Goal: Transaction & Acquisition: Purchase product/service

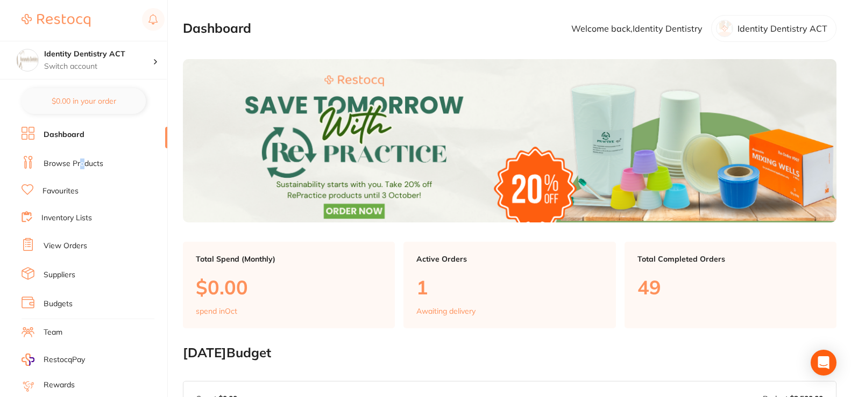
drag, startPoint x: 81, startPoint y: 164, endPoint x: 89, endPoint y: 152, distance: 14.0
click at [80, 164] on link "Browse Products" at bounding box center [74, 164] width 60 height 11
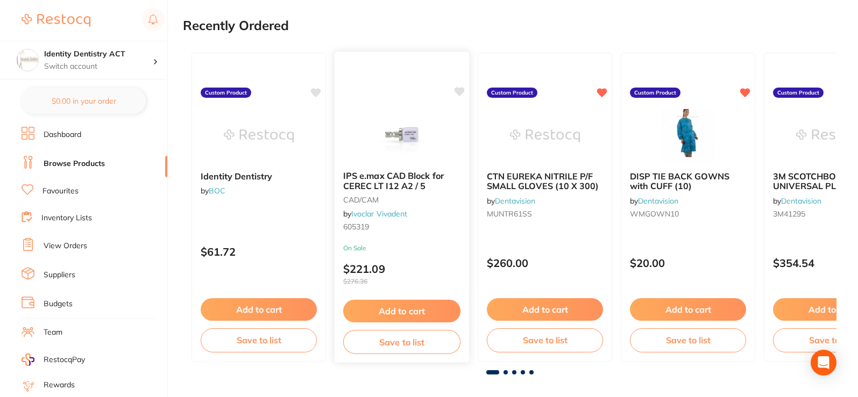
scroll to position [161, 0]
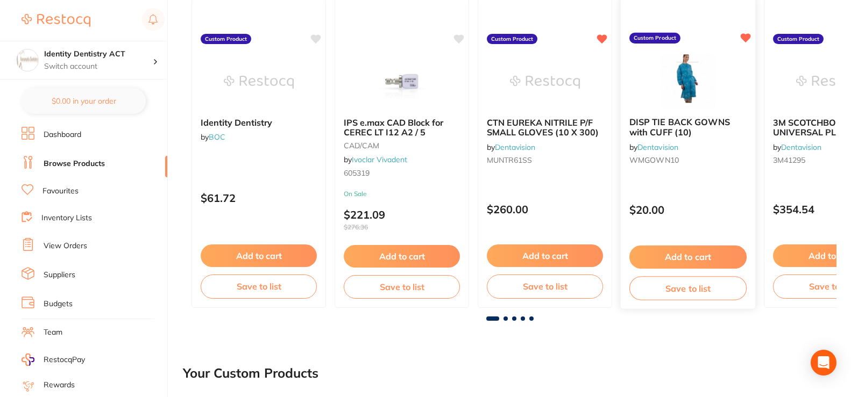
click at [702, 254] on button "Add to cart" at bounding box center [687, 257] width 117 height 23
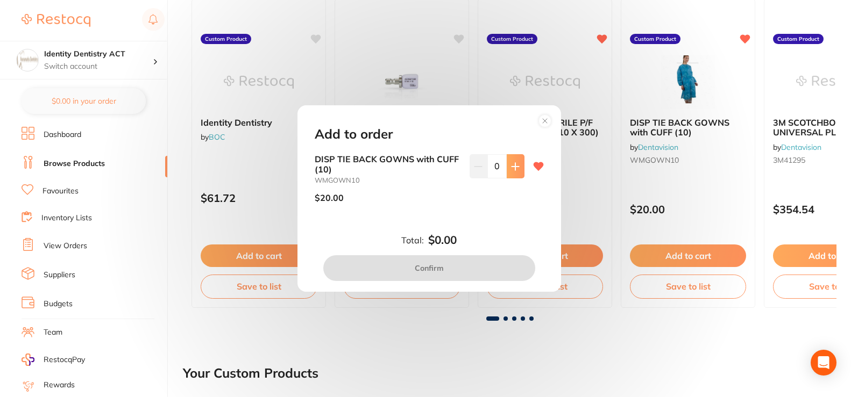
click at [511, 169] on icon at bounding box center [515, 166] width 9 height 9
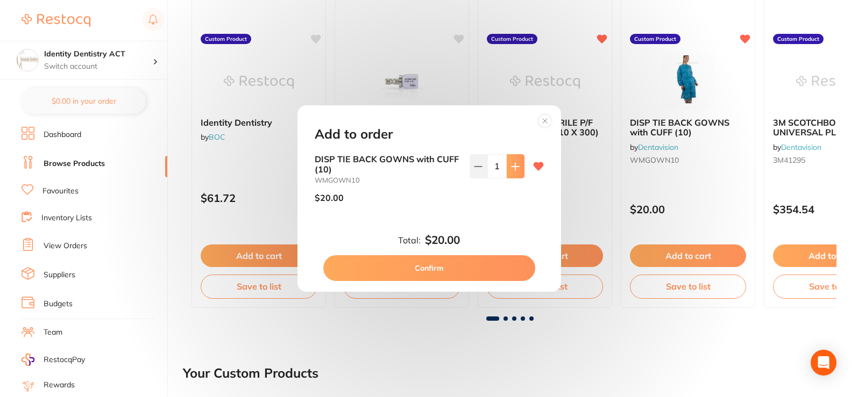
click at [511, 167] on icon at bounding box center [514, 166] width 7 height 7
click at [512, 167] on icon at bounding box center [514, 166] width 7 height 7
click at [514, 174] on button at bounding box center [516, 166] width 18 height 24
type input "5"
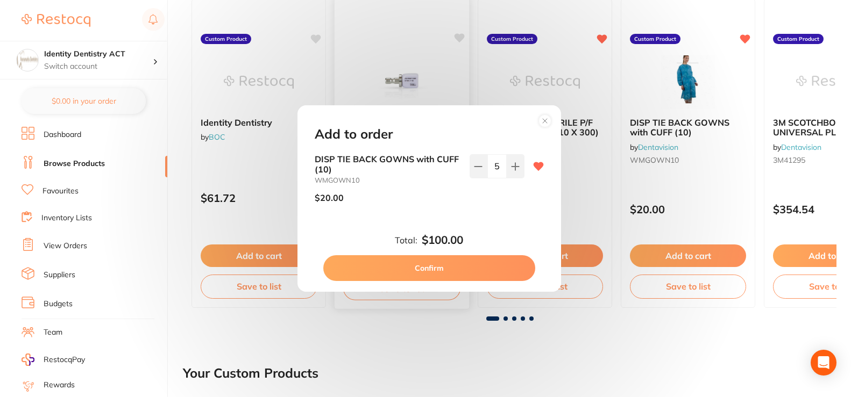
drag, startPoint x: 471, startPoint y: 267, endPoint x: 454, endPoint y: 265, distance: 17.3
click at [471, 267] on button "Confirm" at bounding box center [429, 268] width 212 height 26
checkbox input "false"
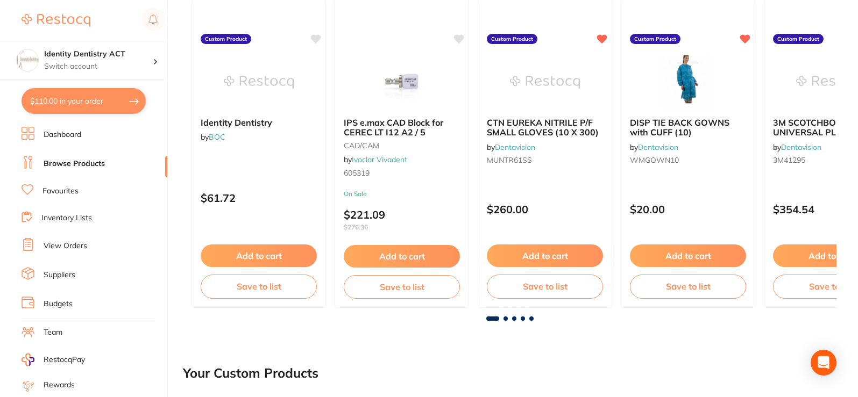
click at [504, 317] on span at bounding box center [505, 319] width 4 height 4
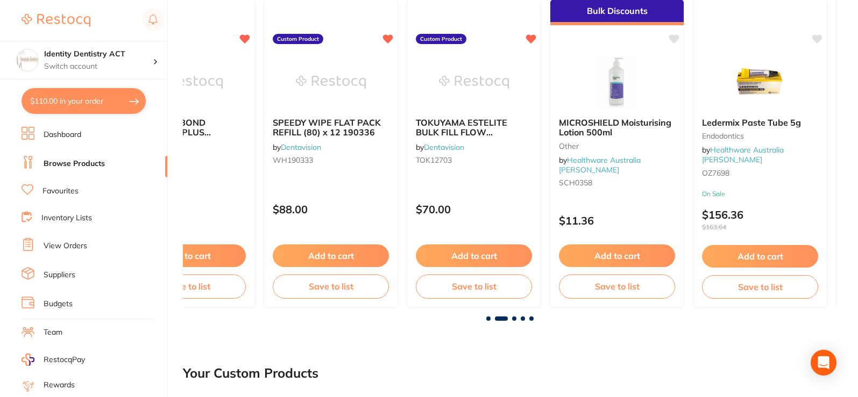
scroll to position [0, 653]
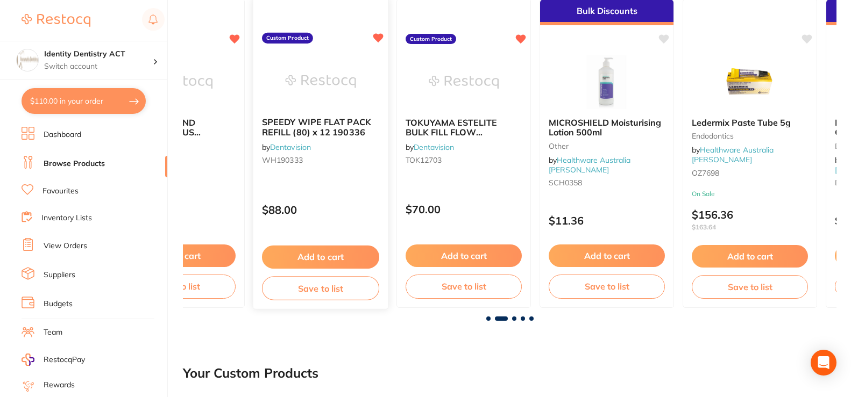
click at [356, 258] on button "Add to cart" at bounding box center [320, 257] width 117 height 23
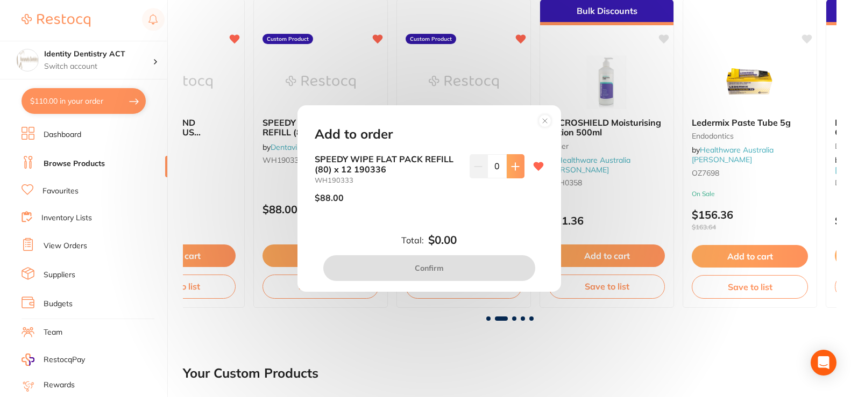
click at [515, 170] on button at bounding box center [516, 166] width 18 height 24
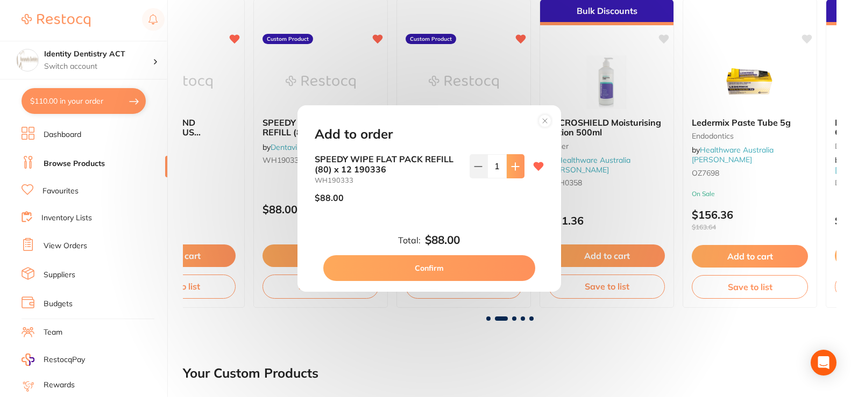
click at [515, 170] on icon at bounding box center [515, 166] width 9 height 9
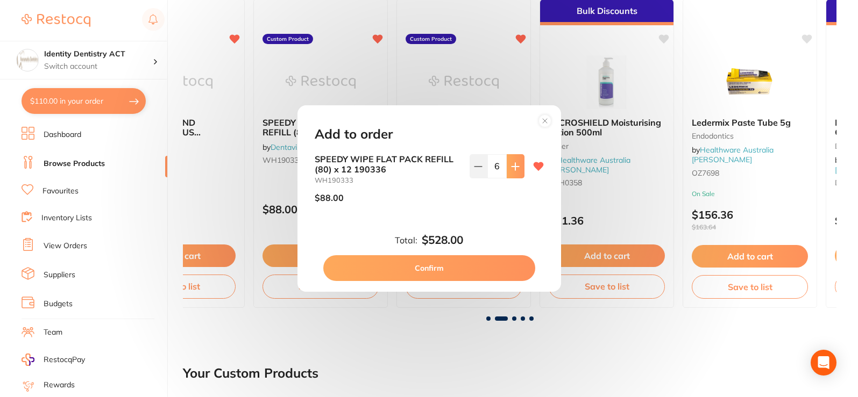
click at [515, 170] on icon at bounding box center [515, 166] width 9 height 9
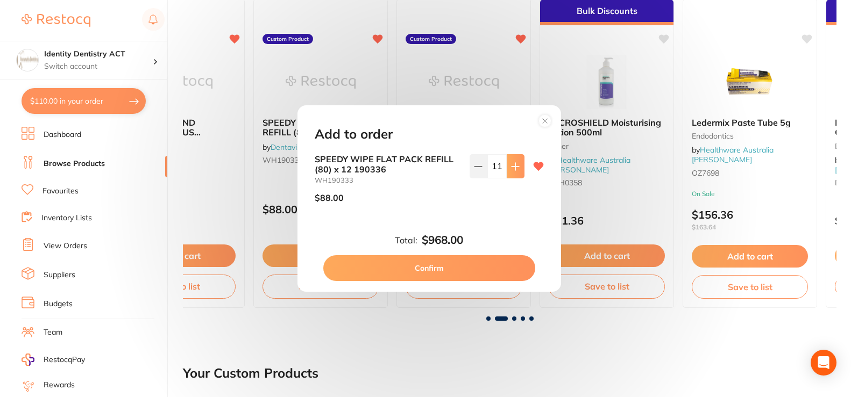
click at [515, 170] on icon at bounding box center [515, 166] width 9 height 9
click at [481, 168] on button at bounding box center [479, 166] width 18 height 24
type input "10"
click at [463, 265] on button "Confirm" at bounding box center [429, 268] width 212 height 26
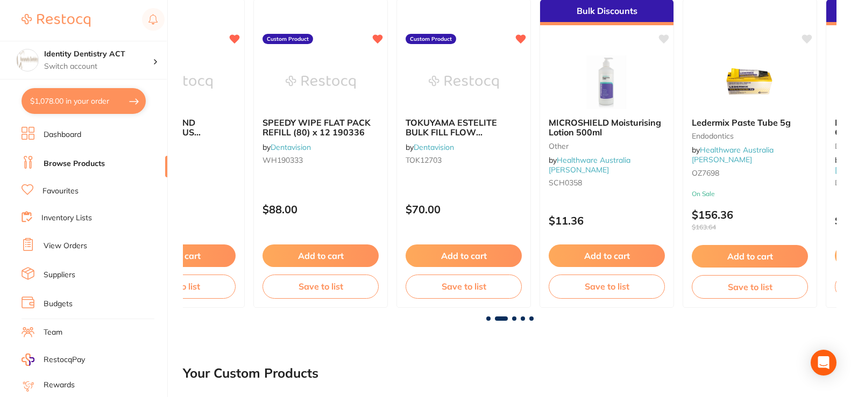
click at [515, 319] on span at bounding box center [514, 319] width 4 height 4
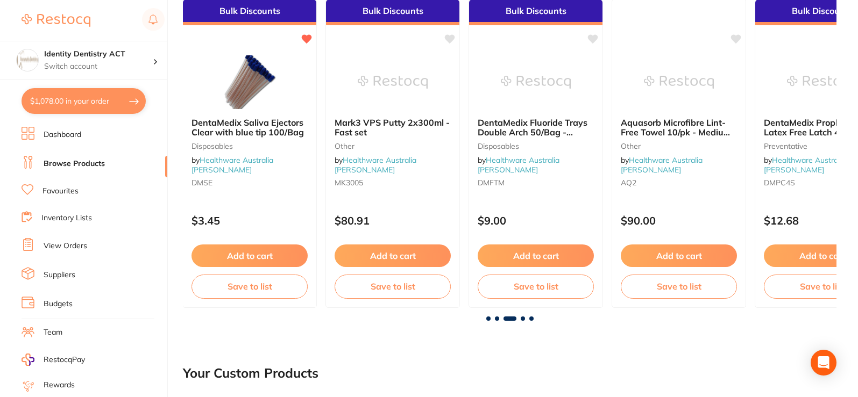
scroll to position [0, 1307]
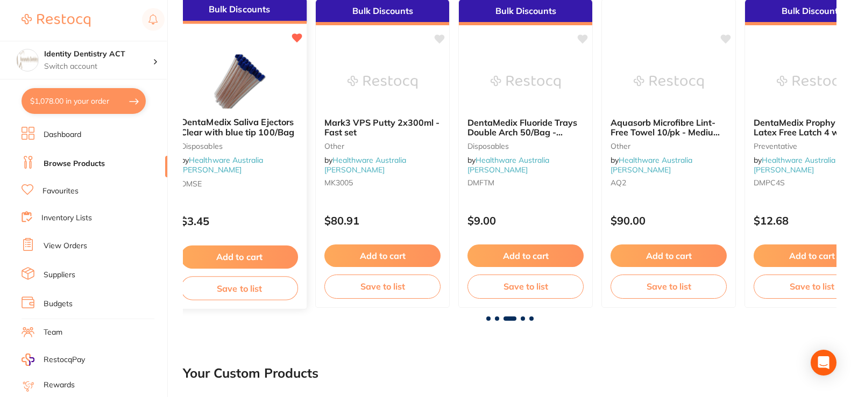
click at [252, 262] on button "Add to cart" at bounding box center [239, 257] width 117 height 23
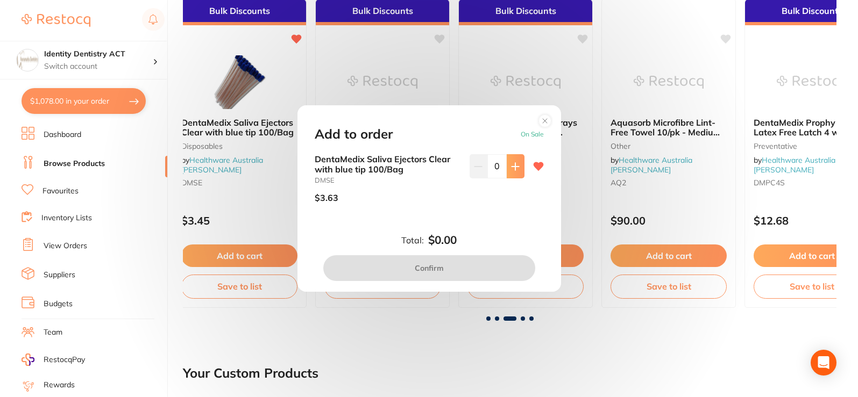
click at [511, 169] on icon at bounding box center [515, 166] width 9 height 9
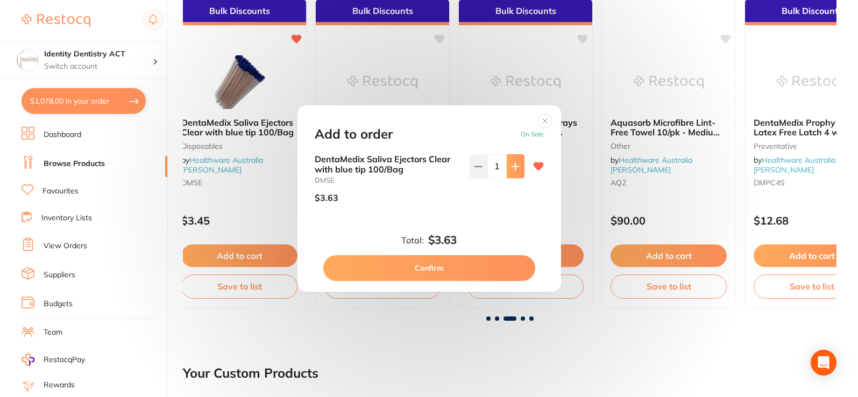
click at [511, 169] on icon at bounding box center [515, 166] width 9 height 9
type input "5"
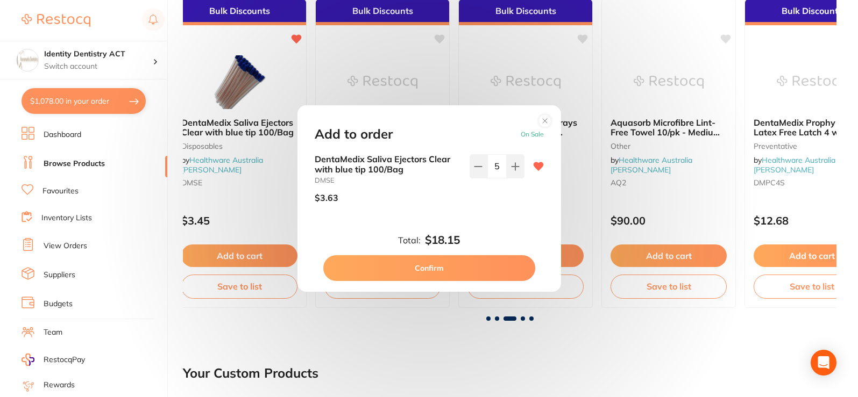
click at [465, 263] on button "Confirm" at bounding box center [429, 268] width 212 height 26
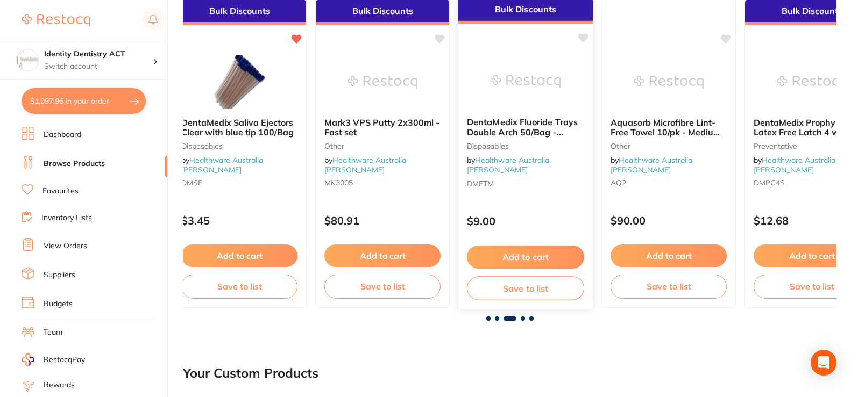
click at [512, 95] on img at bounding box center [525, 81] width 70 height 54
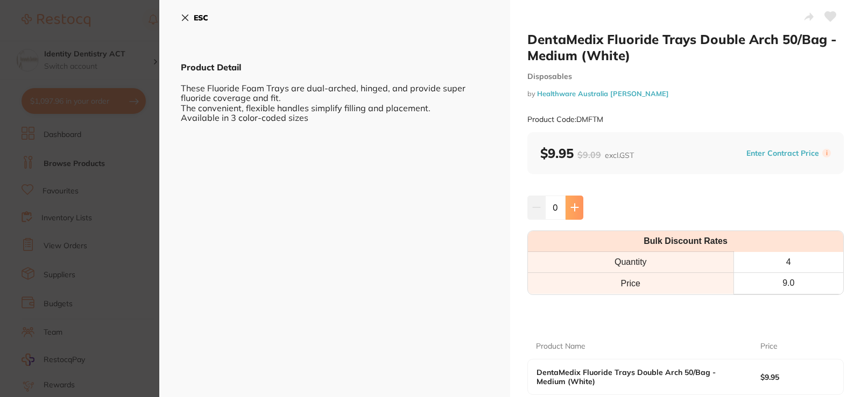
click at [573, 208] on icon at bounding box center [574, 207] width 7 height 7
click at [572, 215] on button at bounding box center [574, 208] width 18 height 24
click at [573, 211] on icon at bounding box center [574, 207] width 7 height 7
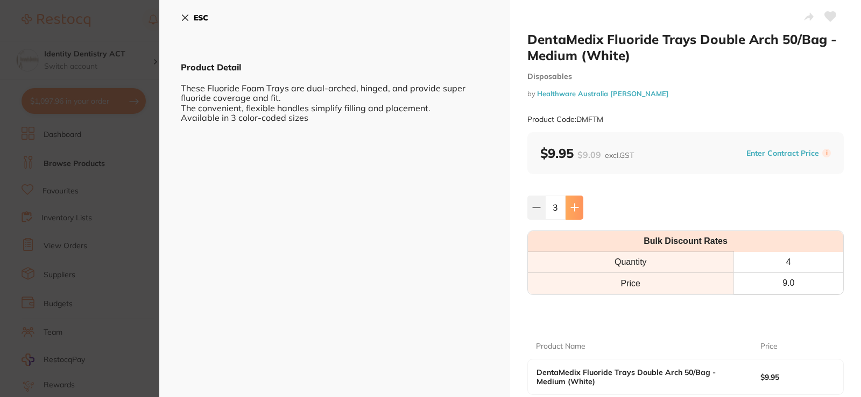
type input "5"
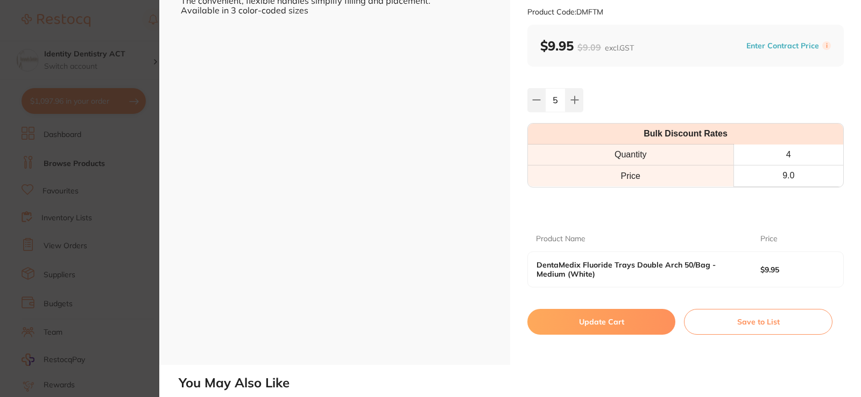
scroll to position [161, 0]
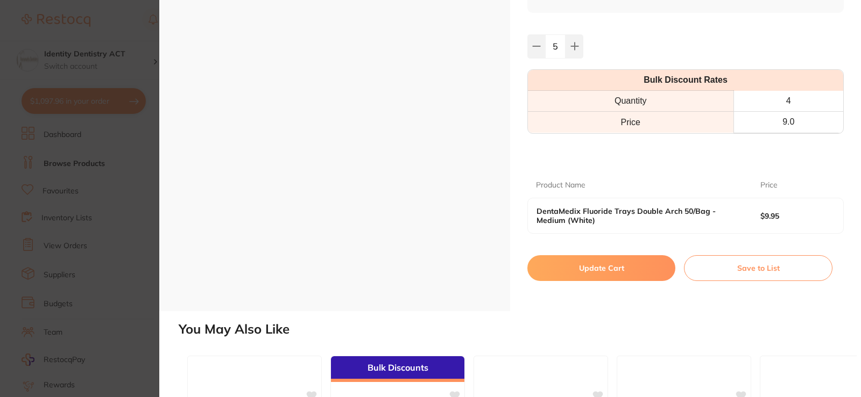
click at [608, 267] on button "Update Cart" at bounding box center [601, 268] width 148 height 26
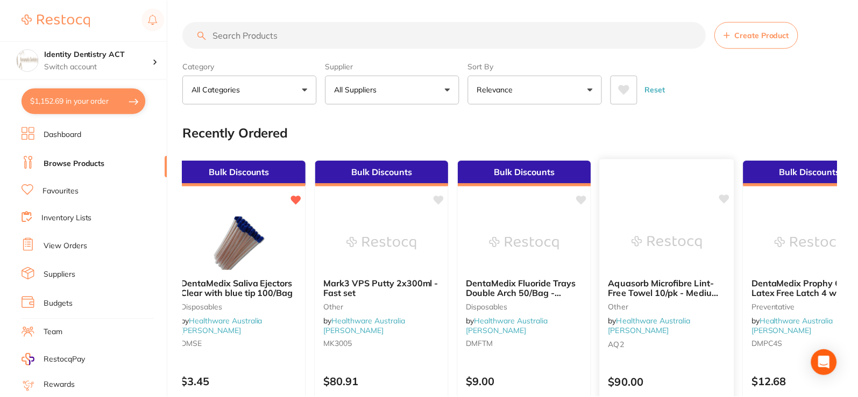
scroll to position [161, 0]
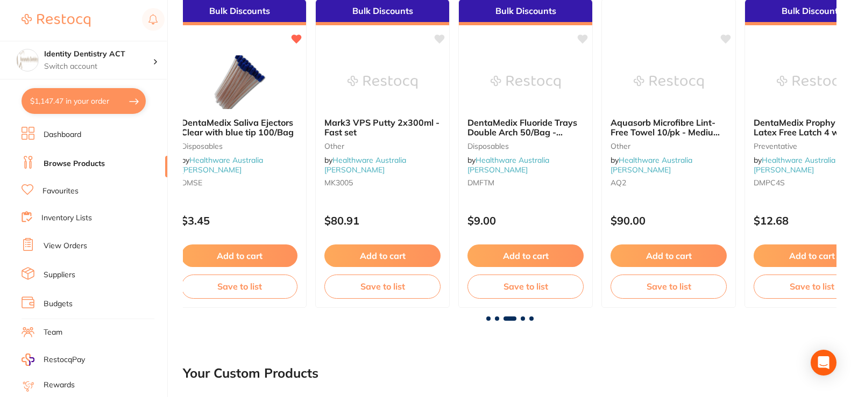
click at [523, 318] on span at bounding box center [523, 319] width 4 height 4
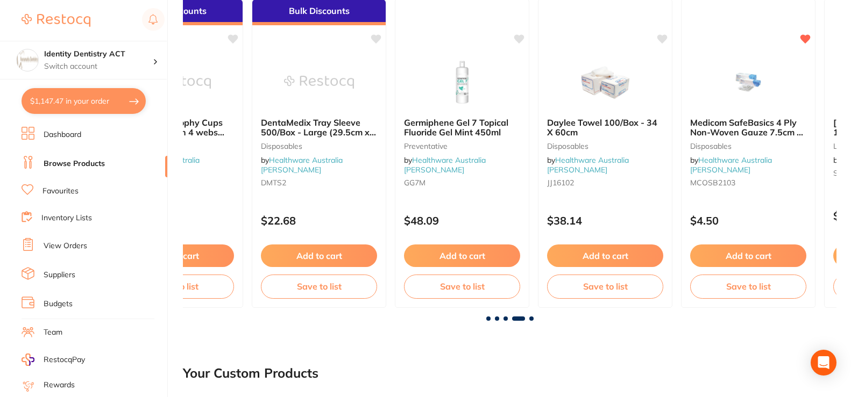
scroll to position [0, 1960]
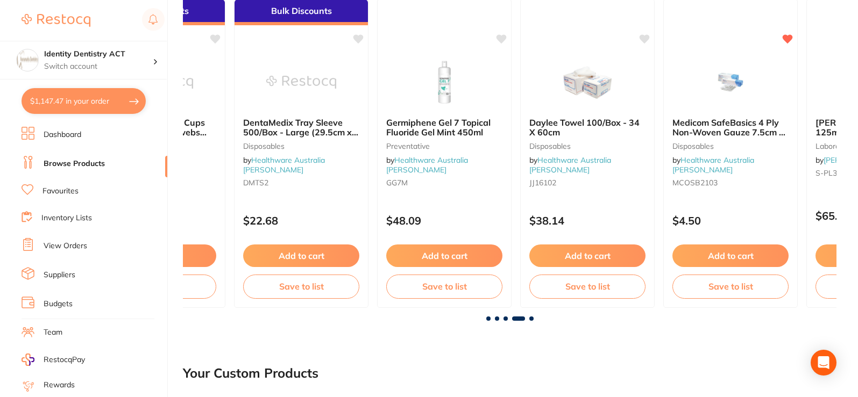
click at [504, 321] on span at bounding box center [505, 319] width 4 height 4
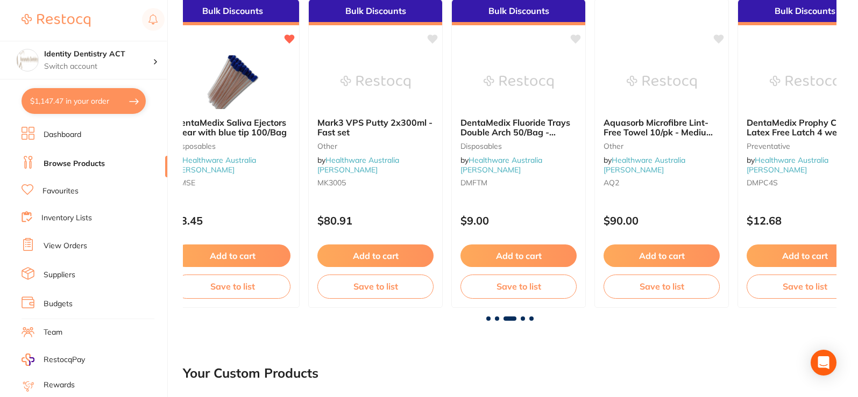
scroll to position [0, 1307]
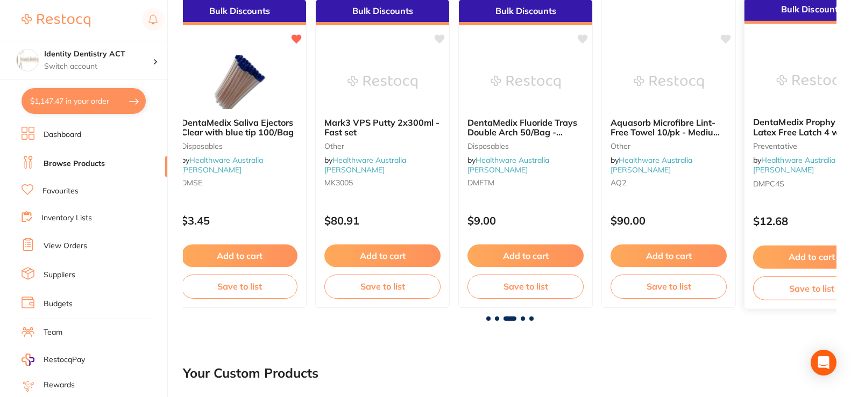
click at [812, 131] on b "DentaMedix Prophy Cups Latex Free Latch 4 webs 100/Box - Soft Green" at bounding box center [811, 127] width 117 height 20
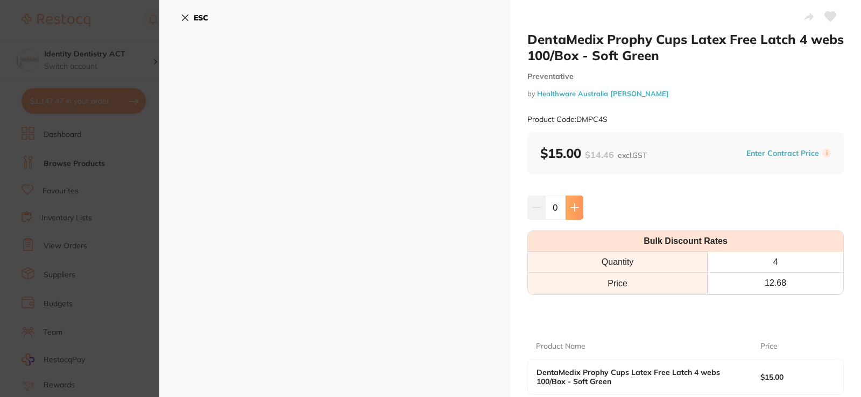
click at [568, 210] on button at bounding box center [574, 208] width 18 height 24
click at [573, 208] on icon at bounding box center [574, 207] width 7 height 7
click at [574, 217] on button at bounding box center [574, 208] width 18 height 24
click at [570, 209] on icon at bounding box center [574, 207] width 9 height 9
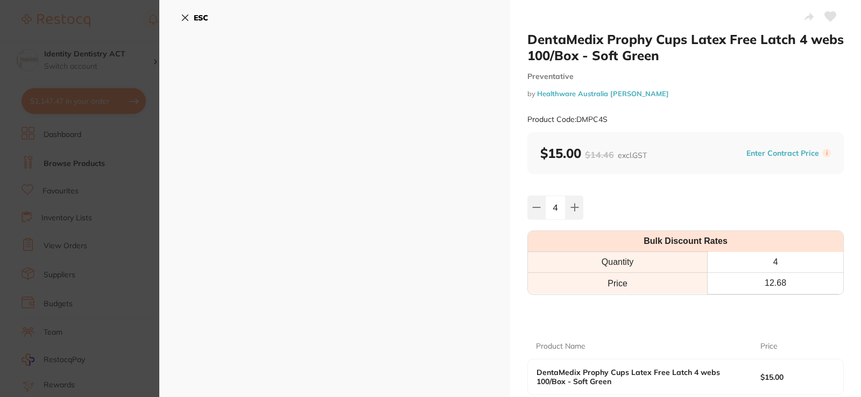
type input "5"
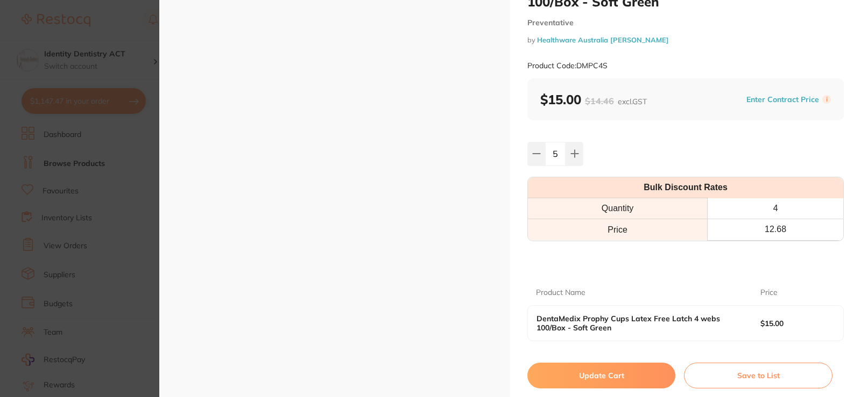
click at [604, 374] on div "DentaMedix Prophy Cups Latex Free Latch 4 webs 100/Box - Soft Green Preventativ…" at bounding box center [509, 198] width 701 height 397
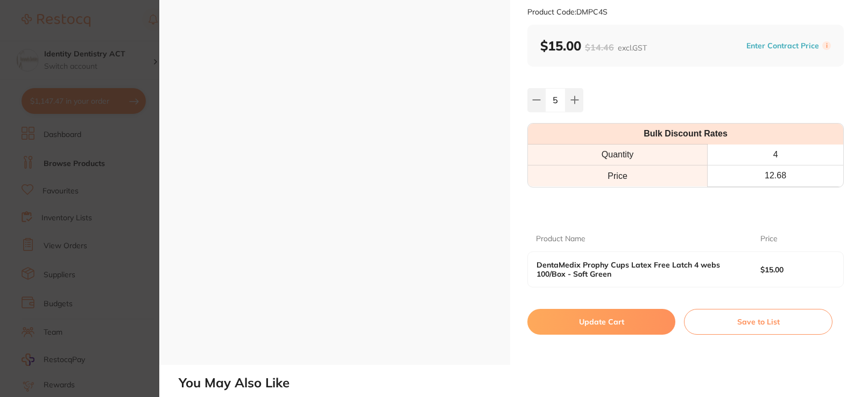
click at [603, 330] on button "Update Cart" at bounding box center [601, 322] width 148 height 26
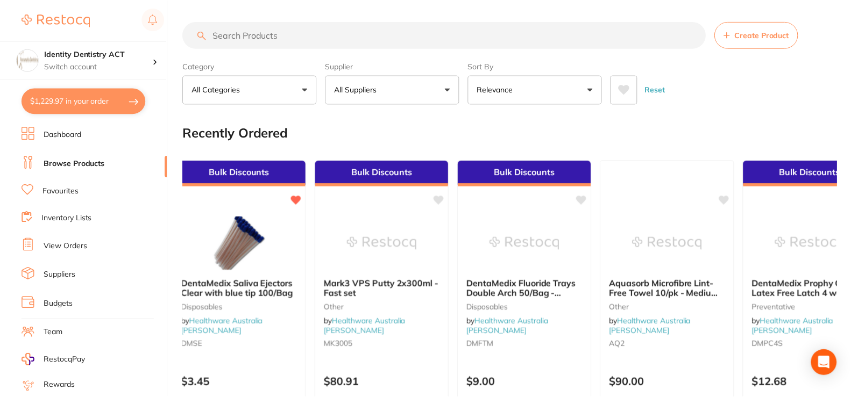
scroll to position [161, 0]
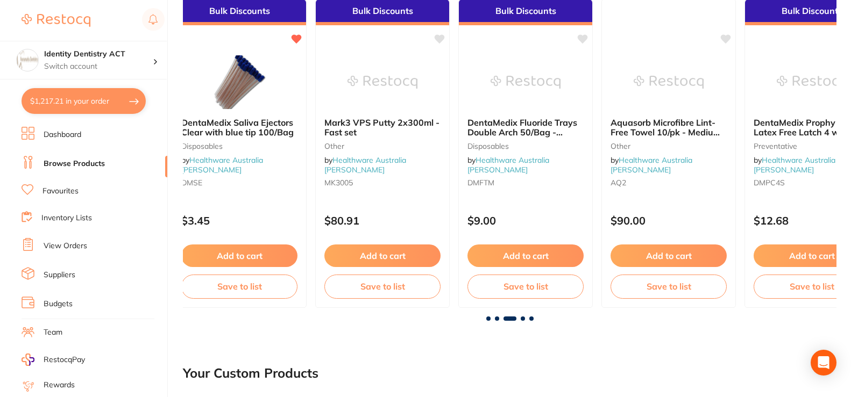
click at [522, 318] on span at bounding box center [523, 319] width 4 height 4
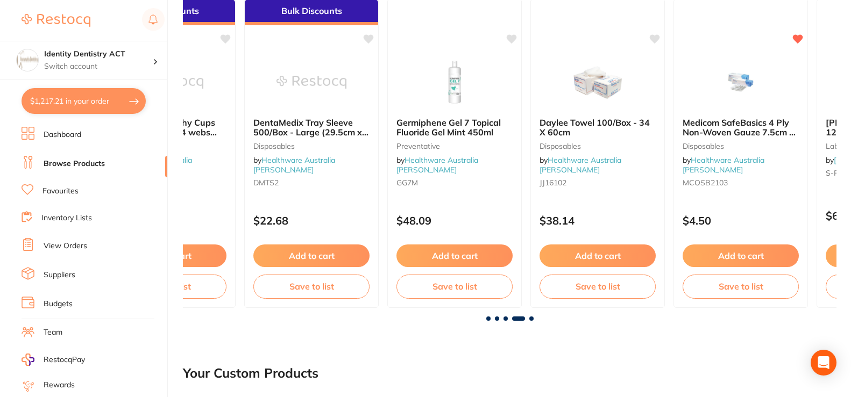
scroll to position [0, 1960]
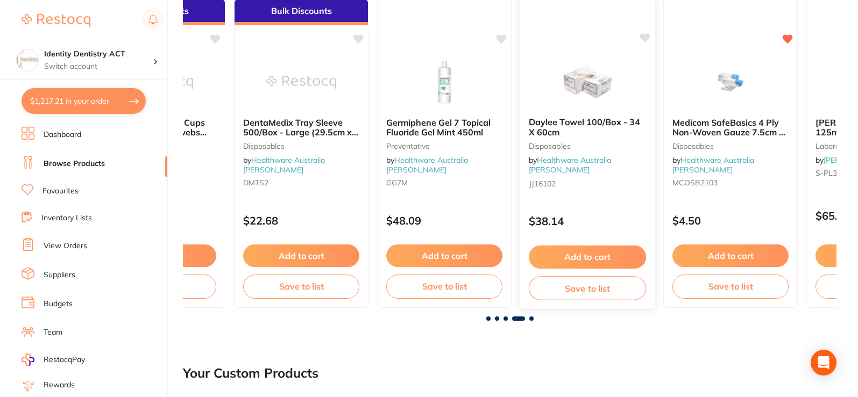
click at [599, 258] on button "Add to cart" at bounding box center [587, 257] width 117 height 23
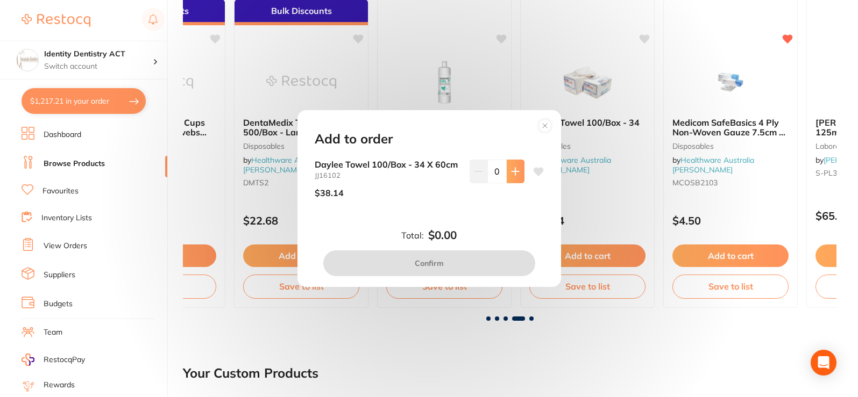
click at [511, 166] on button at bounding box center [516, 172] width 18 height 24
type input "1"
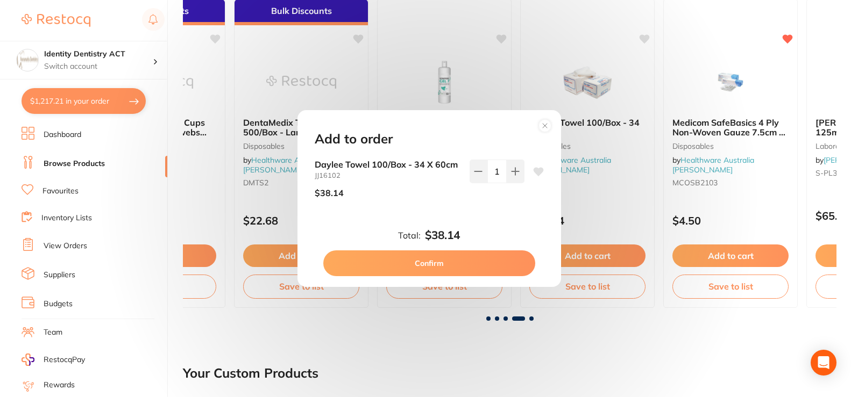
click at [460, 261] on button "Confirm" at bounding box center [429, 264] width 212 height 26
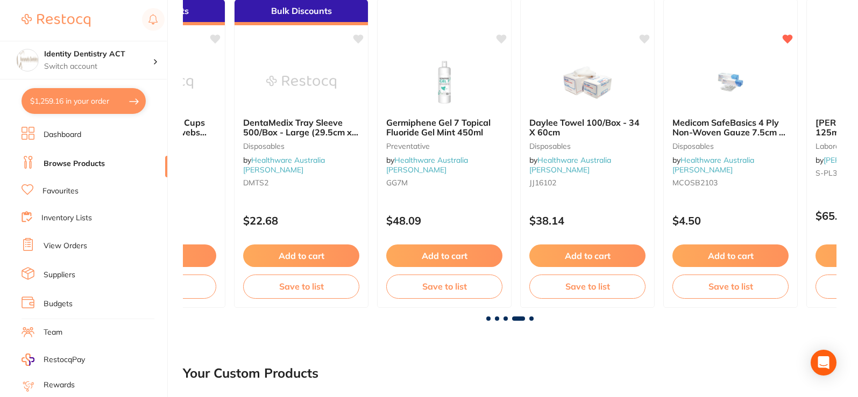
click at [532, 321] on span at bounding box center [531, 319] width 4 height 4
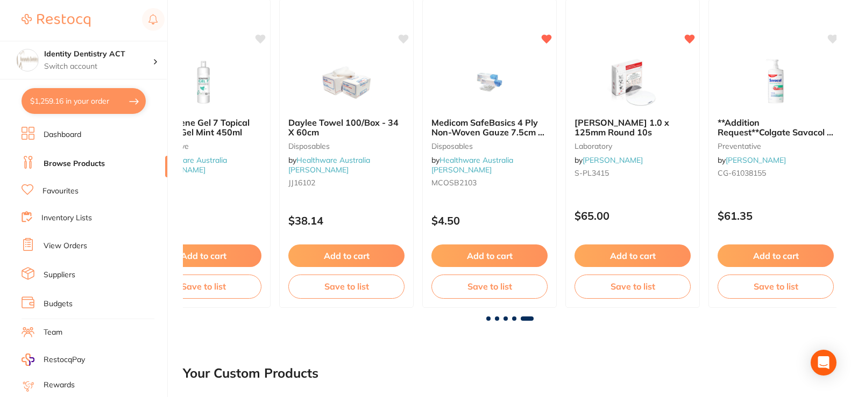
scroll to position [0, 2216]
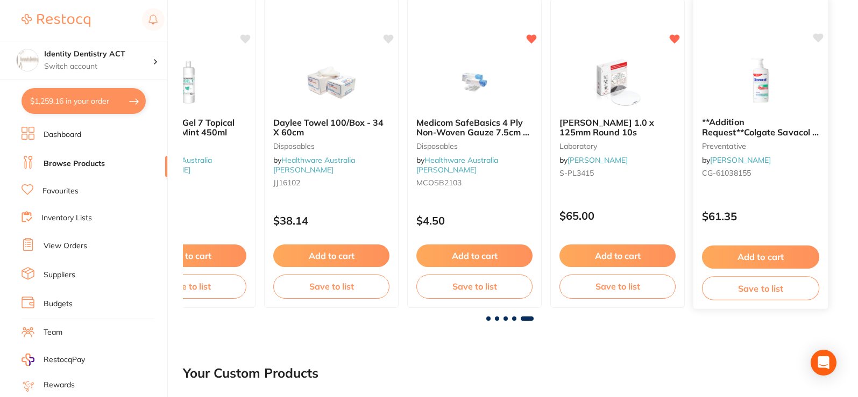
click at [770, 255] on button "Add to cart" at bounding box center [760, 257] width 117 height 23
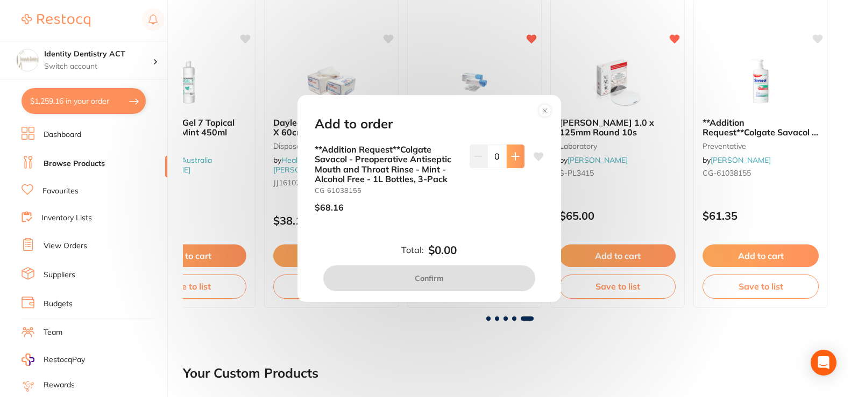
click at [511, 156] on icon at bounding box center [515, 156] width 9 height 9
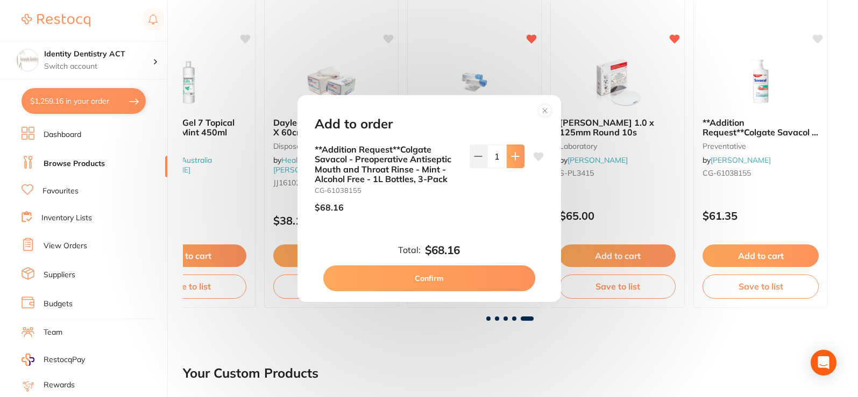
type input "1"
click at [461, 281] on button "Confirm" at bounding box center [429, 279] width 212 height 26
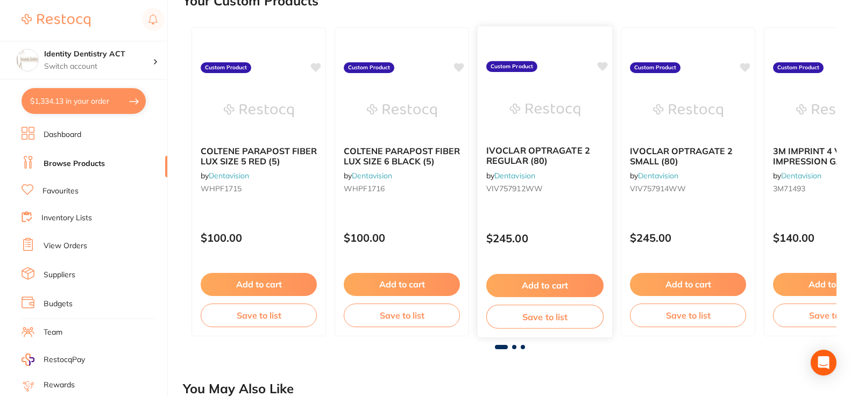
scroll to position [592, 0]
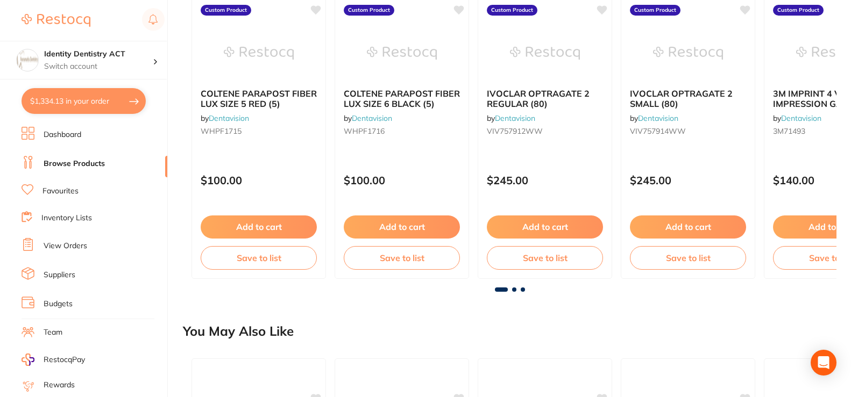
click at [517, 290] on div at bounding box center [509, 290] width 653 height 4
click at [514, 290] on span at bounding box center [514, 290] width 4 height 4
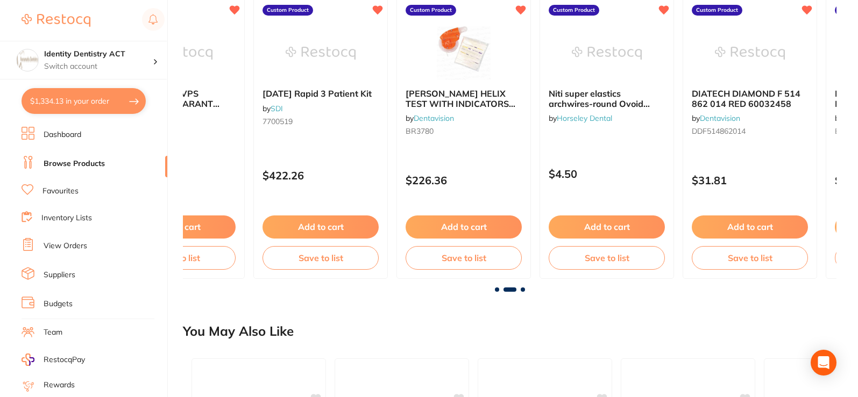
scroll to position [538, 0]
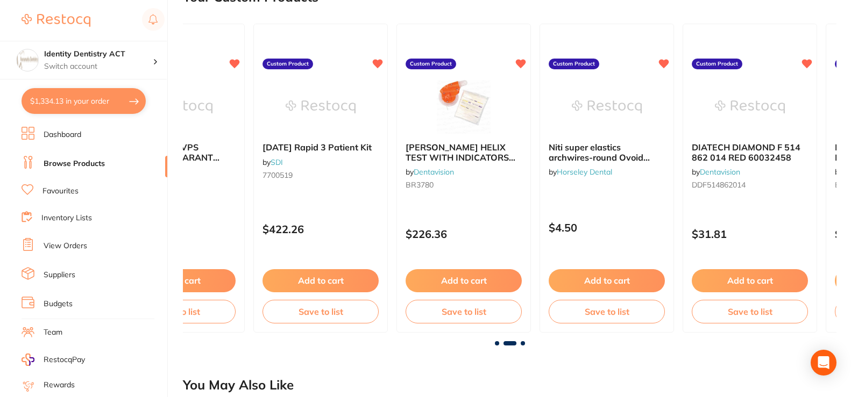
click at [521, 342] on span at bounding box center [523, 344] width 4 height 4
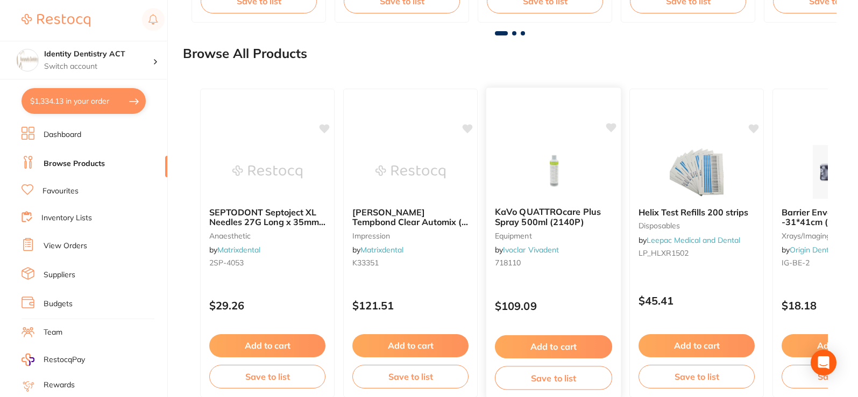
scroll to position [1281, 0]
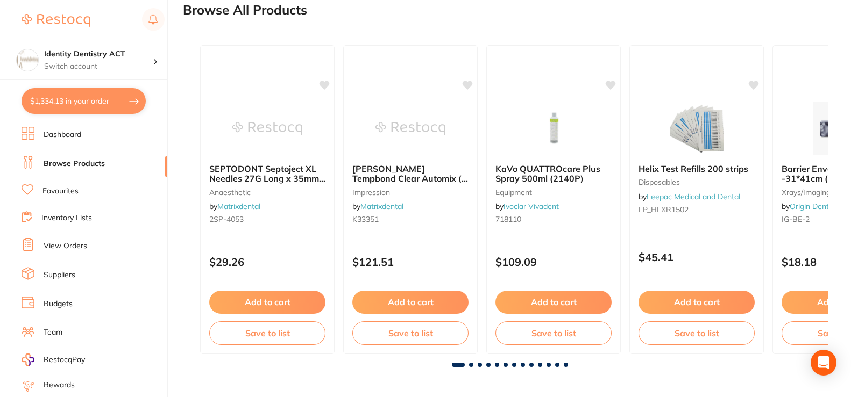
click at [472, 366] on span at bounding box center [471, 365] width 4 height 4
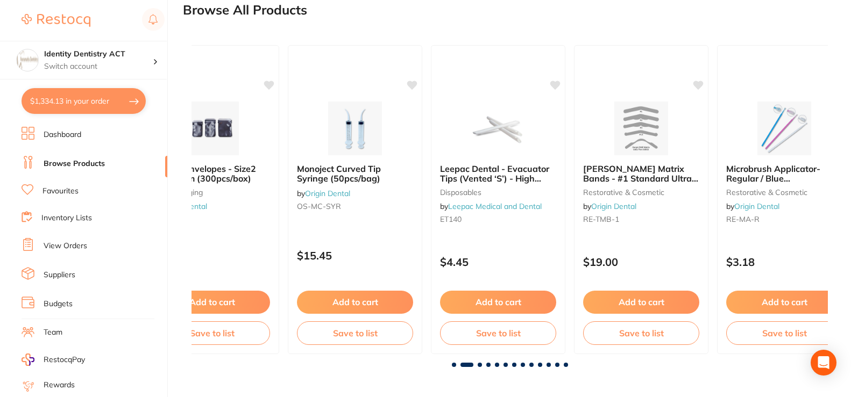
scroll to position [0, 636]
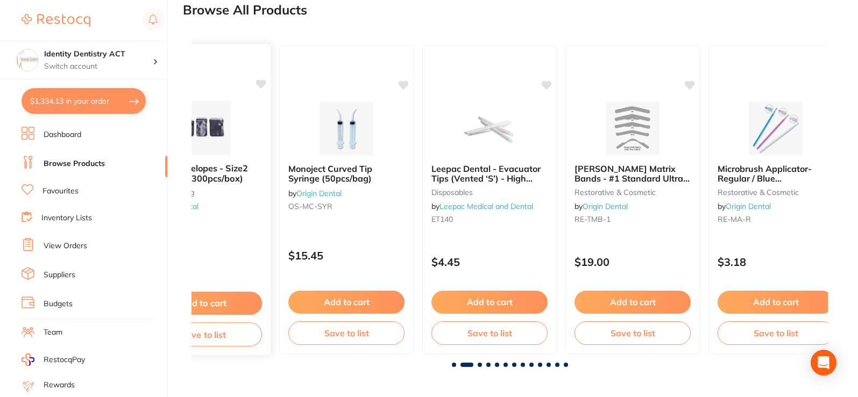
click at [214, 164] on span "Barrier Envelopes - Size2 -31*41cm (300pcs/box)" at bounding box center [196, 173] width 103 height 21
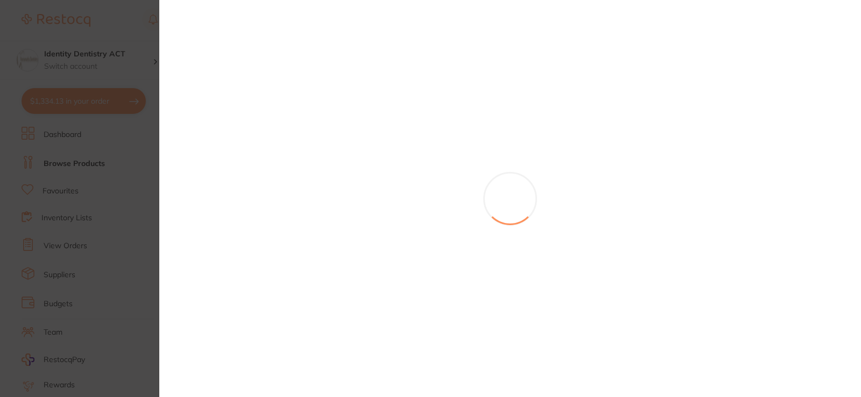
scroll to position [0, 783]
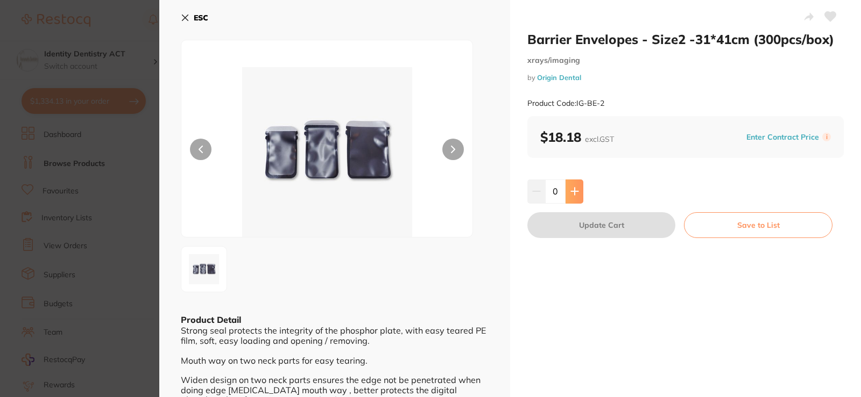
click at [574, 195] on icon at bounding box center [574, 191] width 9 height 9
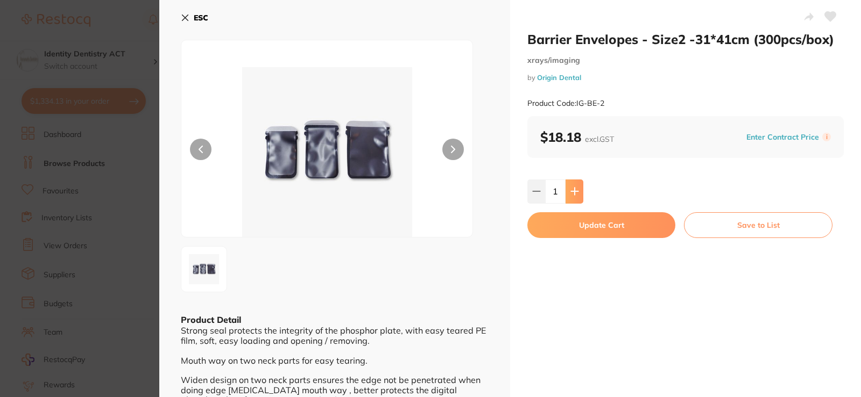
click at [574, 195] on icon at bounding box center [574, 191] width 9 height 9
type input "2"
click at [583, 228] on button "Update Cart" at bounding box center [601, 225] width 148 height 26
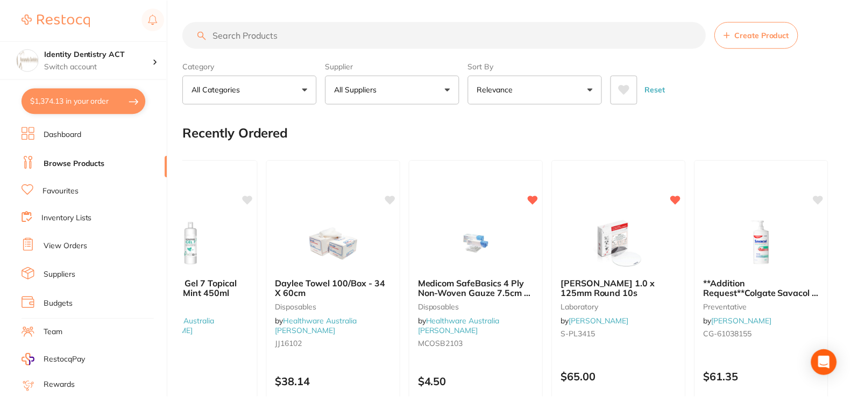
scroll to position [1281, 0]
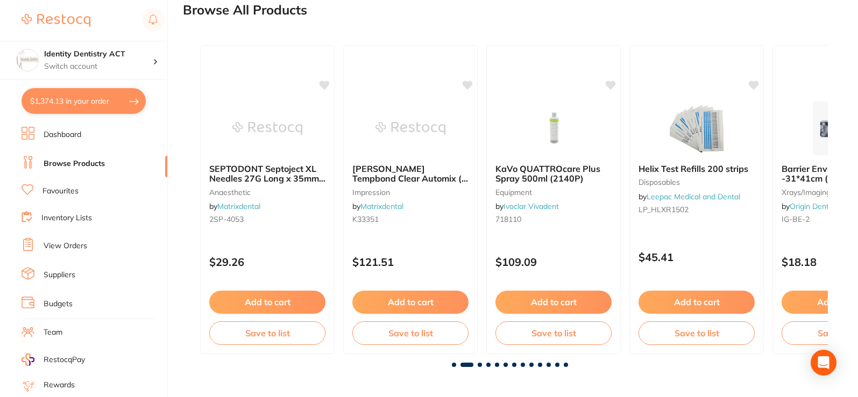
click at [479, 366] on span at bounding box center [480, 365] width 4 height 4
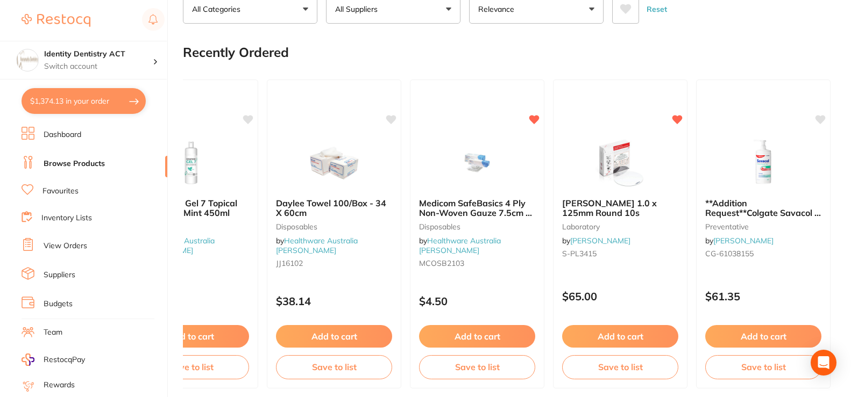
scroll to position [0, 0]
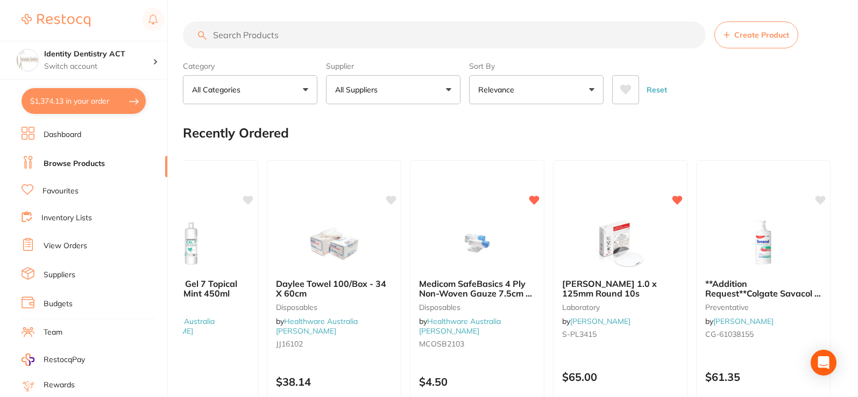
click at [67, 221] on link "Inventory Lists" at bounding box center [66, 218] width 51 height 11
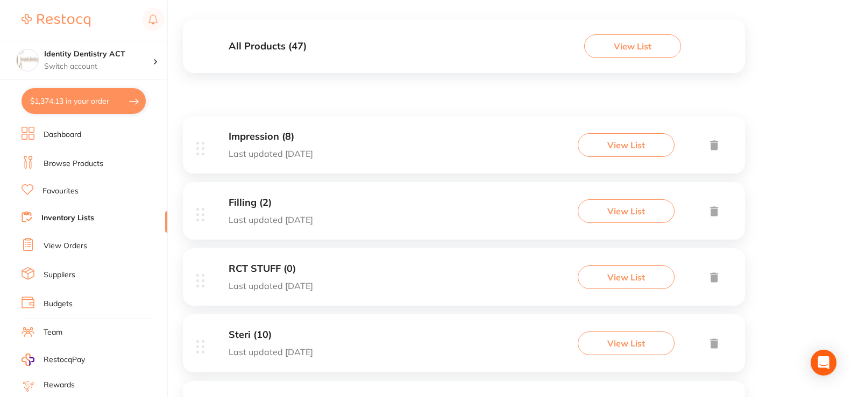
scroll to position [161, 0]
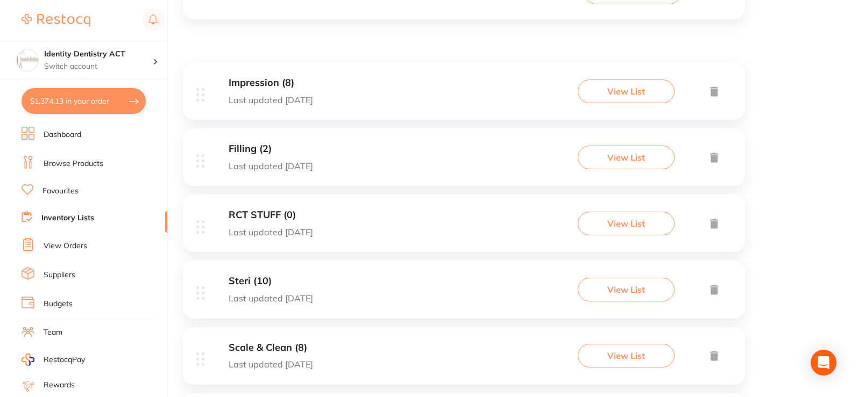
click at [304, 169] on p "Last updated 78 days ago" at bounding box center [271, 166] width 84 height 10
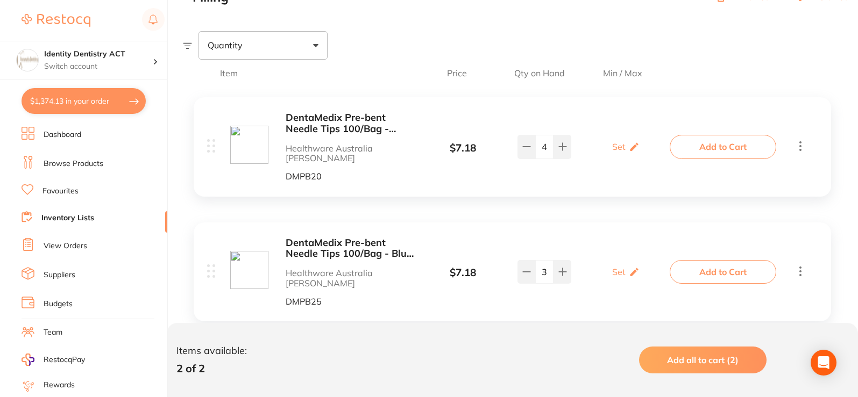
scroll to position [190, 0]
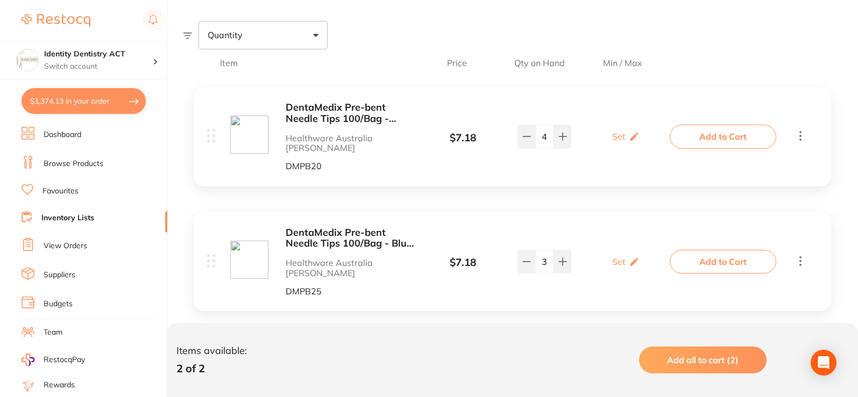
click at [276, 243] on div "DentaMedix Pre-bent Needle Tips 100/Bag - Blue 25Ga Healthware Australia Ridley…" at bounding box center [323, 262] width 186 height 69
click at [265, 241] on img at bounding box center [249, 260] width 38 height 38
click at [346, 232] on b "DentaMedix Pre-bent Needle Tips 100/Bag - Blue 25Ga" at bounding box center [351, 239] width 131 height 22
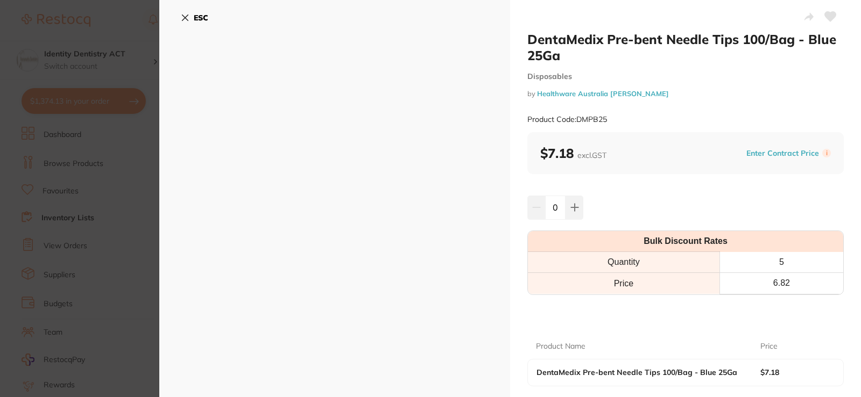
click at [182, 17] on icon at bounding box center [185, 17] width 9 height 9
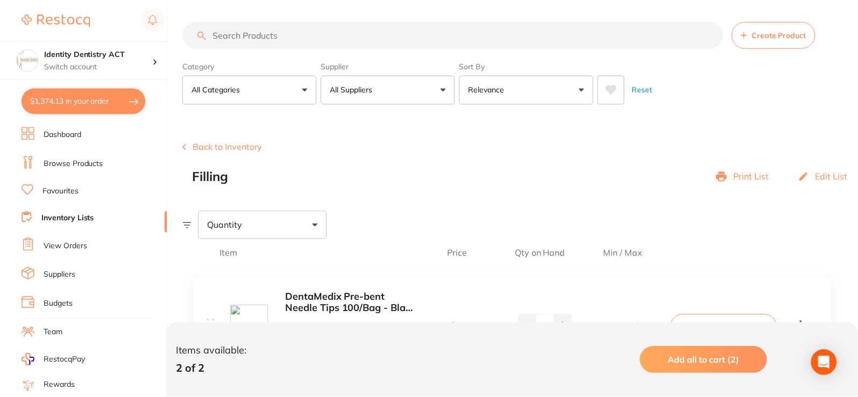
scroll to position [190, 0]
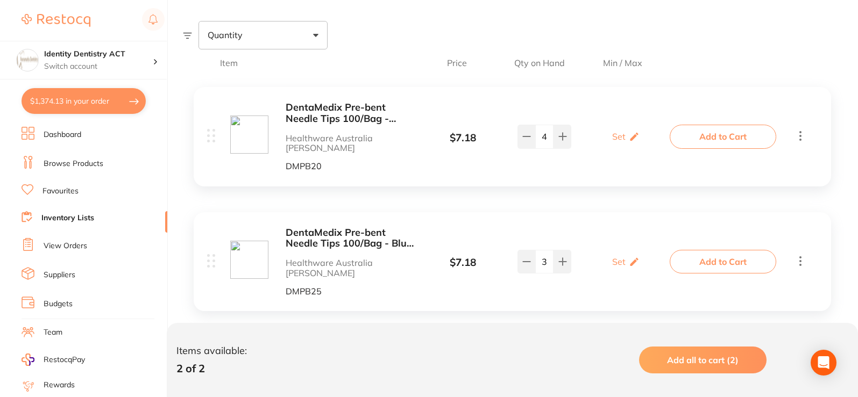
click at [693, 250] on button "Add to Cart" at bounding box center [723, 262] width 106 height 24
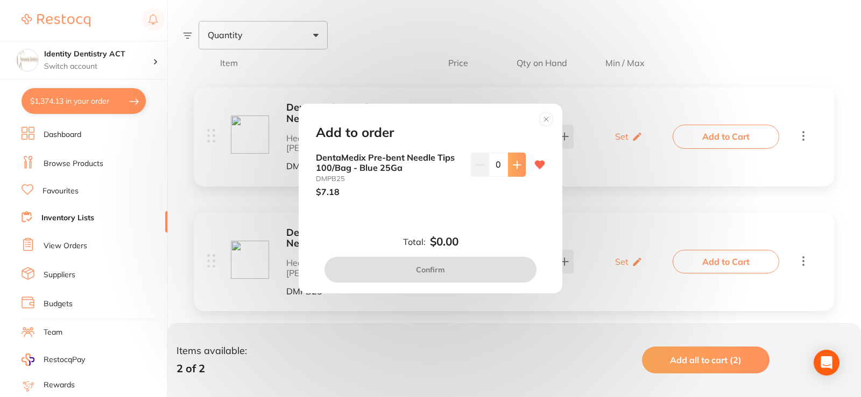
click at [515, 171] on button at bounding box center [517, 165] width 18 height 24
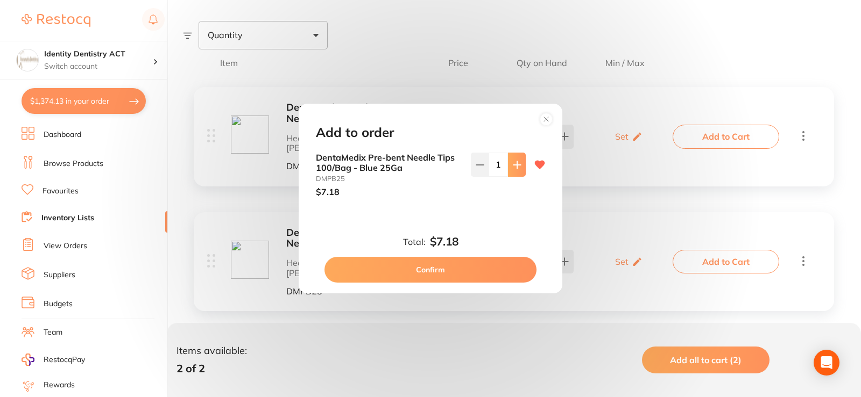
click at [515, 171] on button at bounding box center [517, 165] width 18 height 24
type input "2"
click at [479, 279] on button "Confirm" at bounding box center [430, 270] width 212 height 26
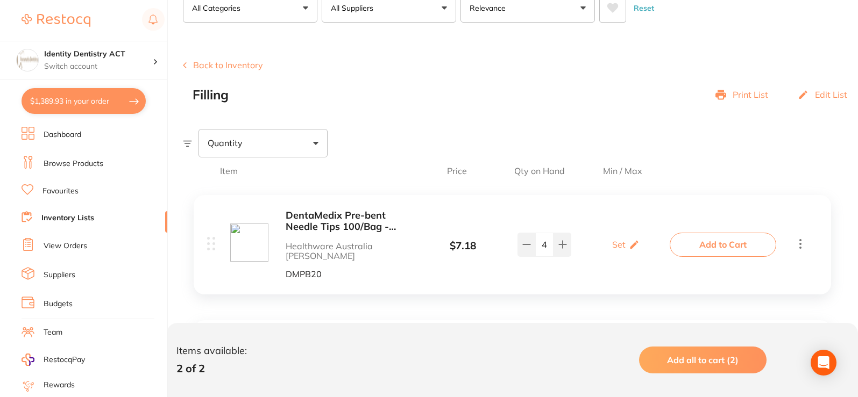
scroll to position [29, 0]
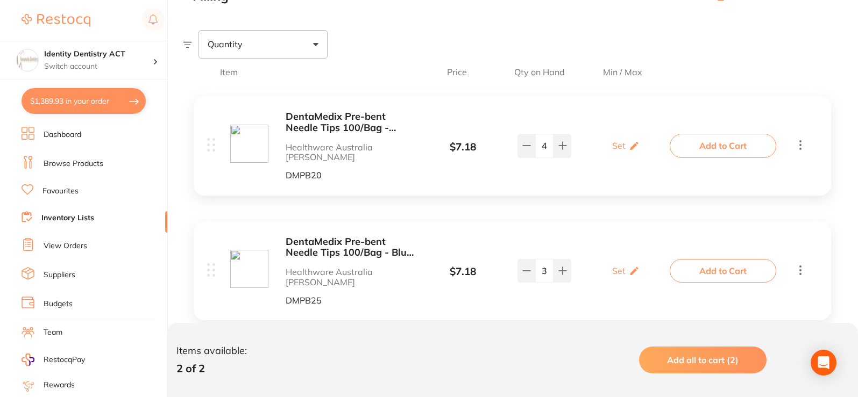
scroll to position [190, 0]
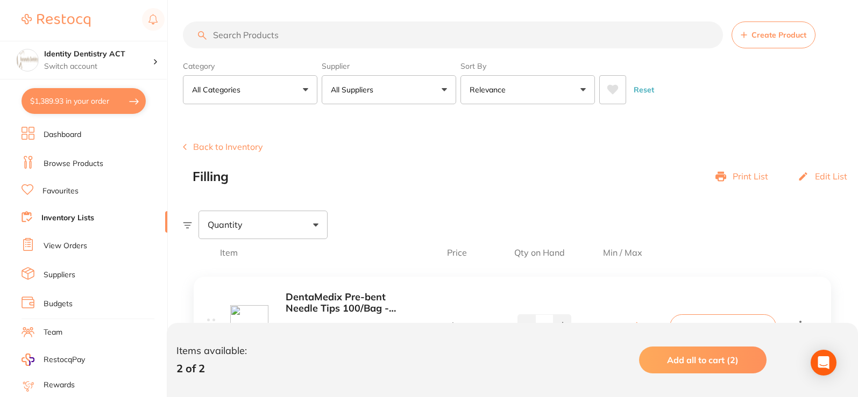
click at [80, 222] on link "Inventory Lists" at bounding box center [67, 218] width 53 height 11
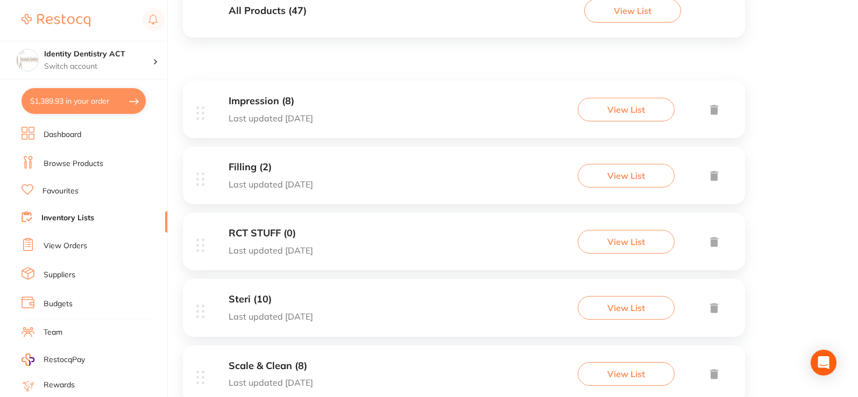
scroll to position [215, 0]
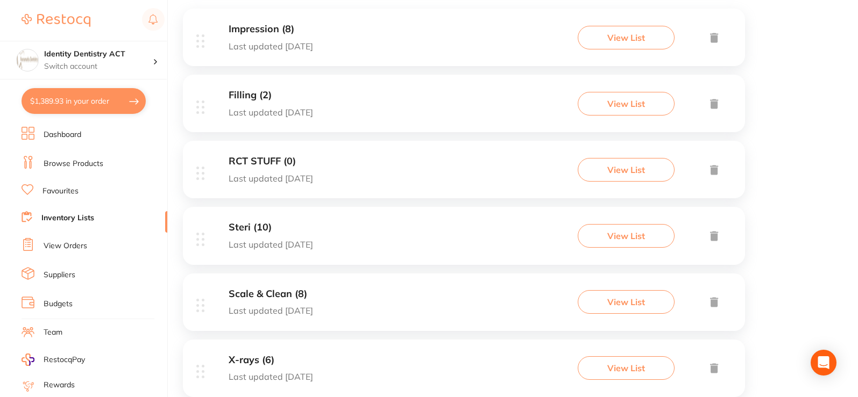
click at [309, 222] on h3 "Steri (10)" at bounding box center [271, 227] width 84 height 11
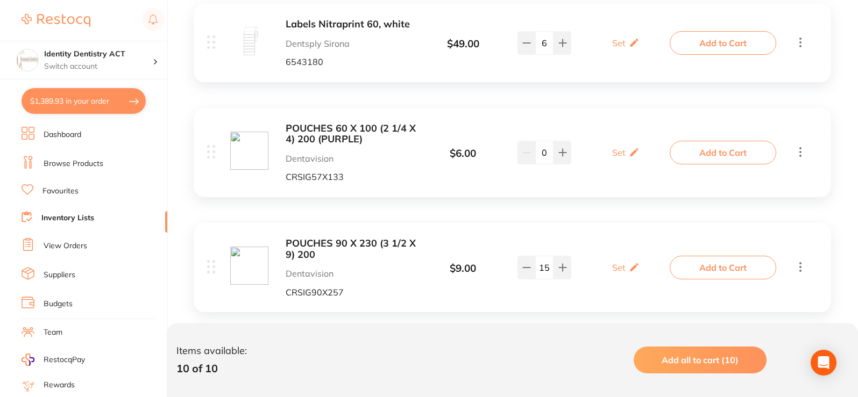
scroll to position [269, 0]
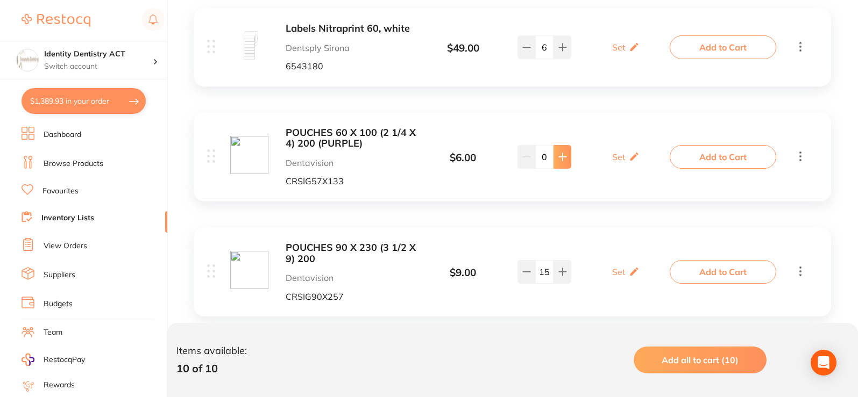
click at [557, 157] on button at bounding box center [562, 157] width 18 height 24
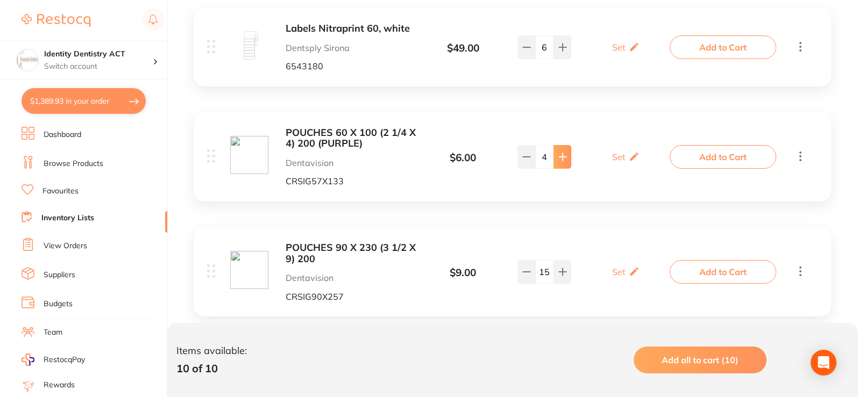
type input "5"
click at [741, 155] on button "Add to Cart" at bounding box center [723, 157] width 106 height 24
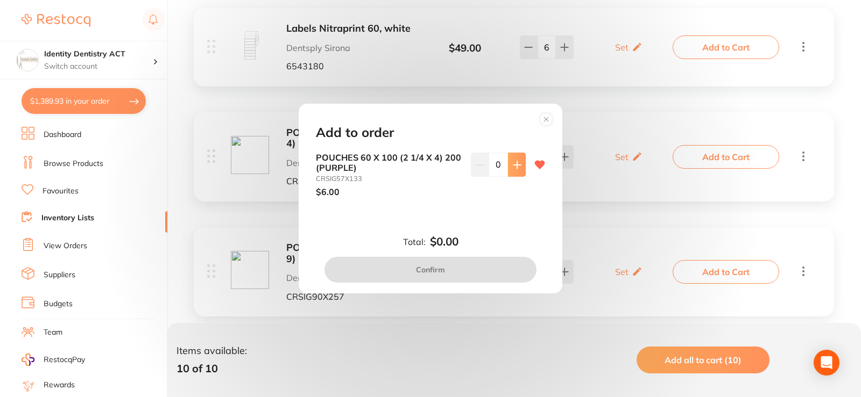
click at [514, 165] on icon at bounding box center [516, 164] width 7 height 7
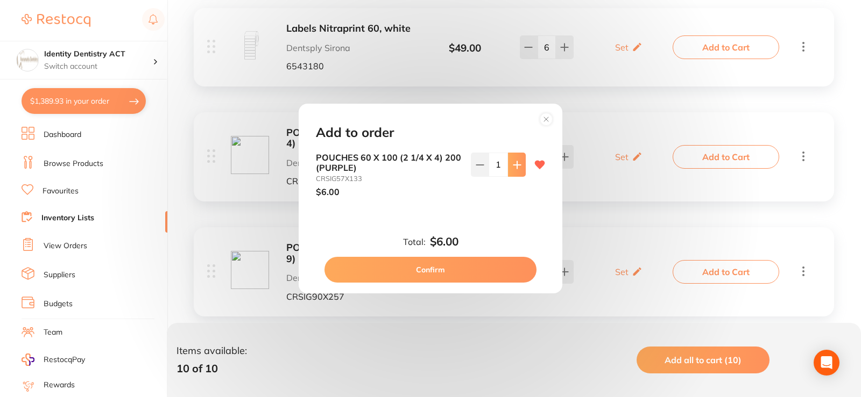
click at [514, 165] on icon at bounding box center [516, 164] width 7 height 7
type input "5"
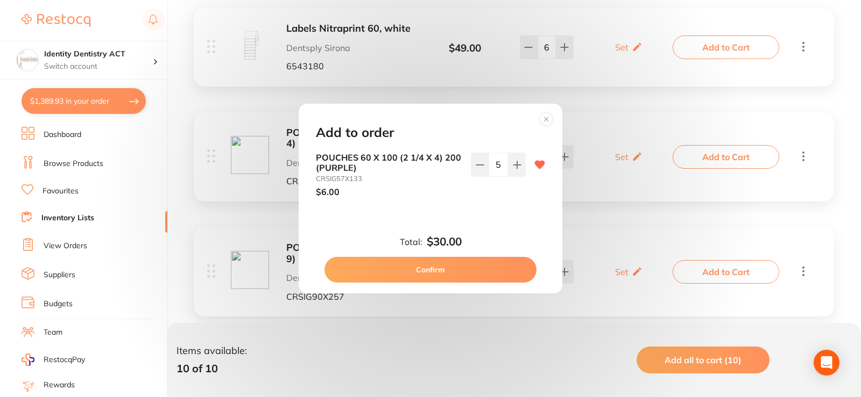
click at [435, 269] on button "Confirm" at bounding box center [430, 270] width 212 height 26
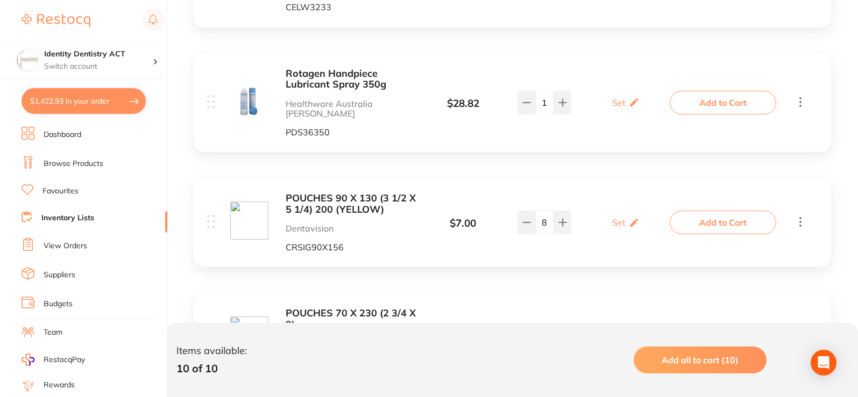
scroll to position [699, 0]
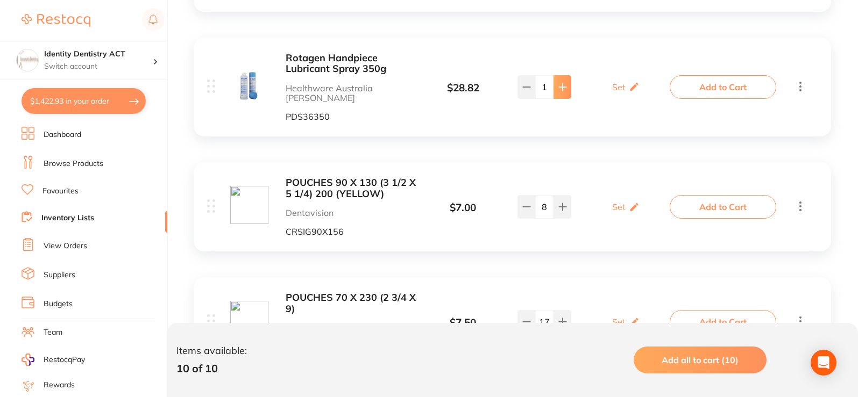
click at [562, 83] on icon at bounding box center [562, 86] width 7 height 7
type input "3"
click at [708, 79] on button "Add to Cart" at bounding box center [723, 87] width 106 height 24
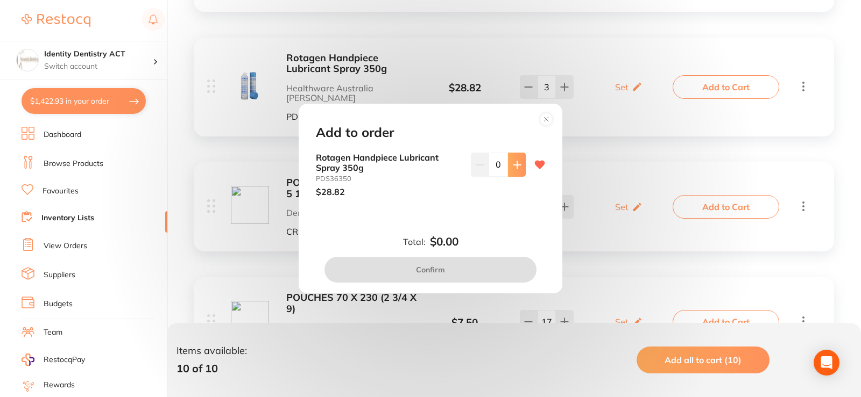
click at [514, 170] on button at bounding box center [517, 165] width 18 height 24
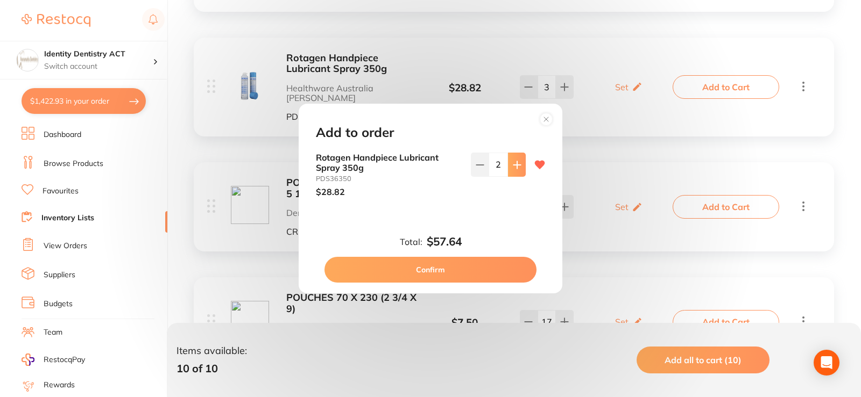
click at [514, 170] on button at bounding box center [517, 165] width 18 height 24
type input "3"
click at [466, 278] on button "Confirm" at bounding box center [430, 270] width 212 height 26
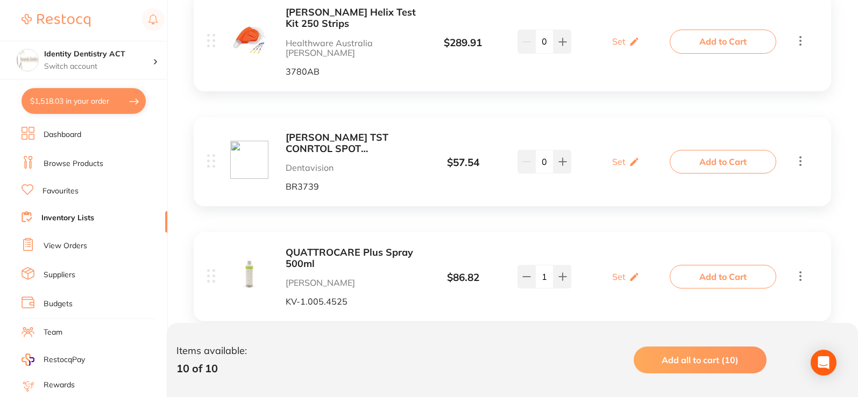
scroll to position [939, 0]
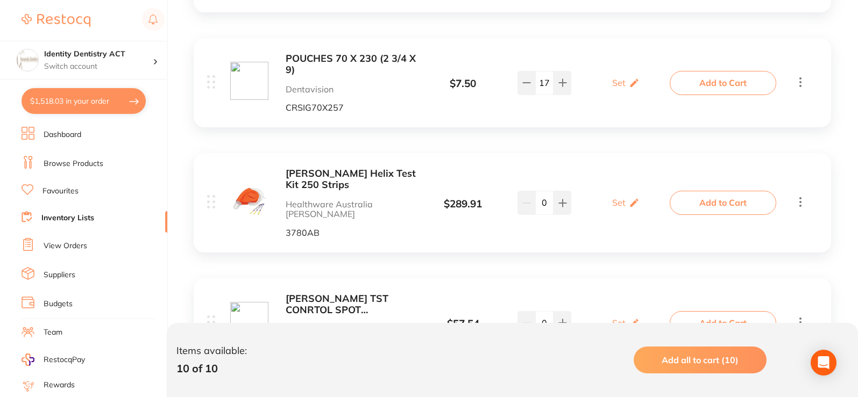
click at [70, 220] on link "Inventory Lists" at bounding box center [67, 218] width 53 height 11
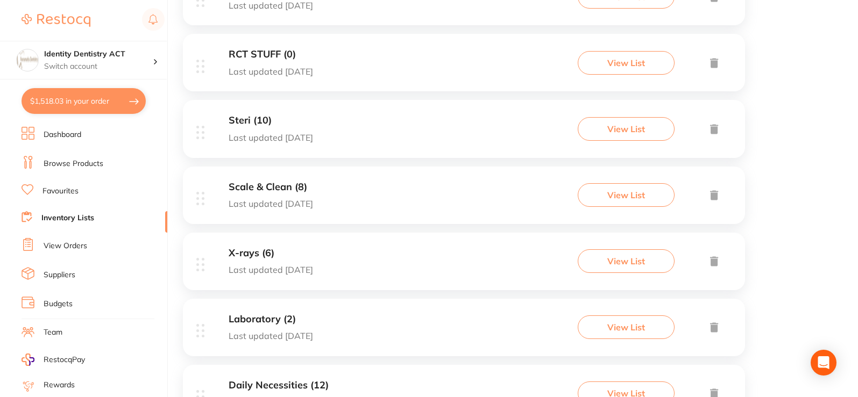
scroll to position [323, 0]
click at [364, 197] on div "Scale & Clean (8) Last updated 217 days ago View List" at bounding box center [464, 195] width 562 height 58
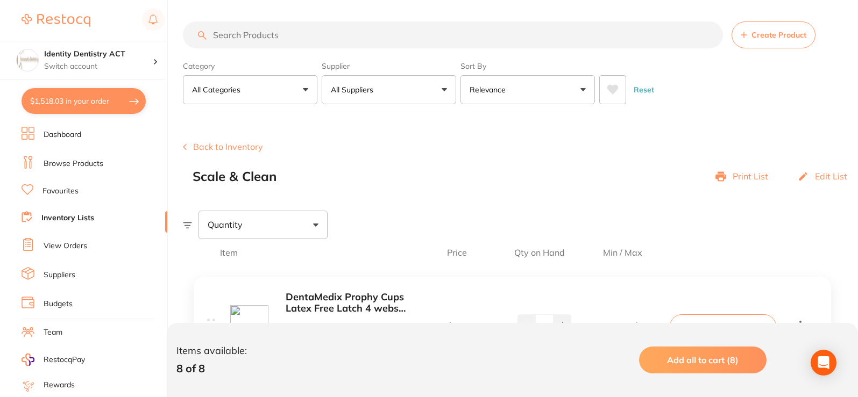
click at [80, 219] on link "Inventory Lists" at bounding box center [67, 218] width 53 height 11
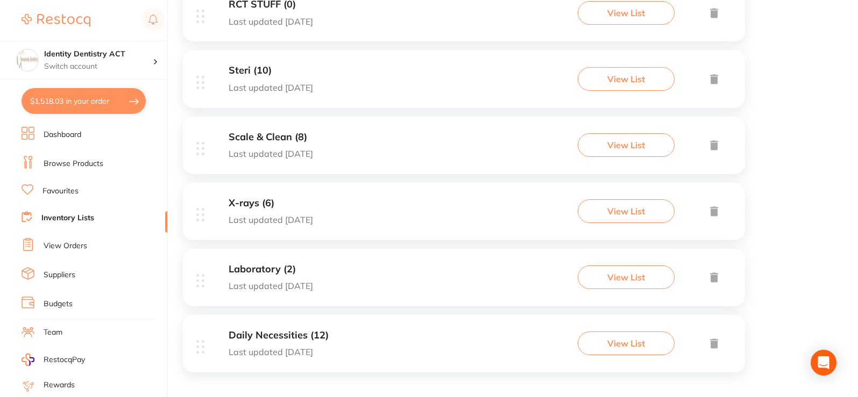
scroll to position [378, 0]
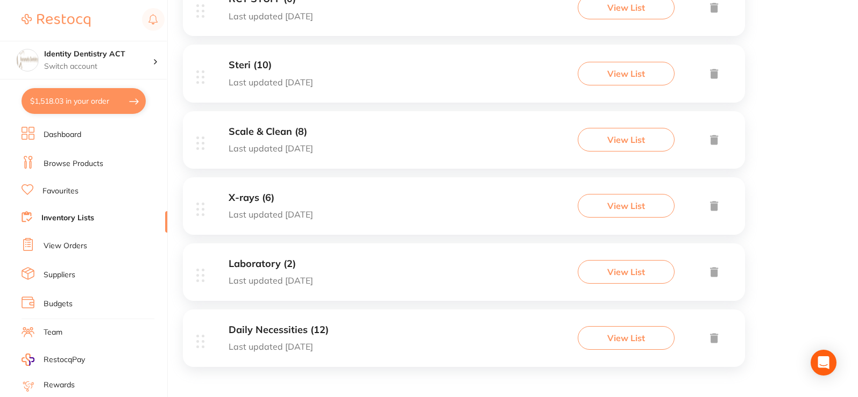
click at [389, 201] on div "X-rays (6) Last updated 217 days ago View List" at bounding box center [464, 206] width 562 height 58
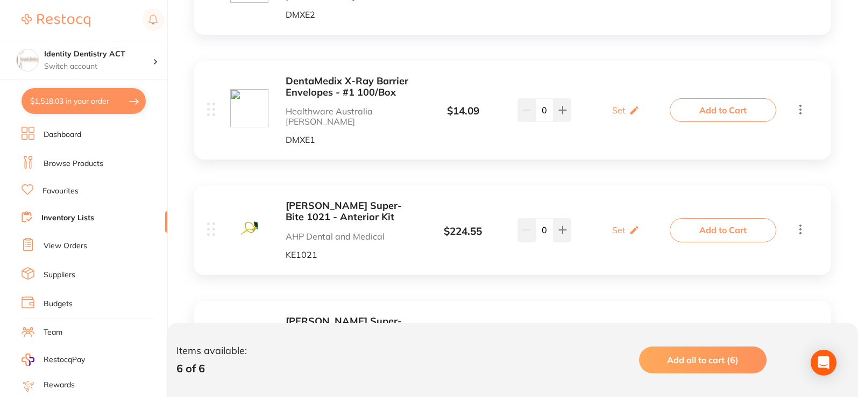
scroll to position [650, 0]
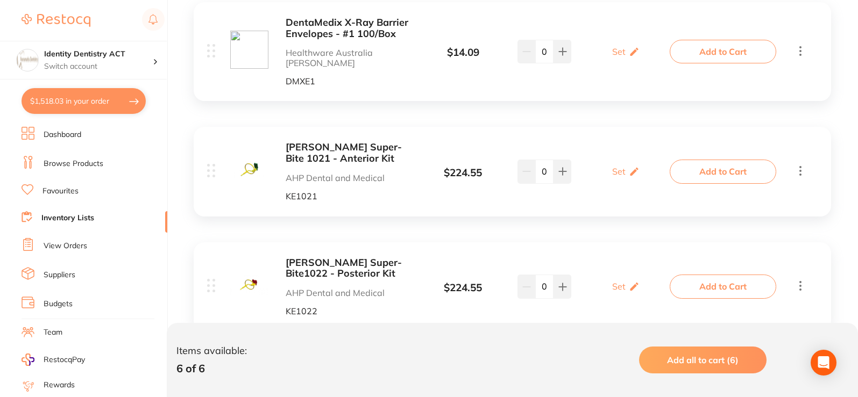
click at [66, 215] on link "Inventory Lists" at bounding box center [67, 218] width 53 height 11
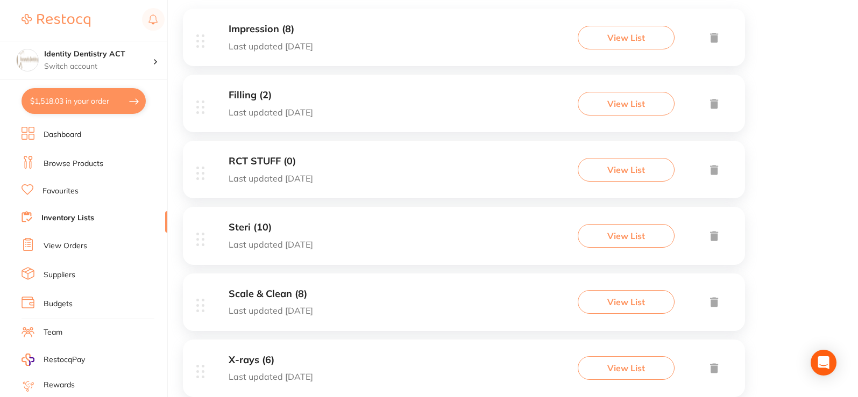
click at [53, 279] on link "Suppliers" at bounding box center [60, 275] width 32 height 11
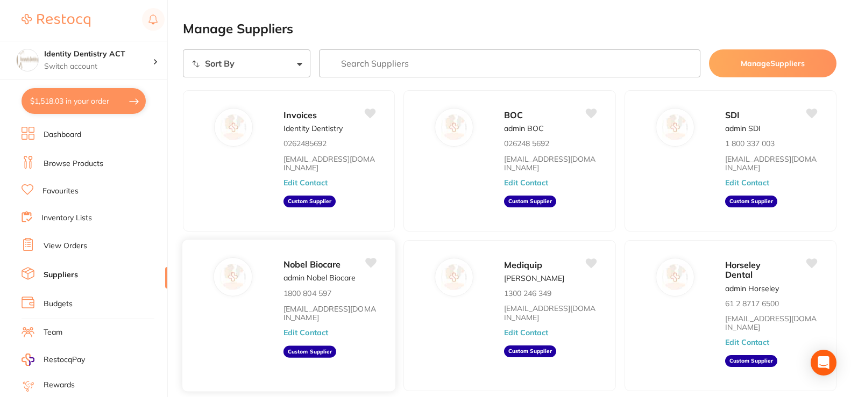
scroll to position [54, 0]
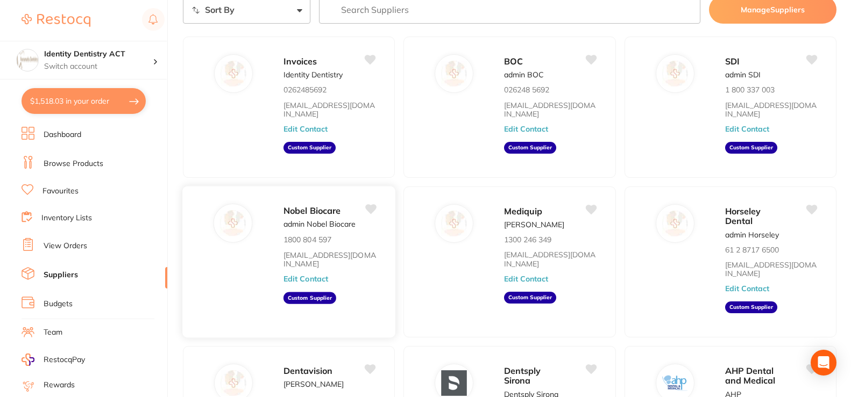
drag, startPoint x: 248, startPoint y: 240, endPoint x: 286, endPoint y: 218, distance: 44.1
click at [249, 239] on div at bounding box center [233, 223] width 38 height 38
click at [292, 215] on span "Nobel Biocare" at bounding box center [311, 210] width 57 height 11
click at [317, 259] on link "[EMAIL_ADDRESS][DOMAIN_NAME]" at bounding box center [329, 260] width 93 height 18
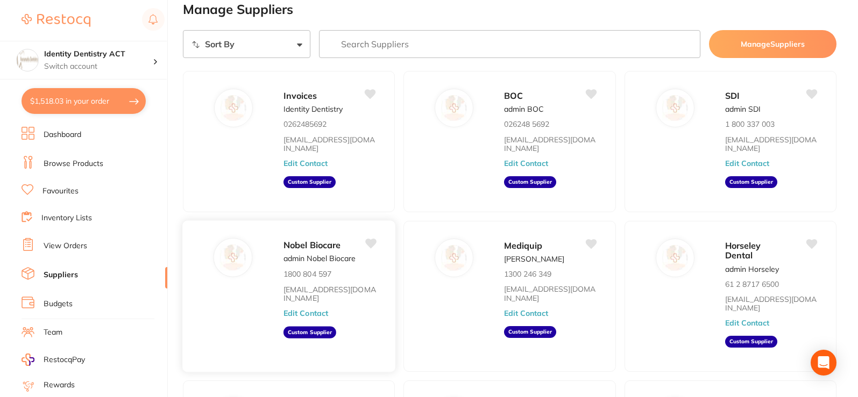
scroll to position [0, 0]
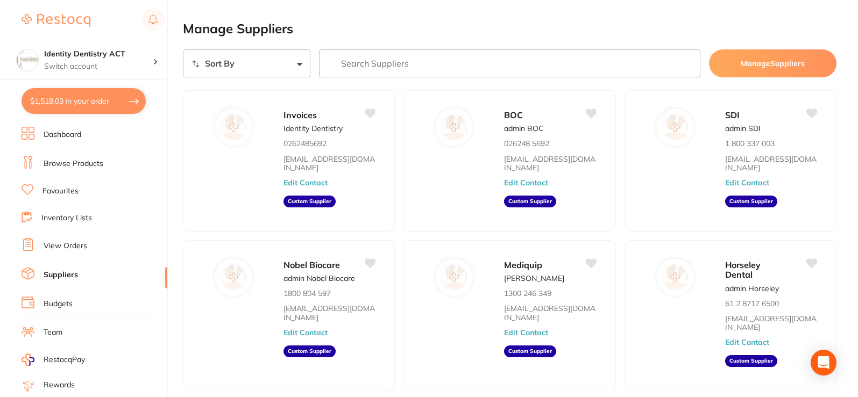
click at [53, 164] on link "Browse Products" at bounding box center [74, 164] width 60 height 11
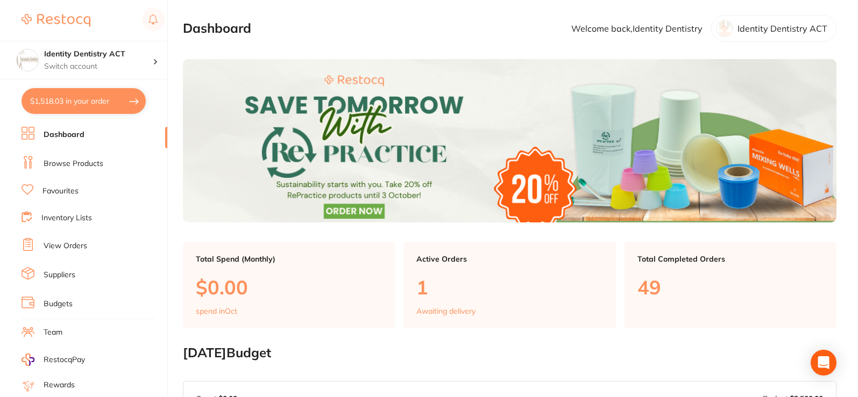
click at [62, 190] on link "Favourites" at bounding box center [60, 191] width 36 height 11
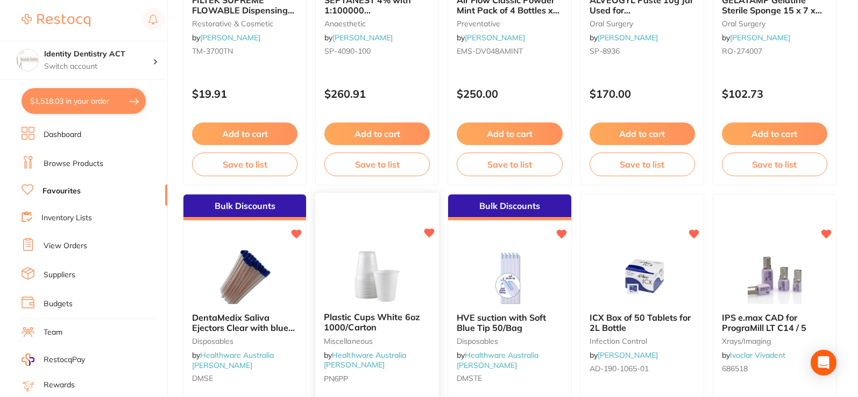
scroll to position [269, 0]
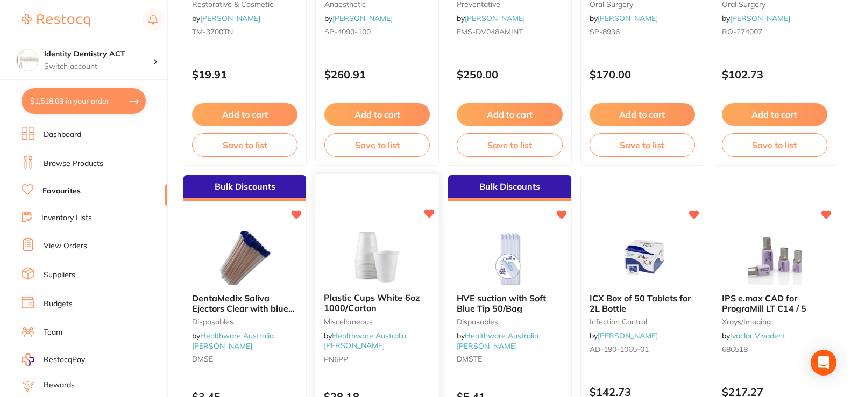
click at [360, 263] on img at bounding box center [377, 258] width 70 height 54
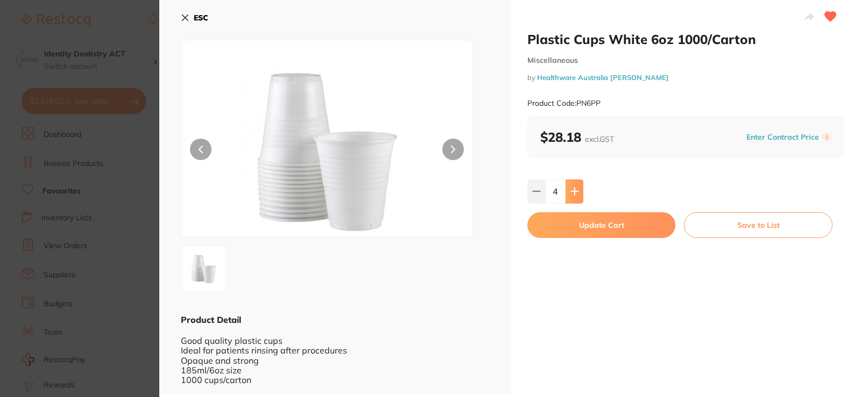
click at [577, 193] on button at bounding box center [574, 192] width 18 height 24
click at [539, 197] on button at bounding box center [536, 192] width 18 height 24
click at [534, 196] on button at bounding box center [536, 192] width 18 height 24
click at [541, 199] on button at bounding box center [536, 192] width 18 height 24
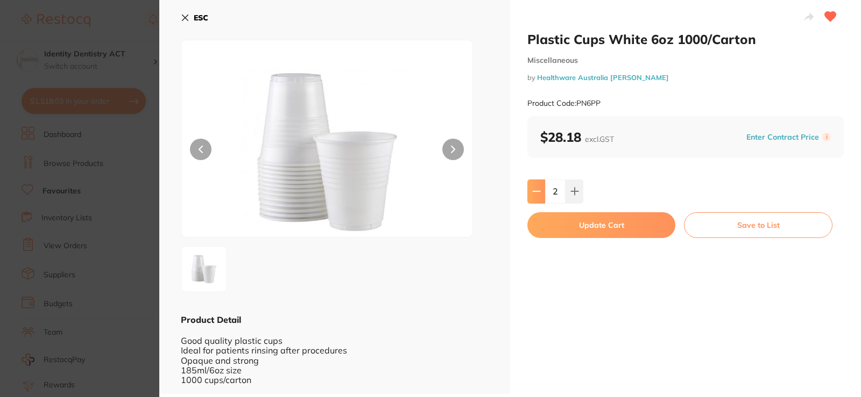
type input "1"
click at [565, 223] on button "Update Cart" at bounding box center [601, 225] width 148 height 26
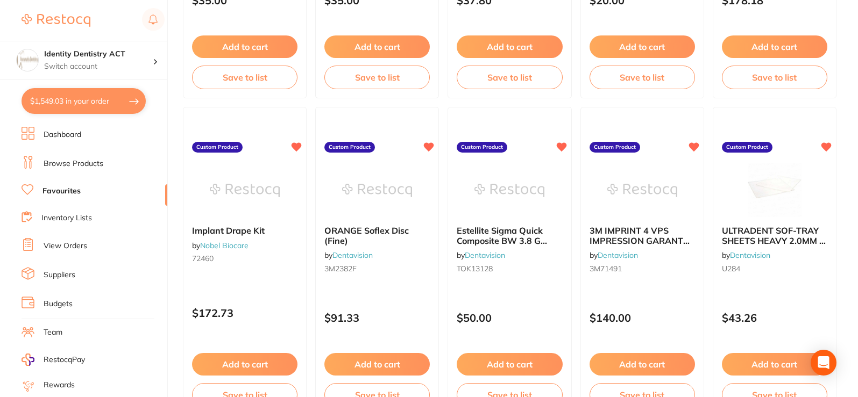
scroll to position [2904, 0]
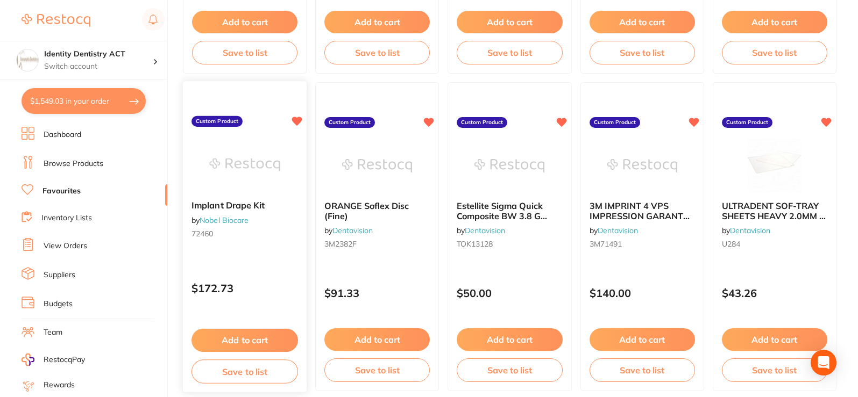
click at [231, 340] on button "Add to cart" at bounding box center [244, 340] width 106 height 23
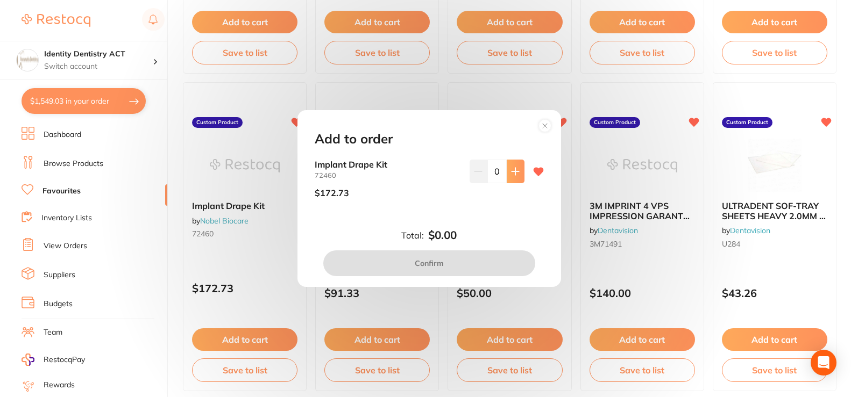
click at [514, 173] on icon at bounding box center [515, 171] width 9 height 9
type input "1"
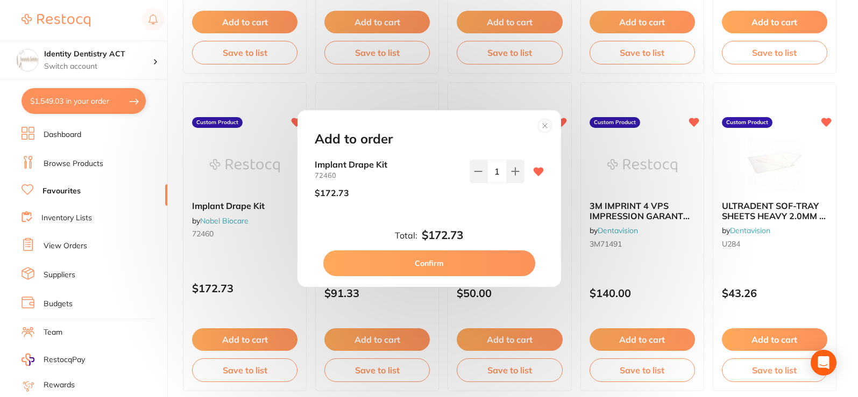
click at [364, 263] on button "Confirm" at bounding box center [429, 264] width 212 height 26
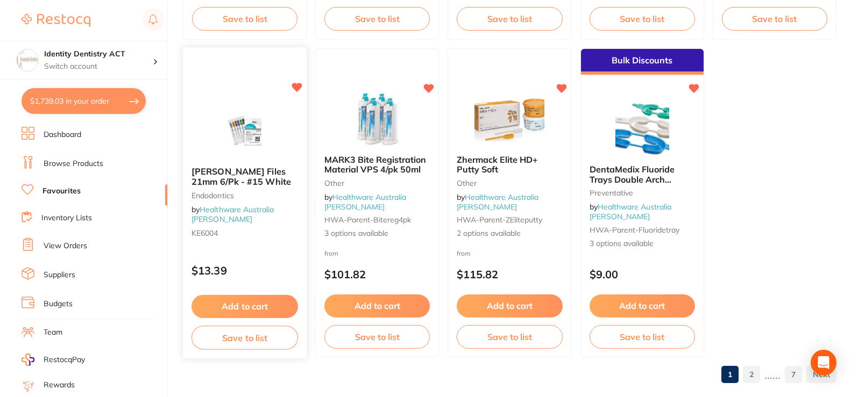
scroll to position [3272, 0]
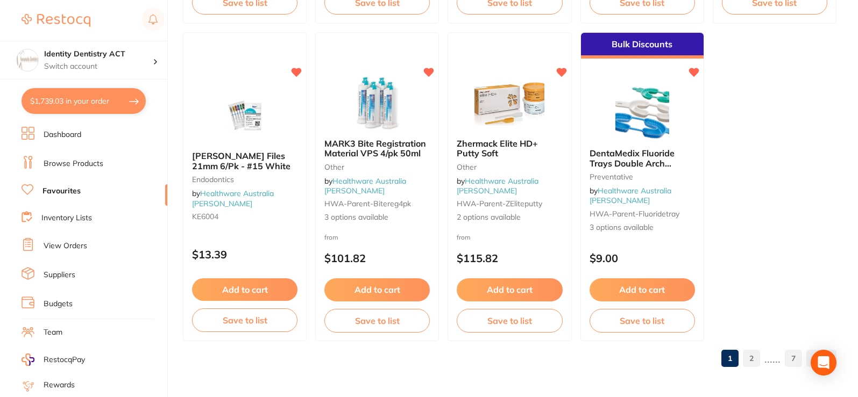
click at [753, 361] on link "2" at bounding box center [751, 359] width 17 height 22
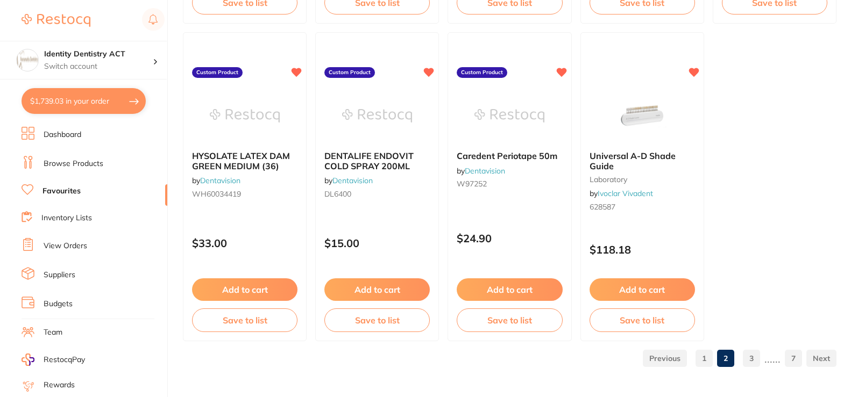
click at [728, 361] on link "2" at bounding box center [725, 359] width 17 height 22
click at [752, 358] on link "3" at bounding box center [751, 359] width 17 height 22
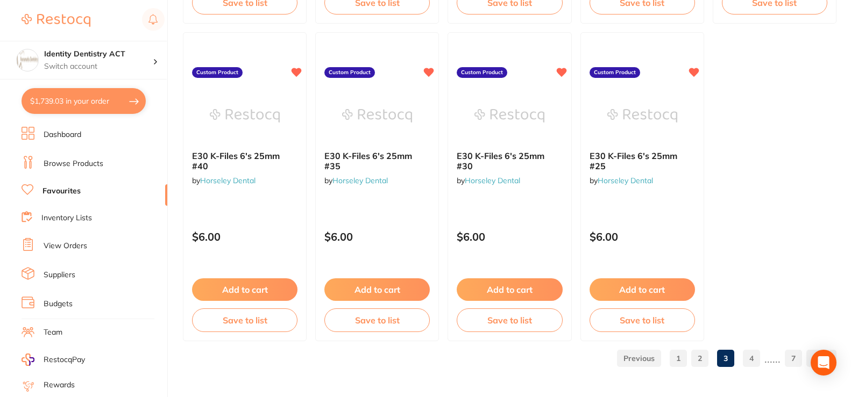
click at [751, 363] on link "4" at bounding box center [751, 359] width 17 height 22
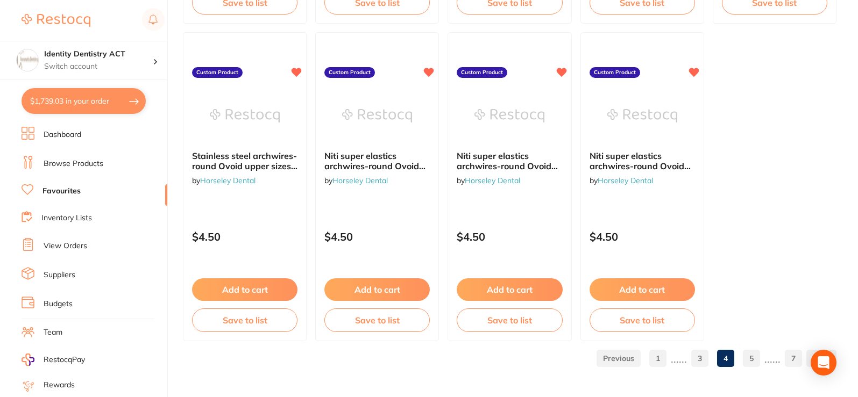
click at [754, 361] on link "5" at bounding box center [751, 359] width 17 height 22
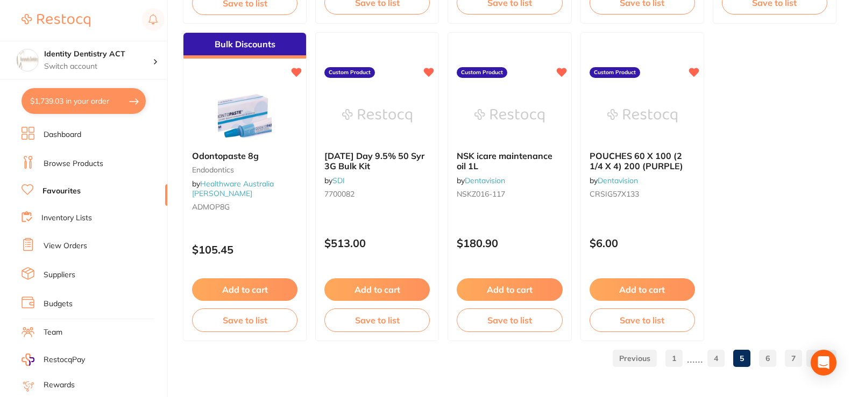
click at [766, 363] on link "6" at bounding box center [767, 359] width 17 height 22
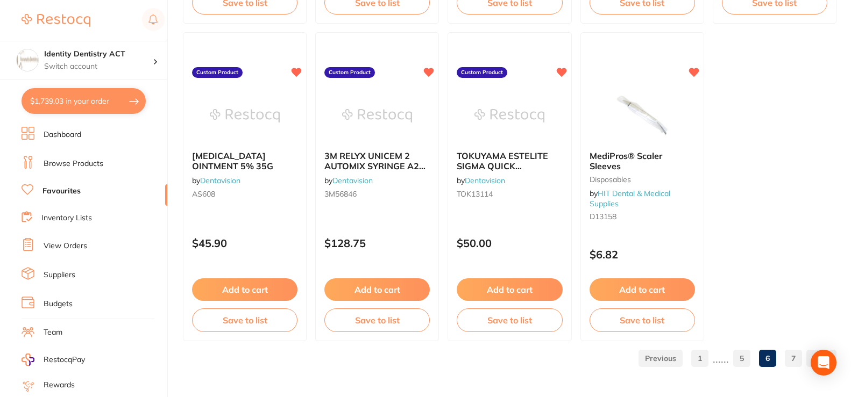
click at [793, 358] on link "7" at bounding box center [793, 359] width 17 height 22
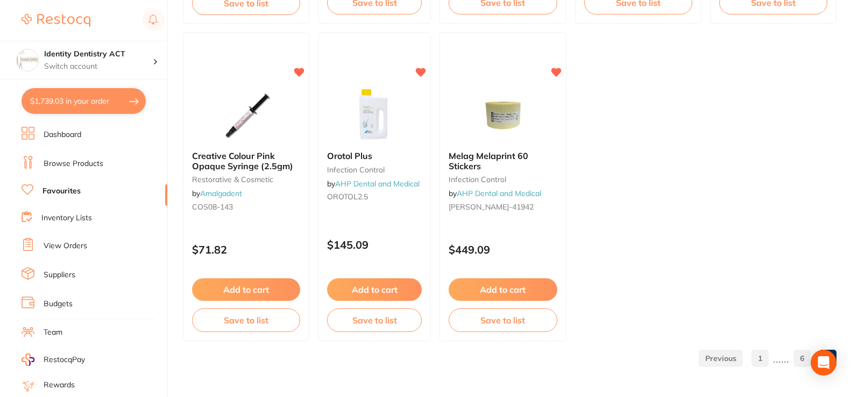
scroll to position [411, 0]
click at [357, 102] on img at bounding box center [374, 115] width 70 height 54
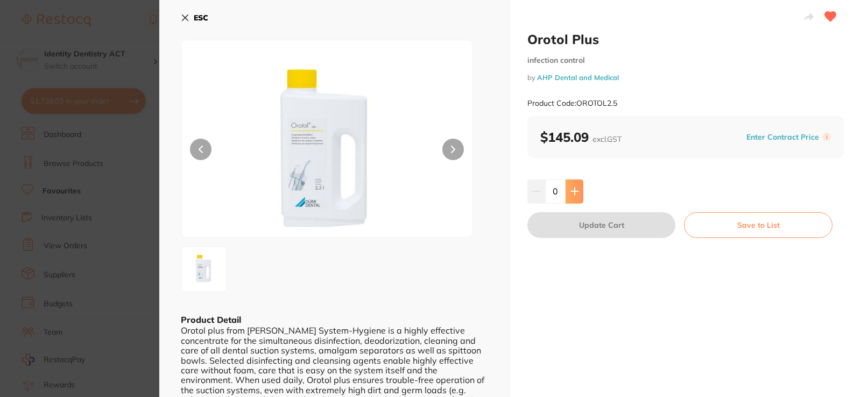
click at [574, 191] on icon at bounding box center [574, 191] width 9 height 9
type input "1"
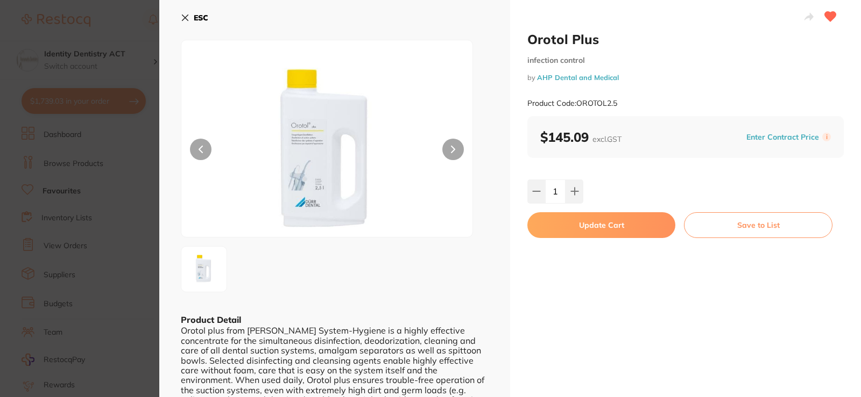
click at [613, 226] on button "Update Cart" at bounding box center [601, 225] width 148 height 26
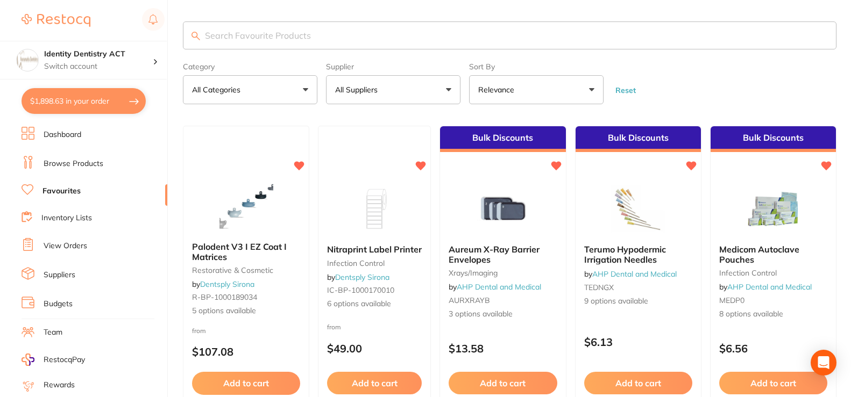
click at [354, 37] on input "search" at bounding box center [509, 36] width 653 height 28
type input "s"
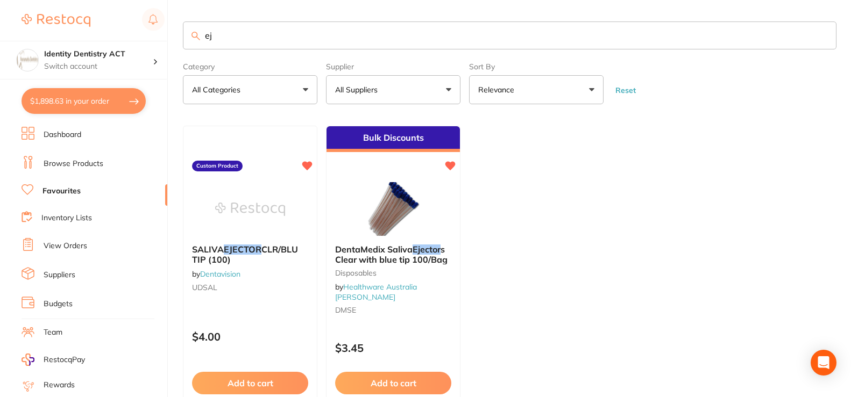
type input "e"
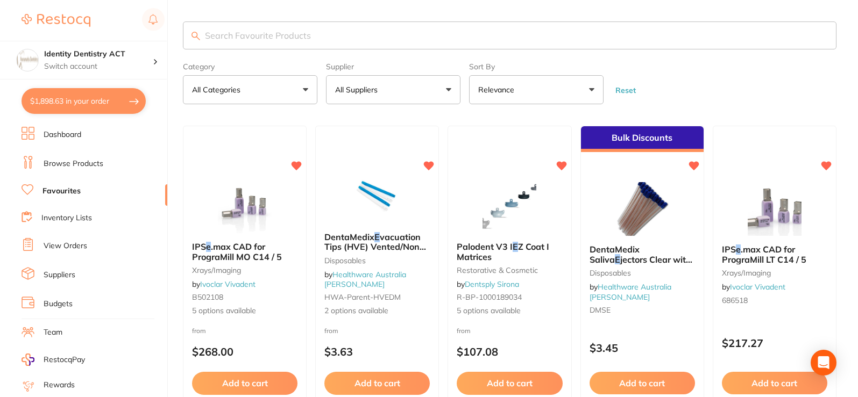
click at [80, 246] on link "View Orders" at bounding box center [66, 246] width 44 height 11
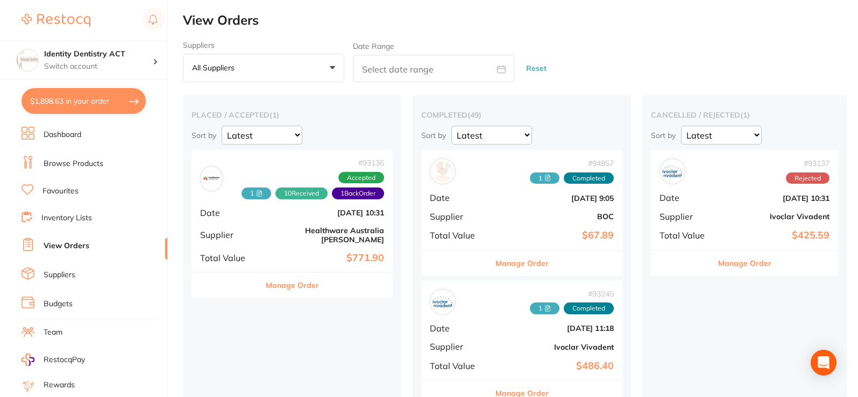
click at [80, 135] on link "Dashboard" at bounding box center [63, 135] width 38 height 11
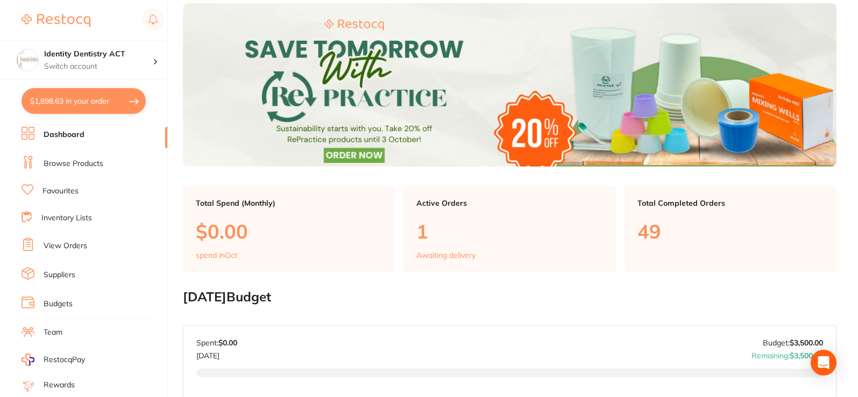
scroll to position [54, 0]
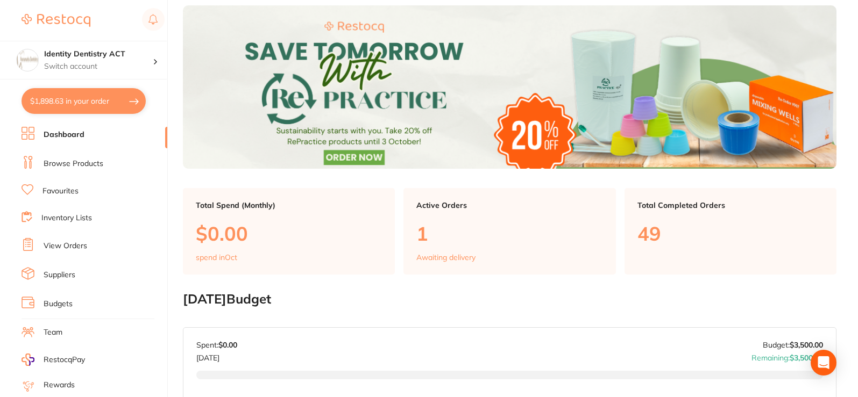
click at [81, 160] on link "Browse Products" at bounding box center [74, 164] width 60 height 11
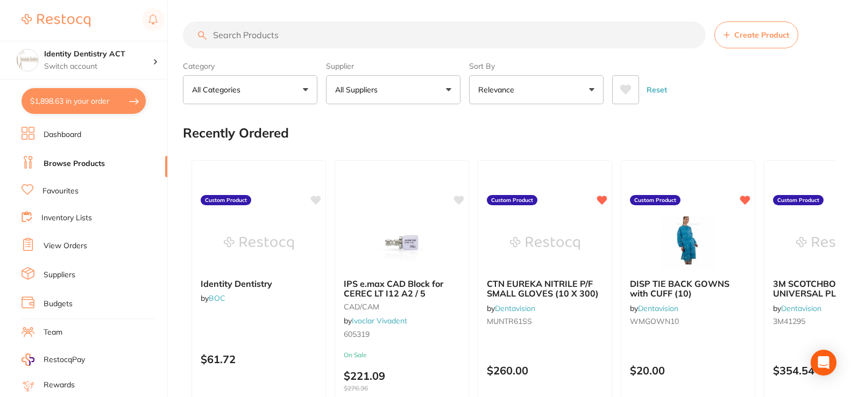
click at [269, 22] on input "search" at bounding box center [444, 35] width 523 height 27
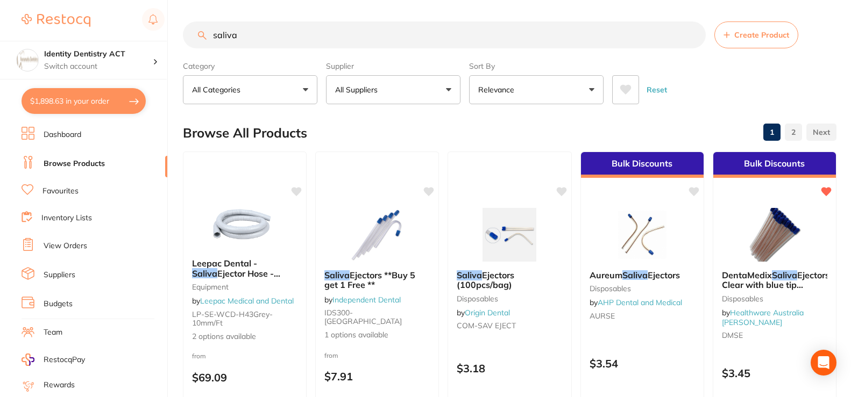
scroll to position [1, 0]
drag, startPoint x: 243, startPoint y: 38, endPoint x: 182, endPoint y: 47, distance: 61.5
click at [182, 47] on div "$1,898.63 Identity Dentistry ACT Switch account Identity Dentistry ACT $1,898.6…" at bounding box center [429, 198] width 858 height 397
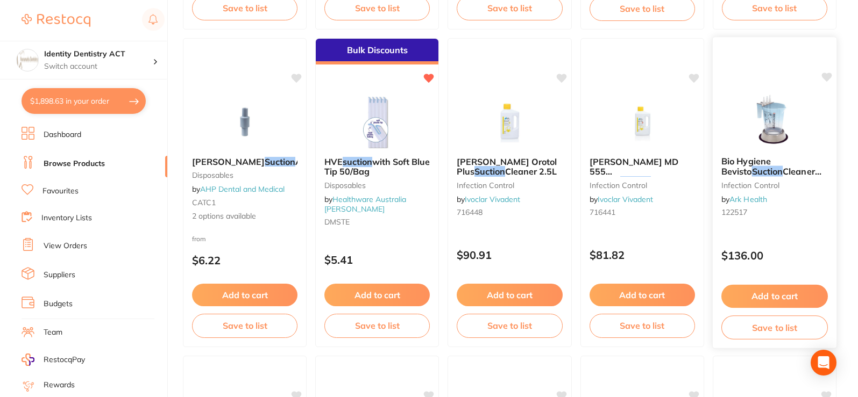
scroll to position [430, 0]
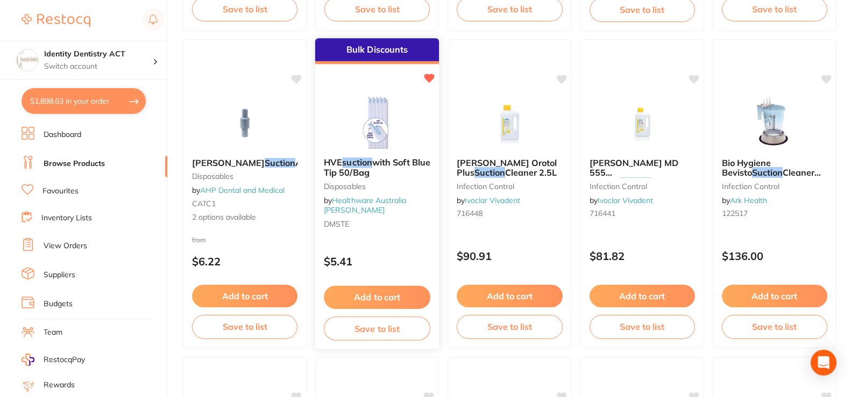
type input "suction"
click at [363, 151] on div "HVE suction with Soft Blue Tip 50/Bag Disposables by Healthware Australia Ridle…" at bounding box center [377, 195] width 124 height 92
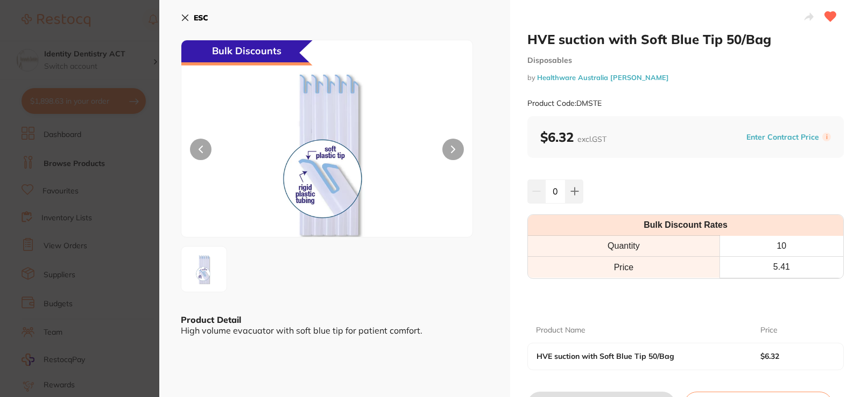
click at [179, 14] on div "ESC Bulk Discounts Product Detail High volume evacuator with soft blue tip for …" at bounding box center [334, 224] width 351 height 448
drag, startPoint x: 616, startPoint y: 77, endPoint x: 575, endPoint y: 99, distance: 46.2
click at [615, 77] on link "Healthware Australia [PERSON_NAME]" at bounding box center [603, 77] width 132 height 9
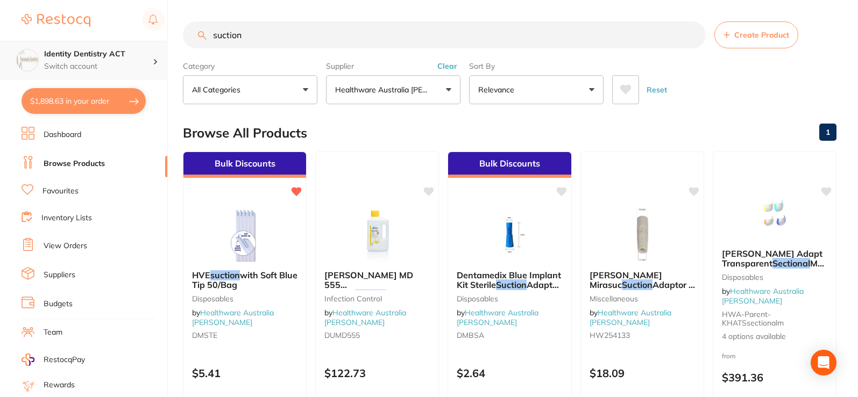
scroll to position [1, 0]
drag, startPoint x: 247, startPoint y: 38, endPoint x: 110, endPoint y: 42, distance: 137.2
click at [110, 42] on div "$1,898.63 Identity Dentistry ACT Switch account Identity Dentistry ACT $1,898.6…" at bounding box center [429, 198] width 858 height 397
click at [396, 84] on p "Healthware Australia [PERSON_NAME]" at bounding box center [384, 89] width 98 height 11
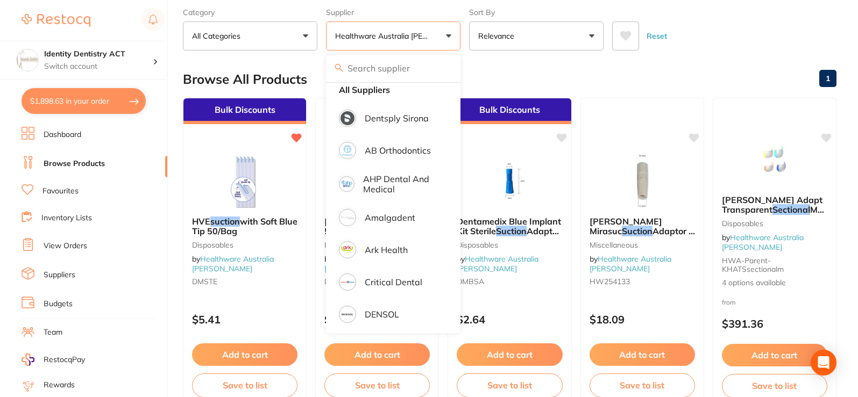
scroll to position [0, 0]
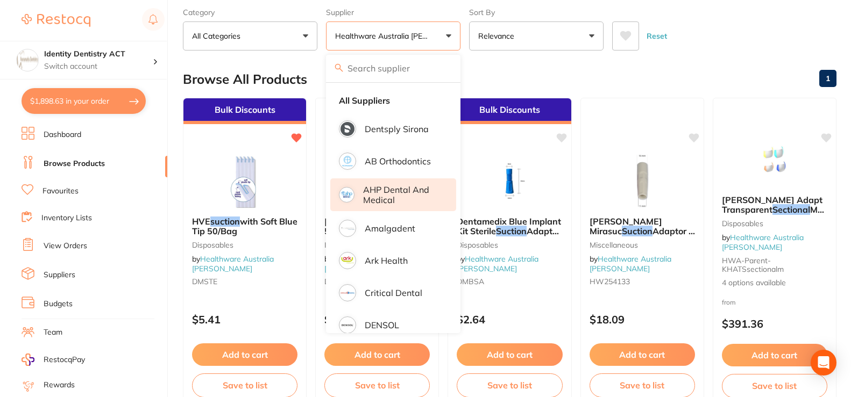
click at [373, 187] on p "AHP Dental and Medical" at bounding box center [402, 195] width 78 height 20
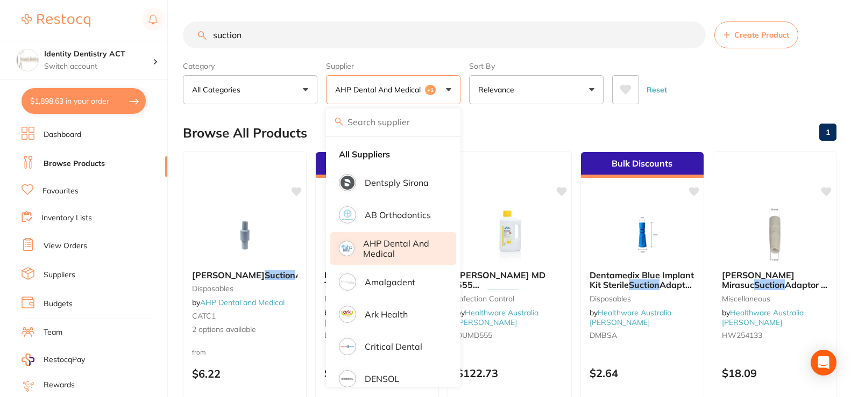
click at [394, 125] on input "search" at bounding box center [393, 122] width 134 height 27
type input "s"
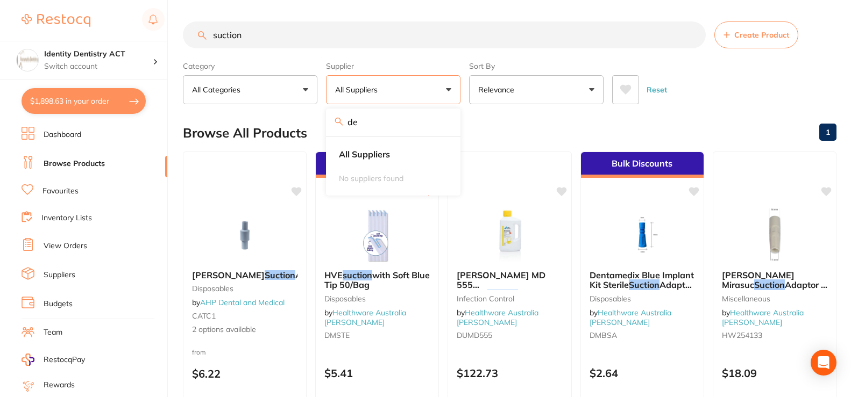
type input "d"
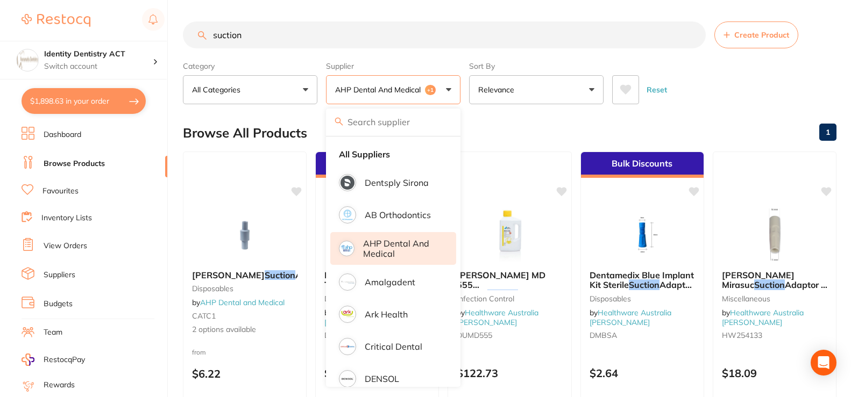
click at [65, 241] on link "View Orders" at bounding box center [66, 246] width 44 height 11
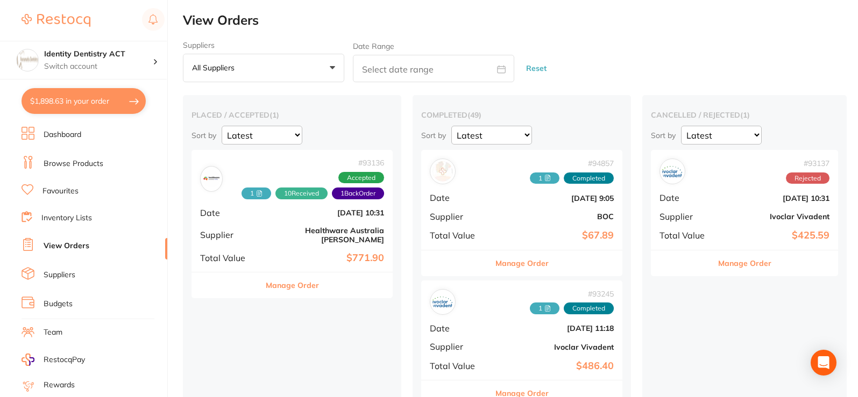
click at [740, 218] on b "Ivoclar Vivadent" at bounding box center [776, 216] width 108 height 9
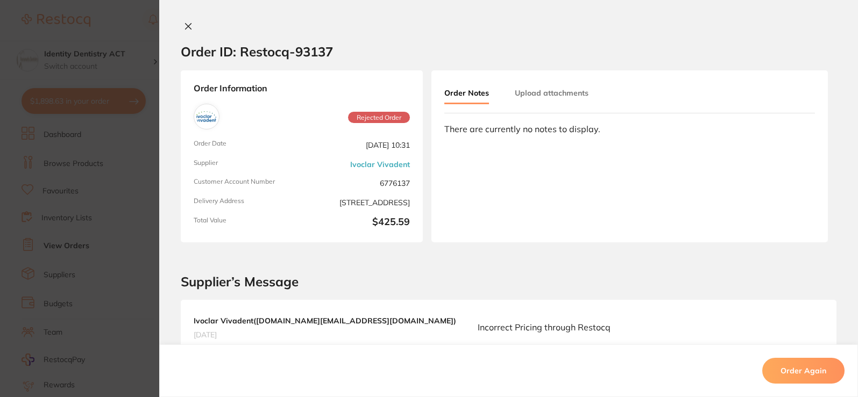
click at [181, 28] on button at bounding box center [188, 27] width 15 height 11
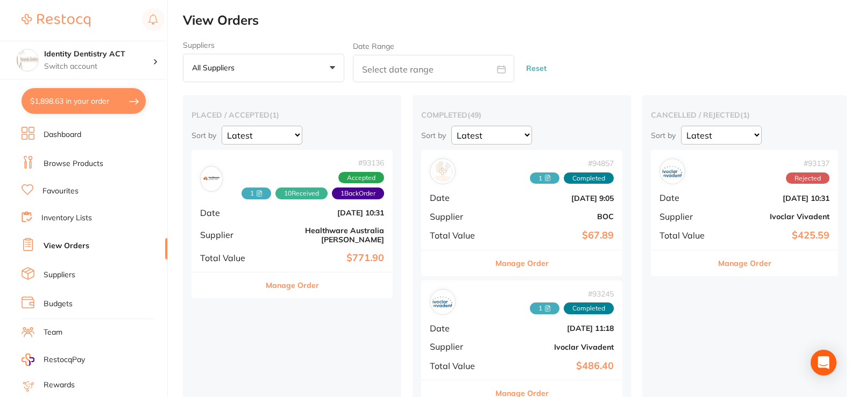
click at [80, 334] on li "Team" at bounding box center [95, 333] width 146 height 16
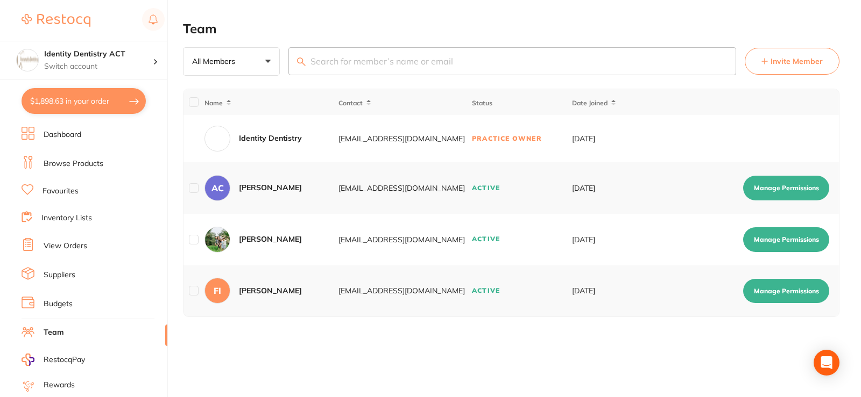
click at [53, 146] on ul "Dashboard Browse Products Favourites Inventory Lists View Orders Suppliers Budg…" at bounding box center [95, 312] width 146 height 371
click at [55, 136] on link "Dashboard" at bounding box center [63, 135] width 38 height 11
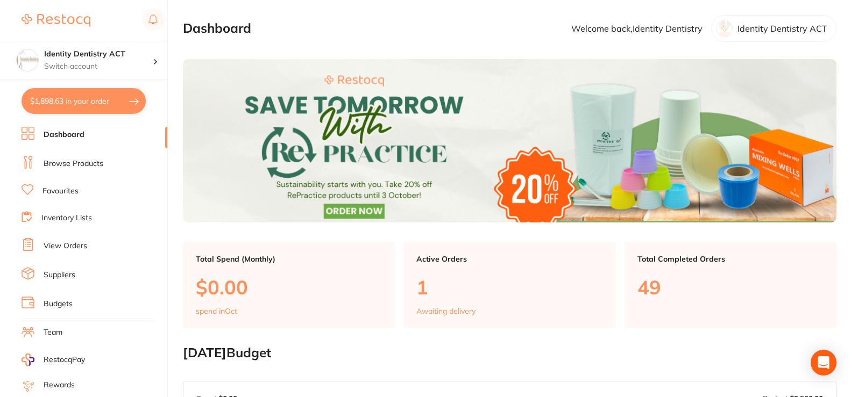
click at [54, 165] on link "Browse Products" at bounding box center [74, 164] width 60 height 11
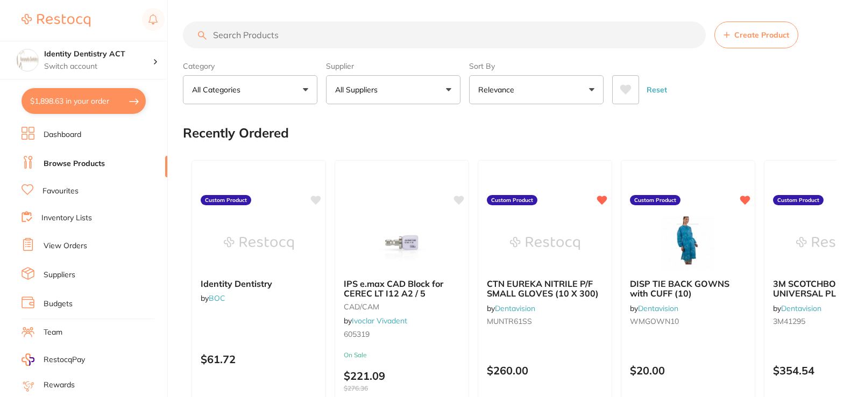
click at [309, 36] on input "search" at bounding box center [444, 35] width 523 height 27
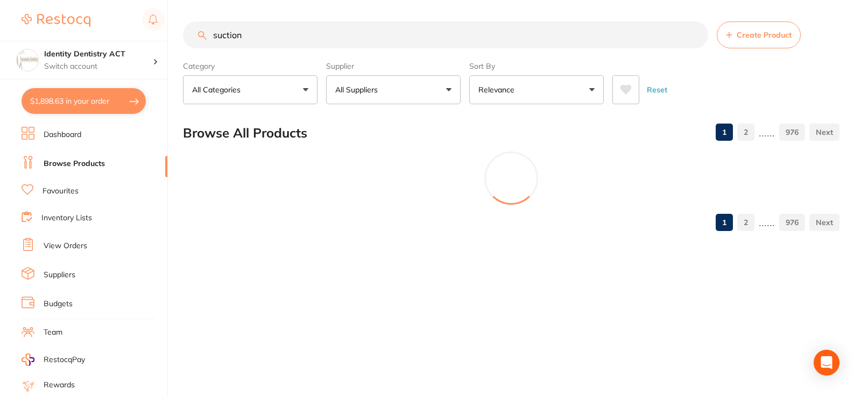
type input "suction"
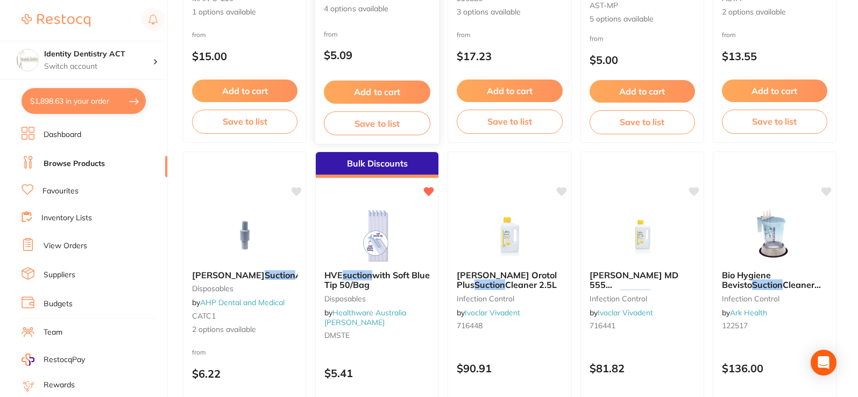
scroll to position [323, 0]
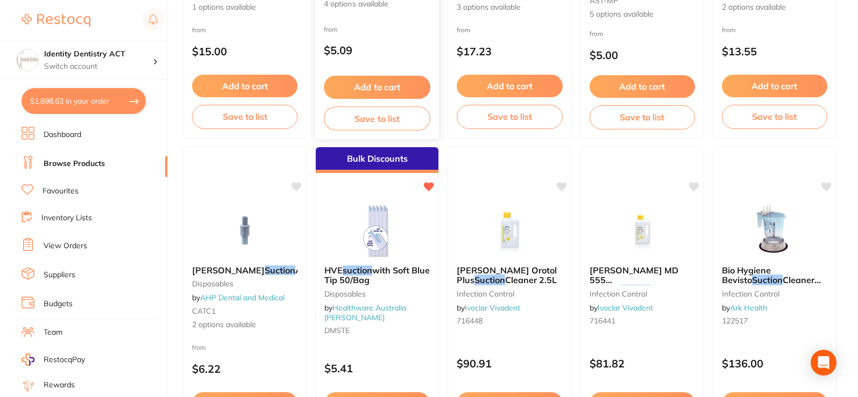
click at [386, 244] on img at bounding box center [377, 230] width 70 height 54
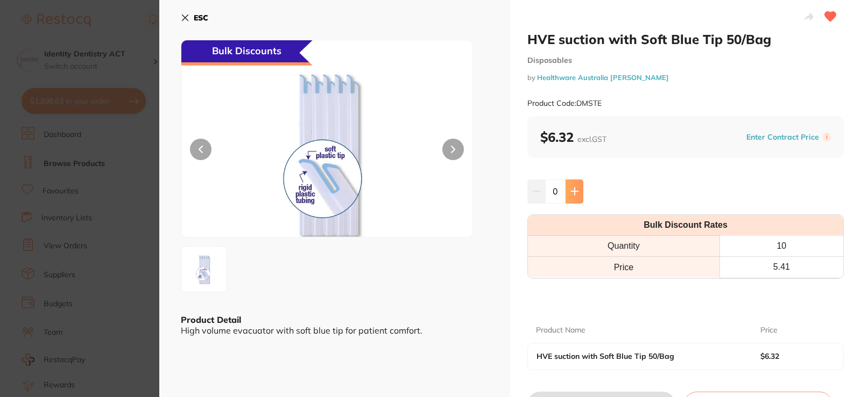
click at [574, 191] on icon at bounding box center [574, 191] width 7 height 7
click at [567, 193] on button at bounding box center [574, 192] width 18 height 24
click at [571, 192] on icon at bounding box center [574, 191] width 7 height 7
click at [574, 189] on icon at bounding box center [574, 191] width 9 height 9
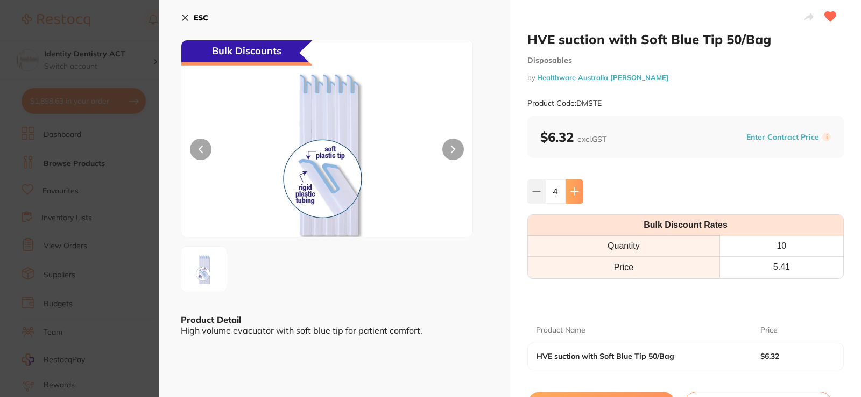
type input "5"
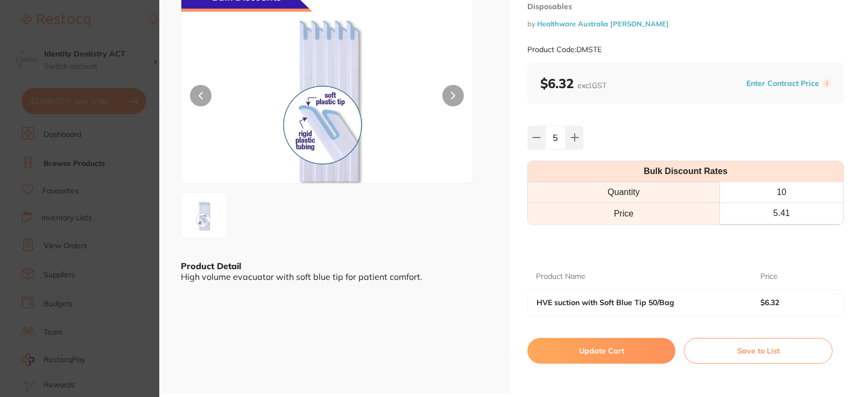
click at [580, 353] on button "Update Cart" at bounding box center [601, 351] width 148 height 26
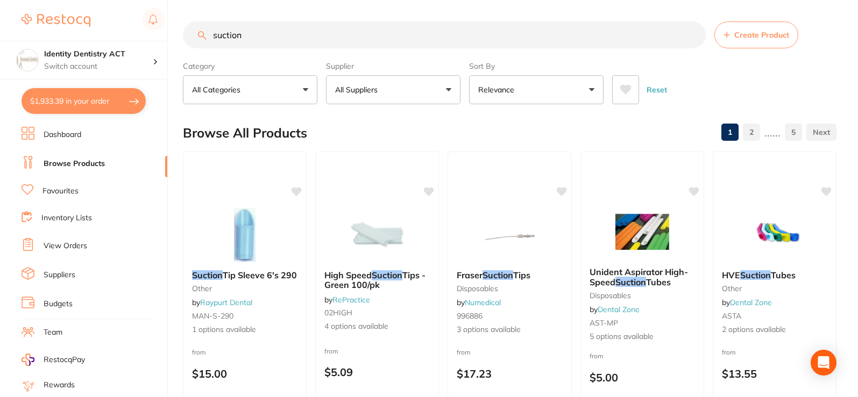
drag, startPoint x: 287, startPoint y: 38, endPoint x: 54, endPoint y: 34, distance: 232.4
click at [54, 34] on div "$1,933.39 Identity Dentistry ACT Switch account Identity Dentistry ACT $1,933.3…" at bounding box center [429, 198] width 858 height 397
type input "triplex"
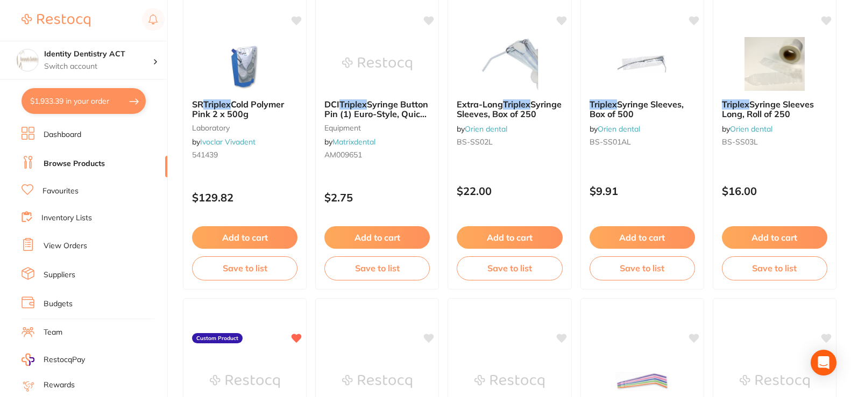
scroll to position [968, 0]
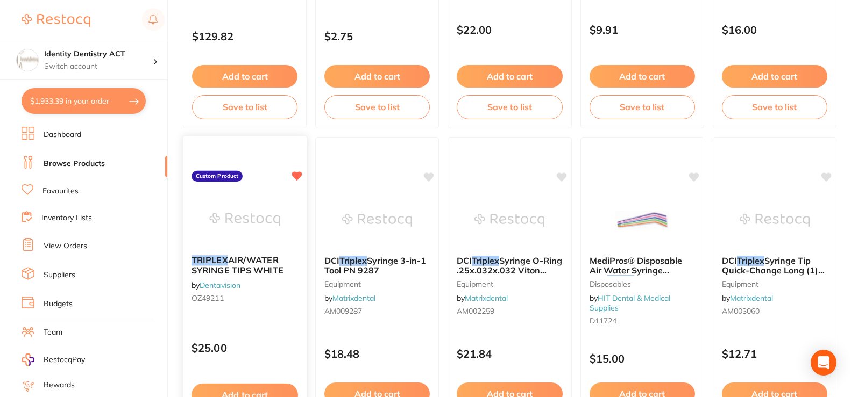
click at [236, 285] on link "Dentavision" at bounding box center [220, 285] width 41 height 10
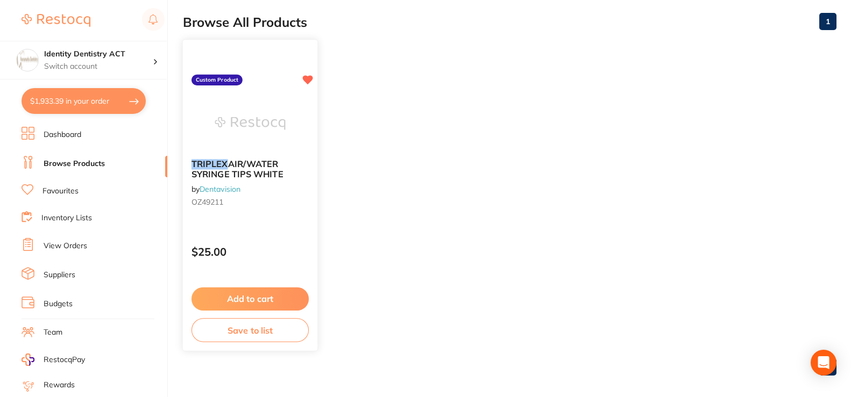
scroll to position [119, 0]
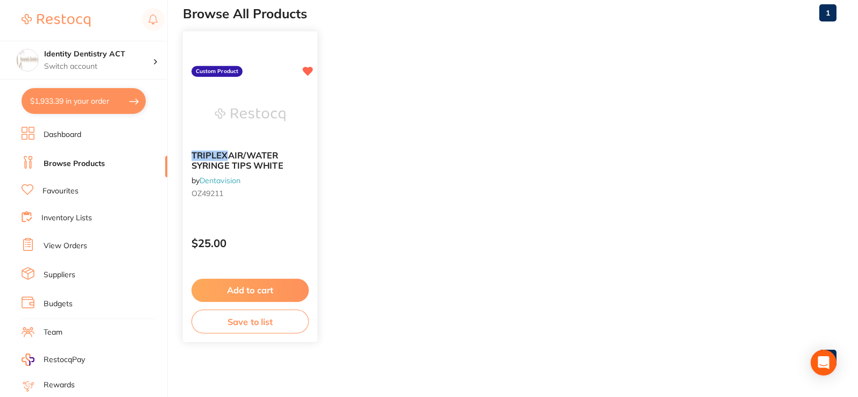
click at [273, 290] on button "Add to cart" at bounding box center [249, 290] width 117 height 23
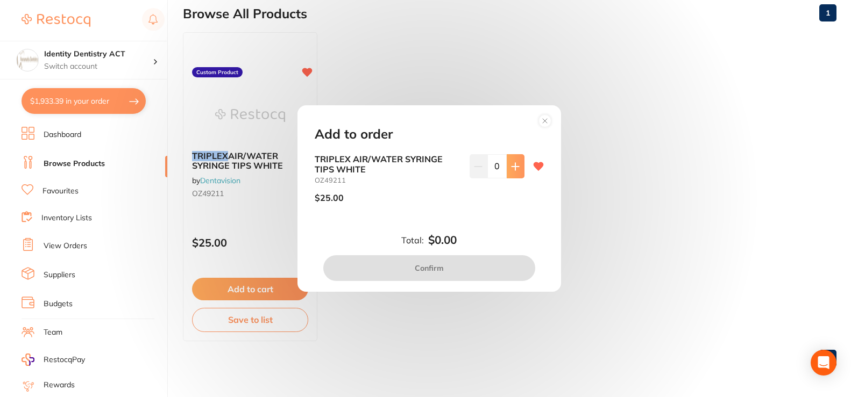
click at [514, 168] on icon at bounding box center [515, 166] width 9 height 9
click at [515, 168] on icon at bounding box center [515, 166] width 9 height 9
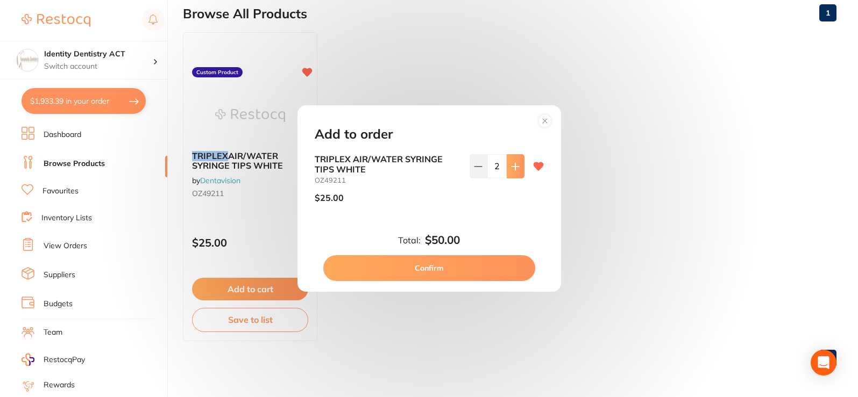
click at [515, 169] on icon at bounding box center [515, 166] width 9 height 9
click at [516, 169] on icon at bounding box center [515, 166] width 9 height 9
type input "4"
click at [428, 274] on button "Confirm" at bounding box center [429, 268] width 212 height 26
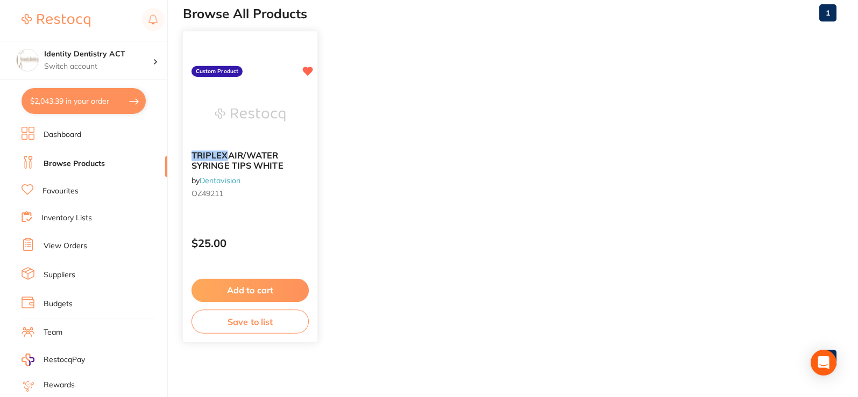
click at [212, 180] on link "Dentavision" at bounding box center [220, 180] width 41 height 10
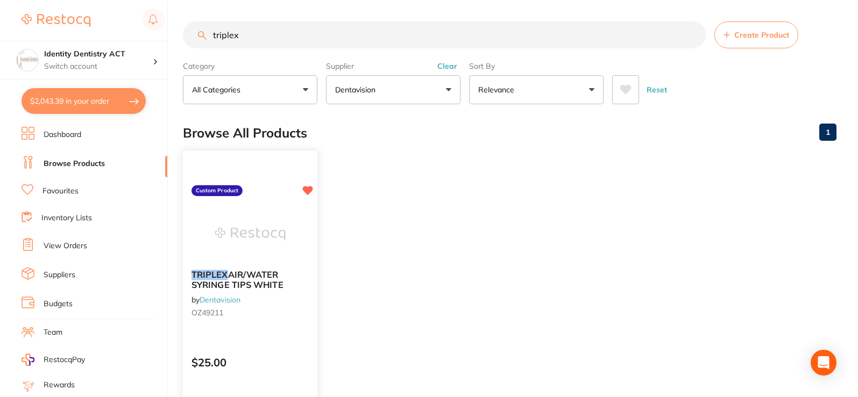
click at [225, 299] on link "Dentavision" at bounding box center [220, 300] width 41 height 10
click at [227, 302] on link "Dentavision" at bounding box center [220, 300] width 41 height 10
click at [224, 300] on link "Dentavision" at bounding box center [220, 300] width 41 height 10
click at [373, 95] on p "Dentavision" at bounding box center [357, 89] width 45 height 11
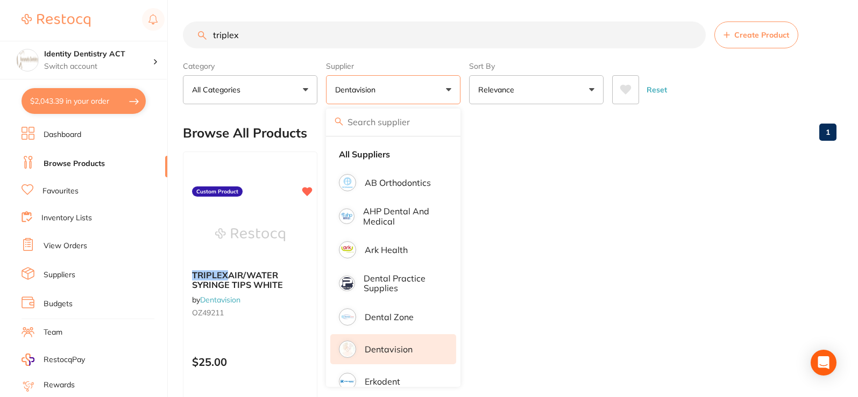
click at [400, 348] on p "Dentavision" at bounding box center [389, 350] width 48 height 10
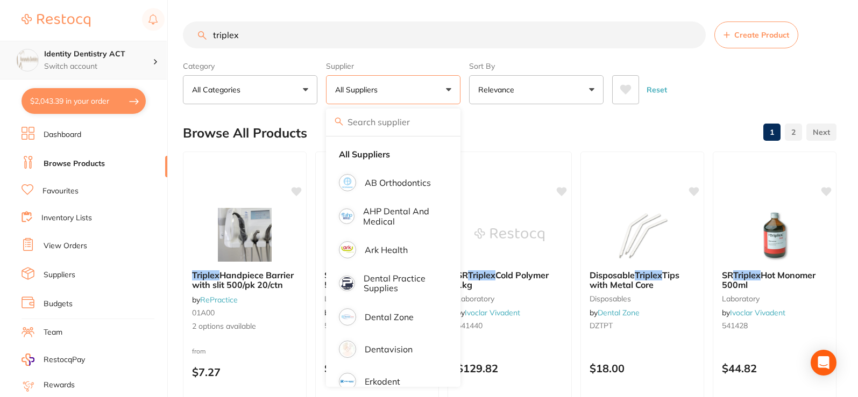
drag, startPoint x: 237, startPoint y: 45, endPoint x: 48, endPoint y: 60, distance: 189.4
click at [48, 59] on div "$2,043.39 Identity Dentistry ACT Switch account Identity Dentistry ACT $2,043.3…" at bounding box center [429, 198] width 858 height 397
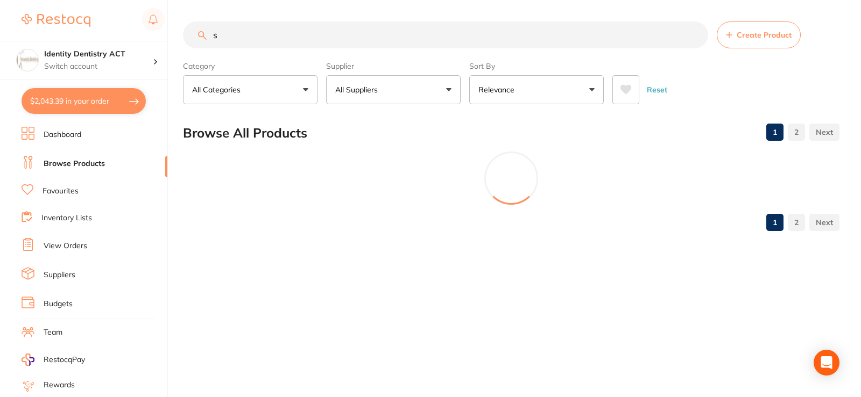
click at [453, 95] on button "All Suppliers" at bounding box center [393, 89] width 134 height 29
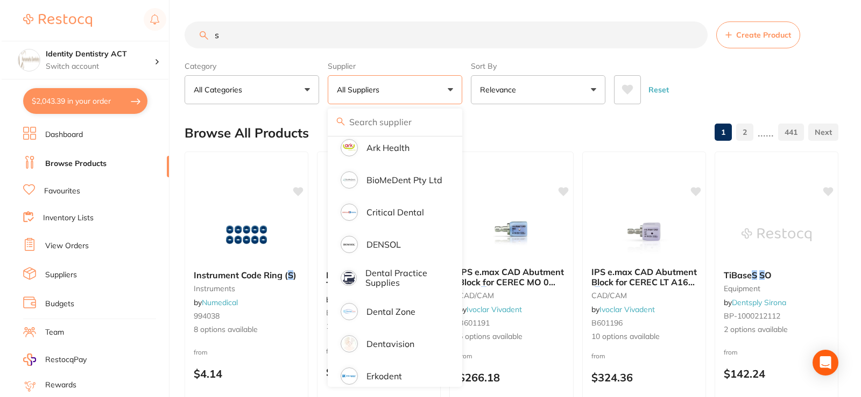
scroll to position [215, 0]
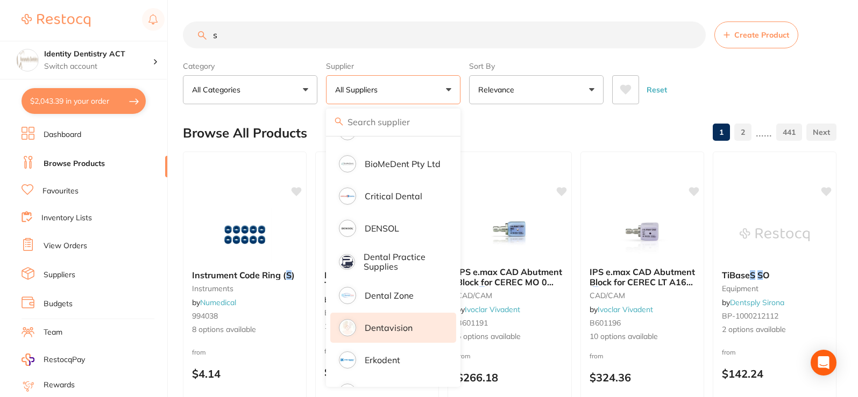
click at [379, 326] on p "Dentavision" at bounding box center [389, 328] width 48 height 10
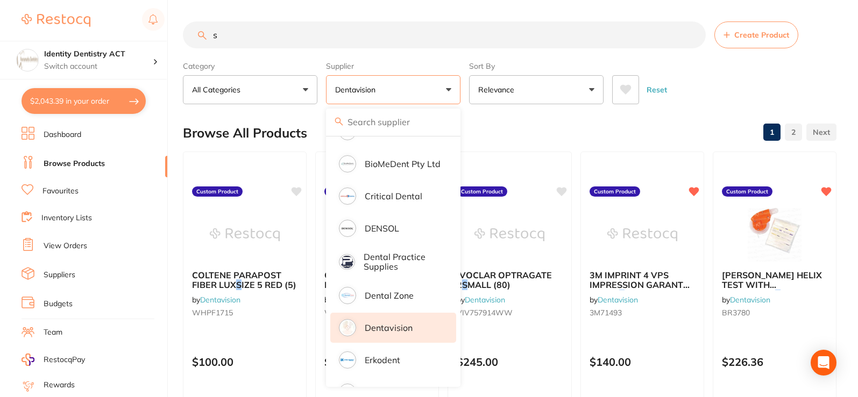
click at [268, 37] on input "s" at bounding box center [444, 35] width 523 height 27
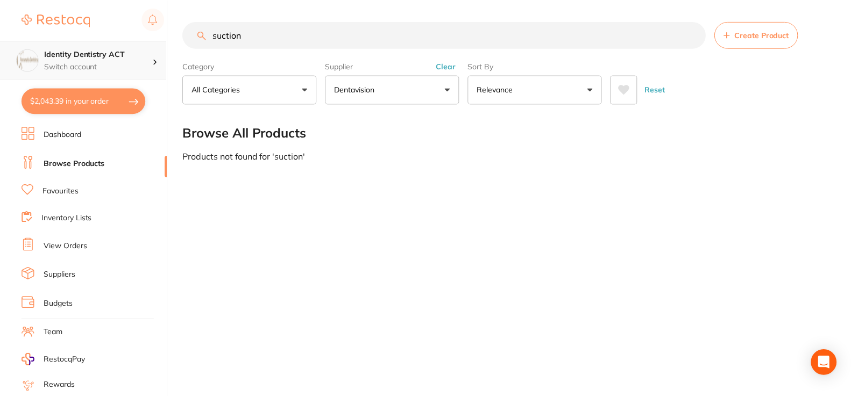
scroll to position [1, 0]
drag, startPoint x: 252, startPoint y: 39, endPoint x: 157, endPoint y: 46, distance: 95.5
click at [157, 46] on div "$2,043.39 Identity Dentistry ACT Switch account Identity Dentistry ACT $2,043.3…" at bounding box center [430, 198] width 861 height 397
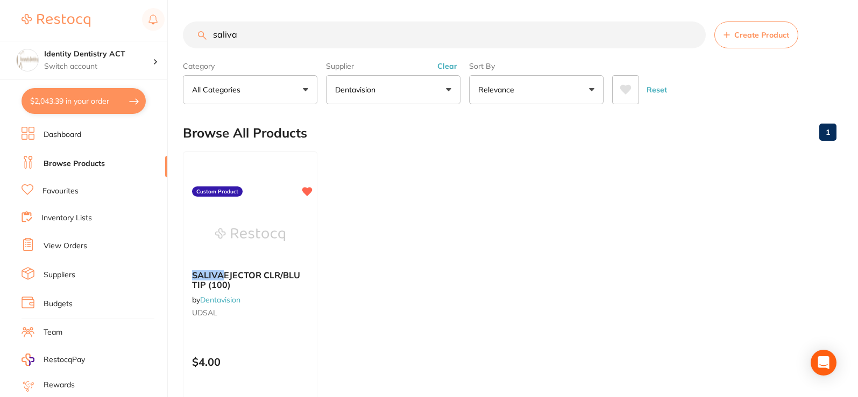
scroll to position [0, 0]
drag, startPoint x: 253, startPoint y: 35, endPoint x: 121, endPoint y: 36, distance: 132.3
click at [121, 36] on div "$2,043.39 Identity Dentistry ACT Switch account Identity Dentistry ACT $2,043.3…" at bounding box center [429, 198] width 858 height 397
click at [353, 90] on p "Dentavision" at bounding box center [357, 89] width 45 height 11
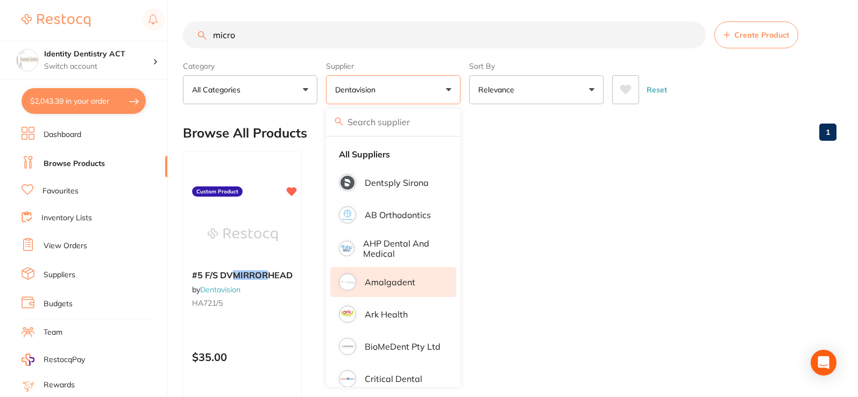
click at [397, 287] on p "Amalgadent" at bounding box center [390, 283] width 51 height 10
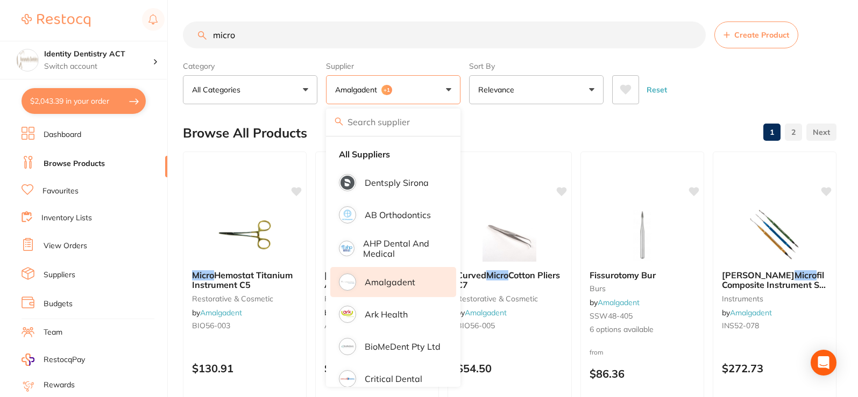
click at [254, 38] on input "micro" at bounding box center [444, 35] width 523 height 27
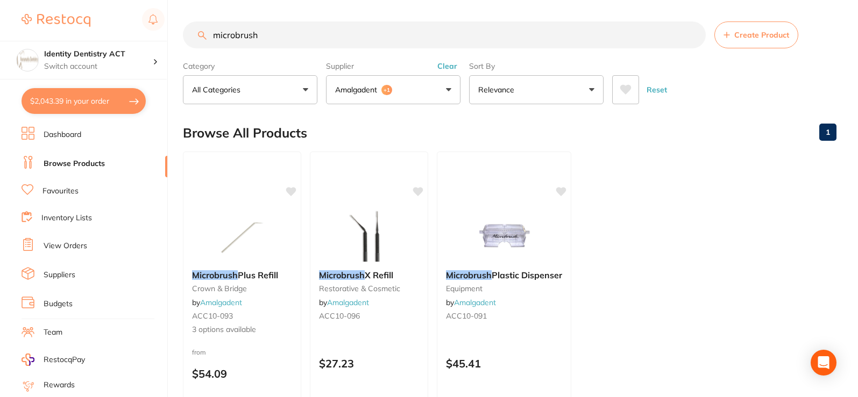
type input "microbrush"
click at [416, 94] on button "Amalgadent +1" at bounding box center [393, 89] width 134 height 29
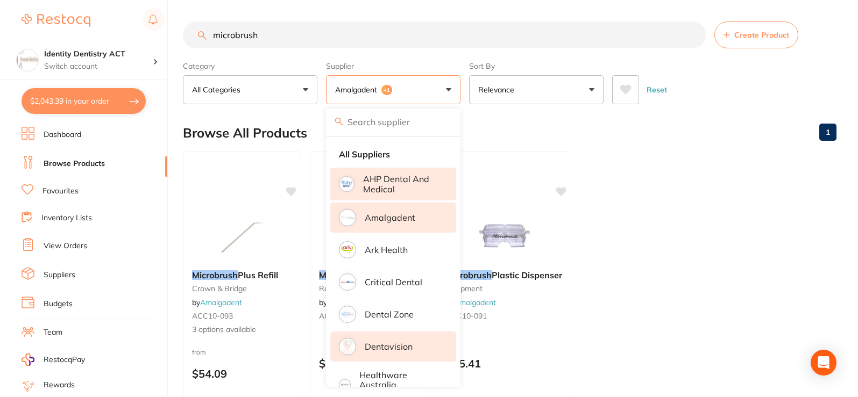
click at [389, 180] on p "AHP Dental and Medical" at bounding box center [402, 184] width 78 height 20
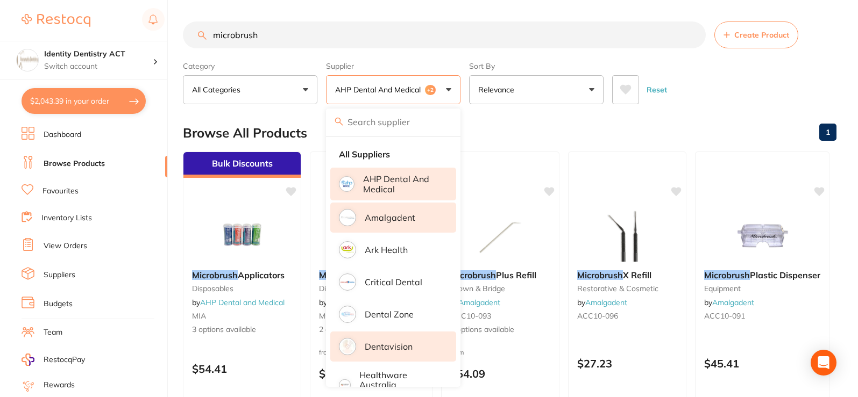
click at [620, 17] on main "microbrush Create Product Category All Categories All Categories crown & bridge…" at bounding box center [520, 258] width 675 height 517
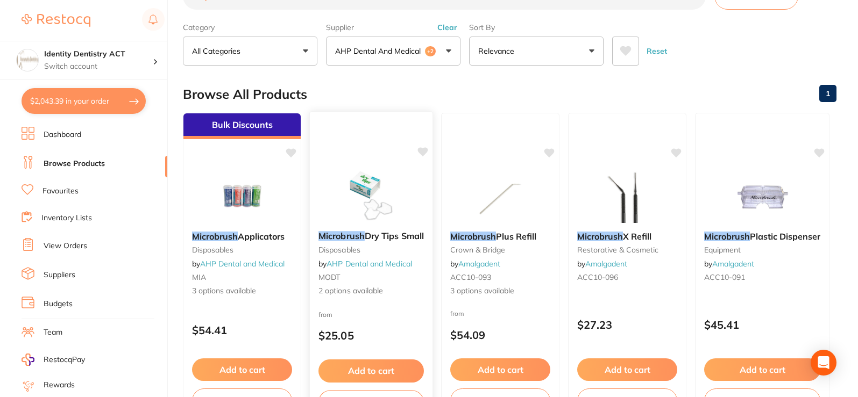
scroll to position [12, 0]
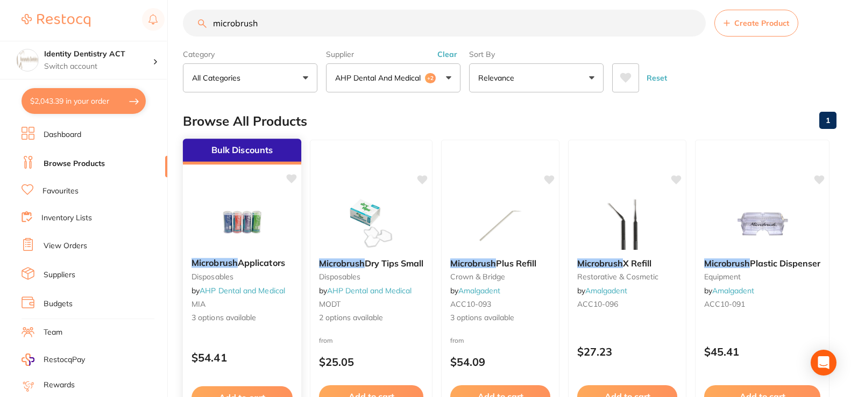
click at [265, 247] on img at bounding box center [242, 222] width 70 height 54
click at [236, 261] on em "Microbrush" at bounding box center [215, 263] width 46 height 11
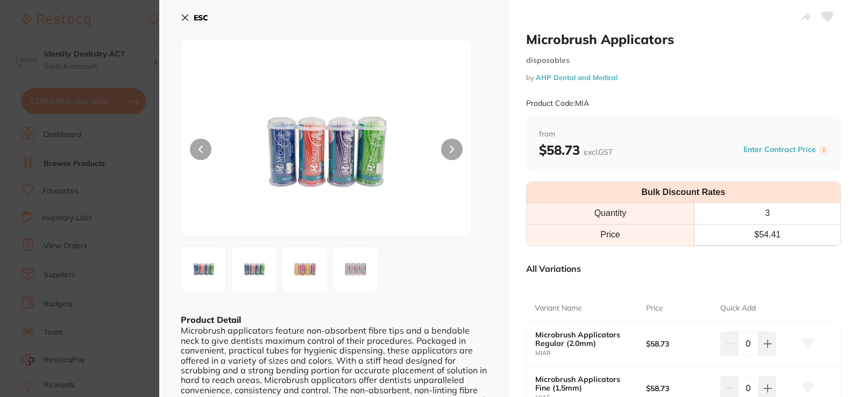
click at [255, 221] on section "Microbrush Applicators disposables by AHP Dental and Medical Product Code: MIA …" at bounding box center [429, 198] width 858 height 397
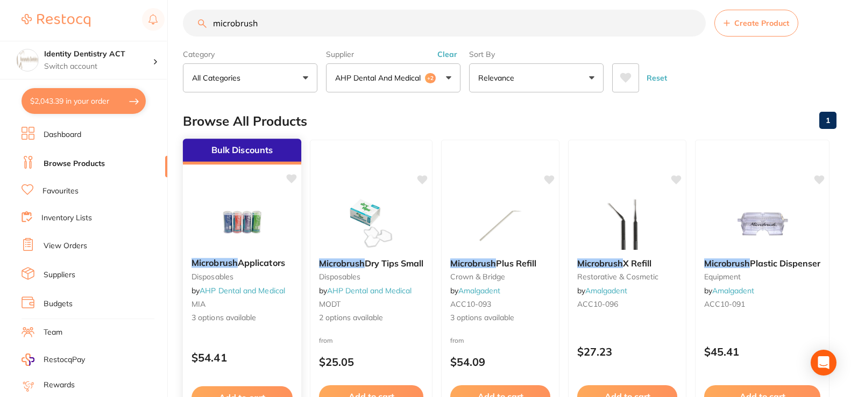
click at [243, 230] on img at bounding box center [242, 222] width 70 height 54
click at [243, 230] on section at bounding box center [429, 198] width 858 height 397
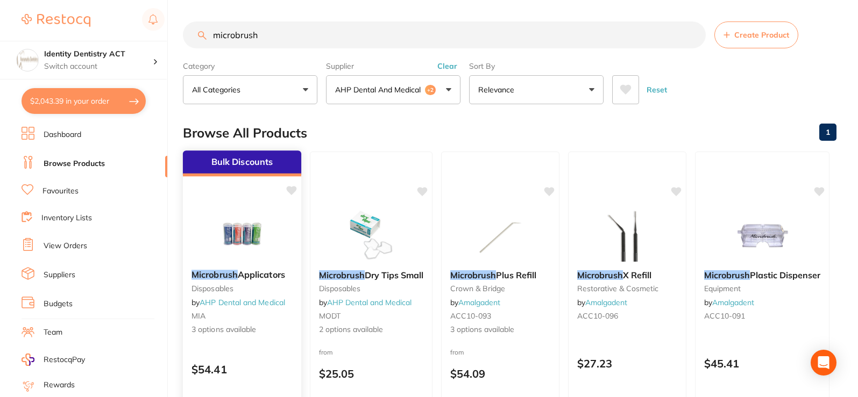
click at [229, 255] on img at bounding box center [242, 234] width 70 height 54
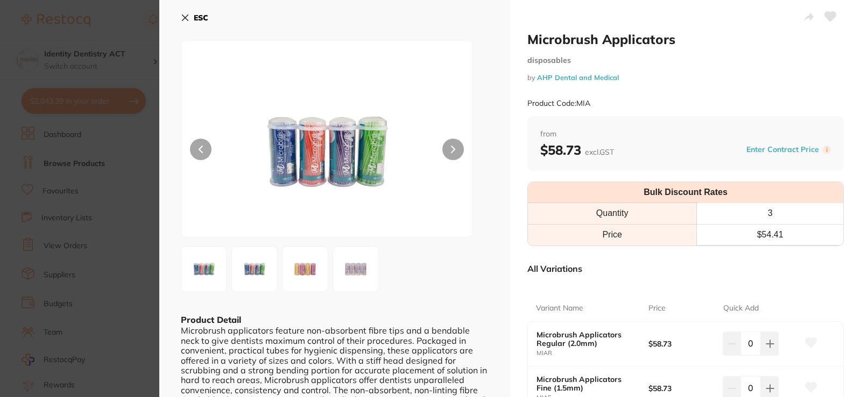
click at [305, 270] on img at bounding box center [305, 269] width 39 height 39
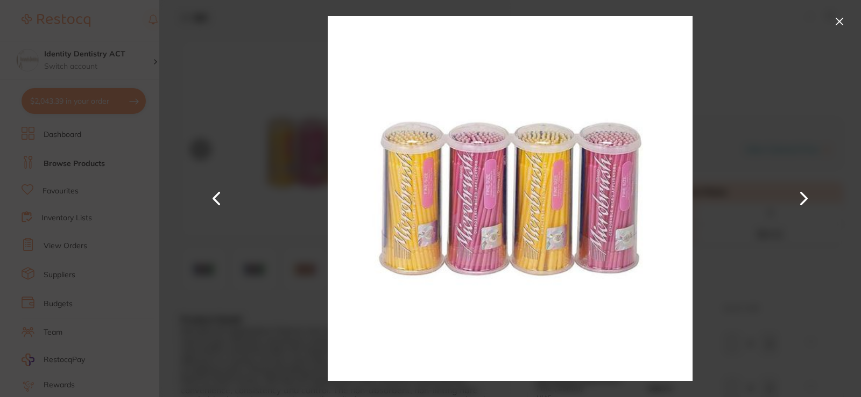
click at [839, 19] on button at bounding box center [838, 21] width 17 height 17
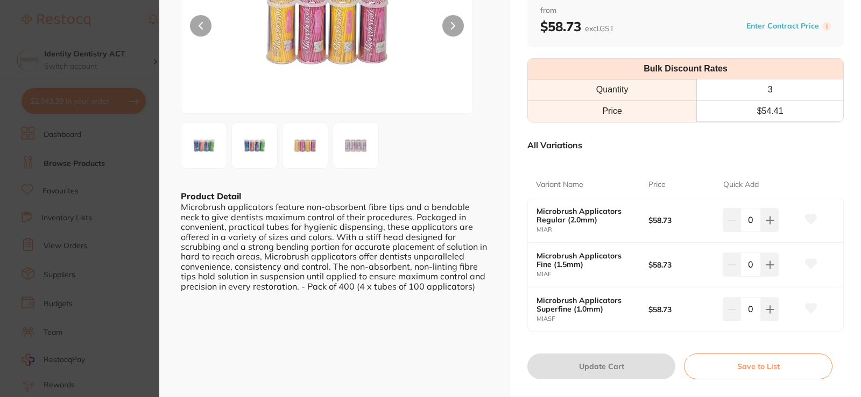
scroll to position [161, 0]
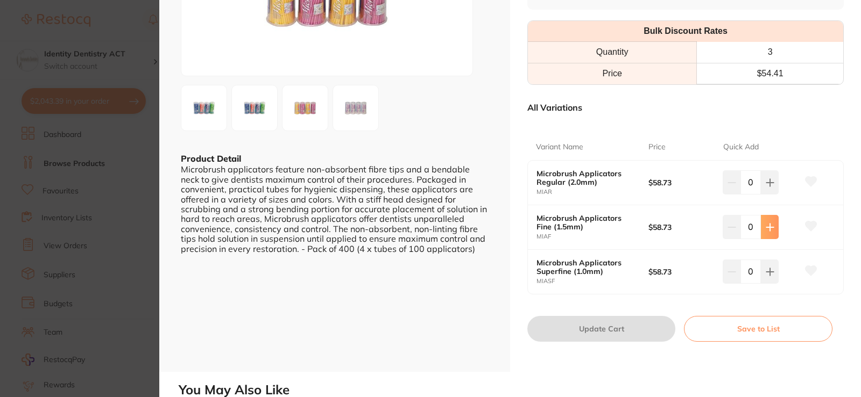
click at [765, 231] on icon at bounding box center [769, 227] width 9 height 9
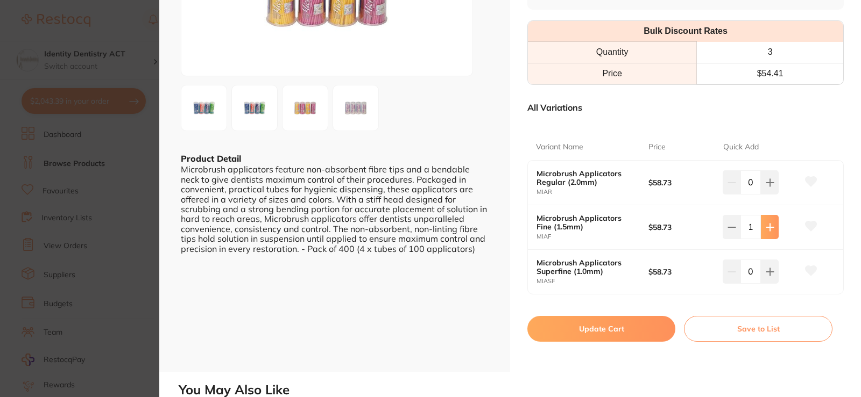
type input "1"
click at [626, 328] on button "Update Cart" at bounding box center [601, 329] width 148 height 26
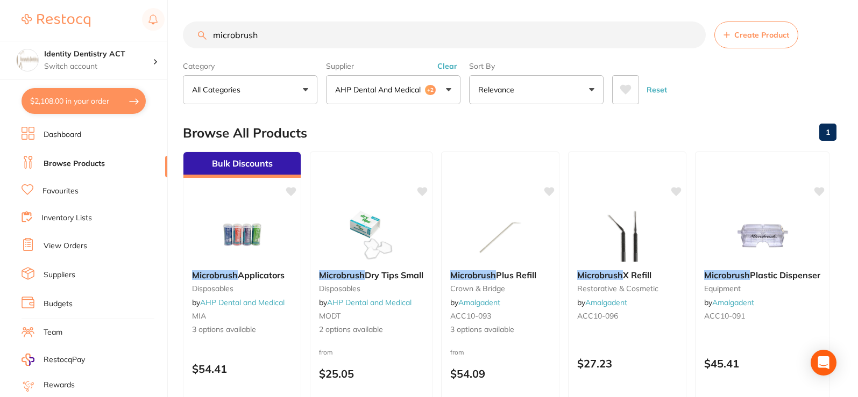
drag, startPoint x: 274, startPoint y: 38, endPoint x: 77, endPoint y: 26, distance: 197.2
click at [77, 26] on div "$2,108.00 Identity Dentistry ACT Switch account Identity Dentistry ACT $2,108.0…" at bounding box center [429, 198] width 858 height 397
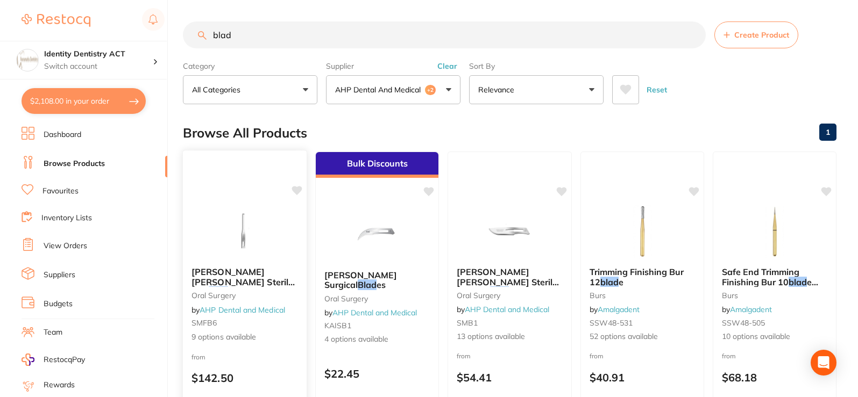
type input "blad"
click at [246, 243] on img at bounding box center [244, 231] width 70 height 54
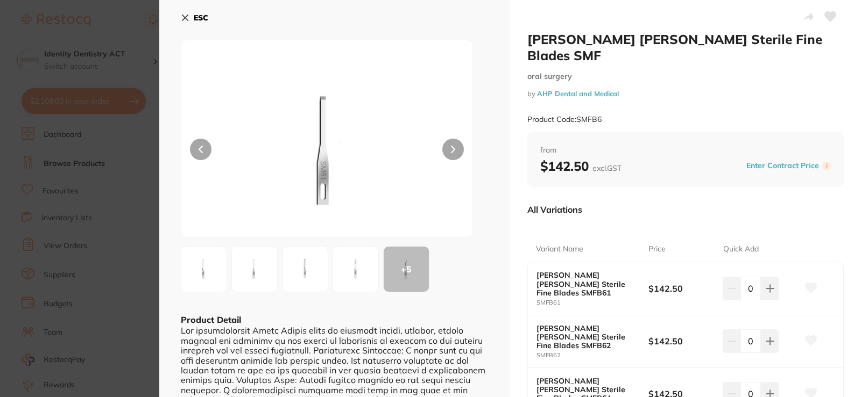
click at [186, 16] on icon at bounding box center [185, 18] width 6 height 6
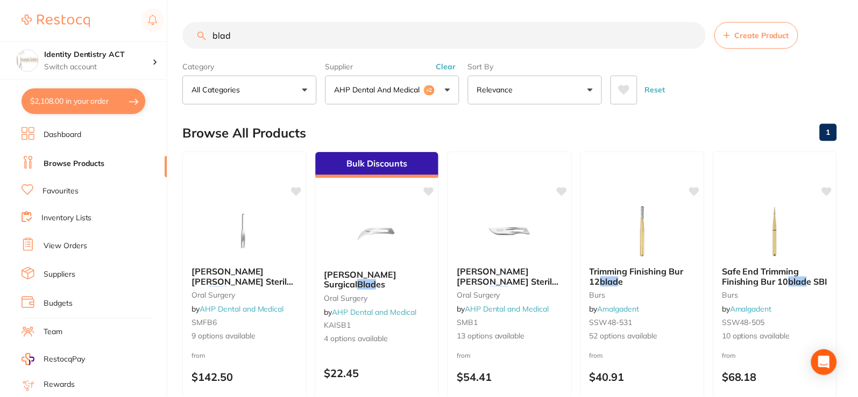
scroll to position [1, 0]
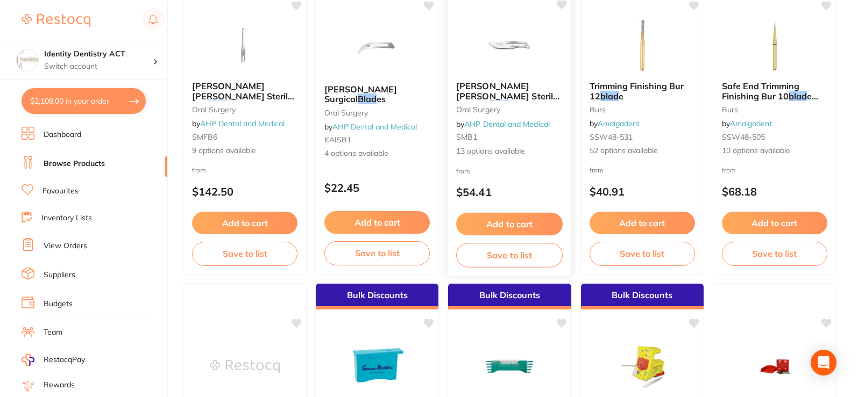
scroll to position [162, 0]
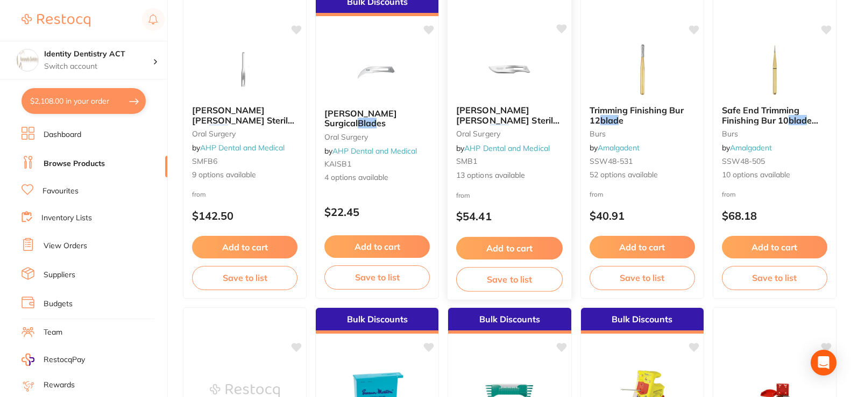
click at [482, 94] on img at bounding box center [509, 69] width 70 height 54
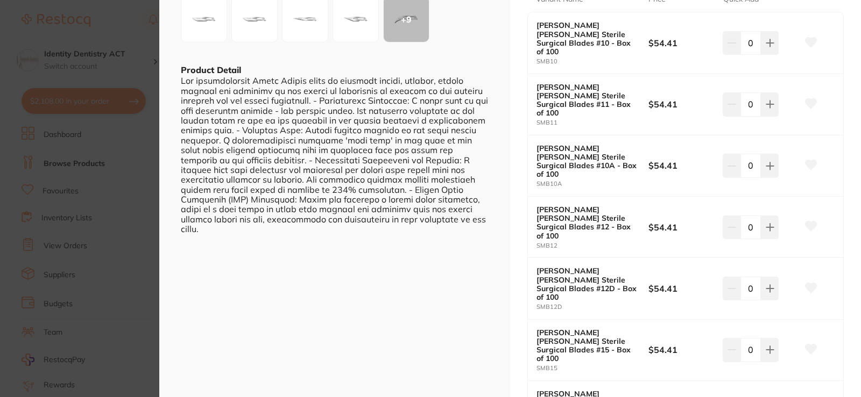
scroll to position [269, 0]
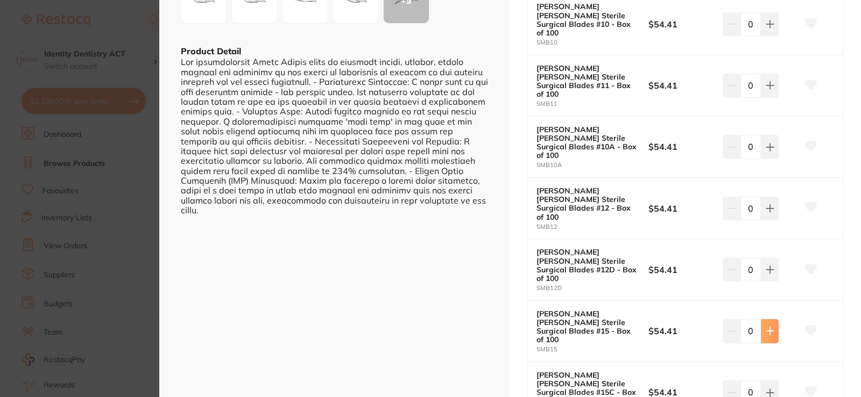
click at [765, 327] on icon at bounding box center [769, 331] width 9 height 9
type input "1"
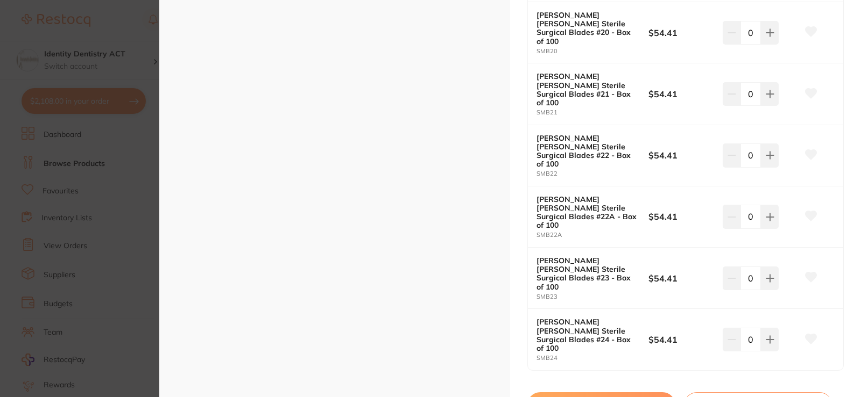
scroll to position [753, 0]
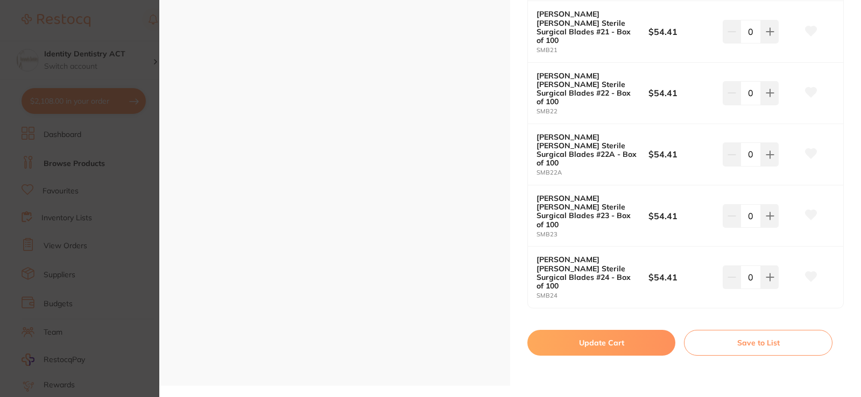
click at [631, 330] on button "Update Cart" at bounding box center [601, 343] width 148 height 26
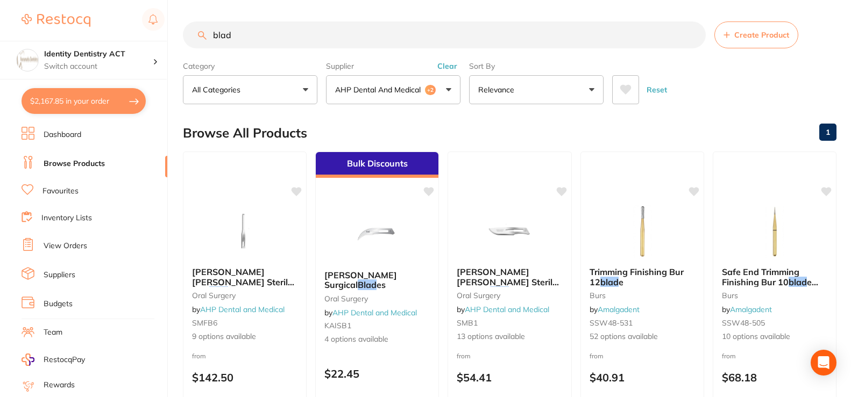
drag, startPoint x: 233, startPoint y: 33, endPoint x: 74, endPoint y: 2, distance: 162.2
click at [73, 4] on div "$2,167.85 Identity Dentistry ACT Switch account Identity Dentistry ACT $2,167.8…" at bounding box center [429, 198] width 858 height 397
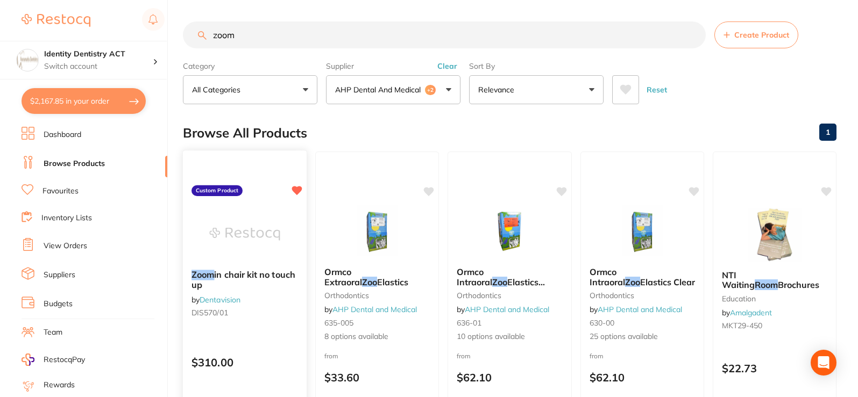
click at [258, 259] on img at bounding box center [244, 234] width 70 height 54
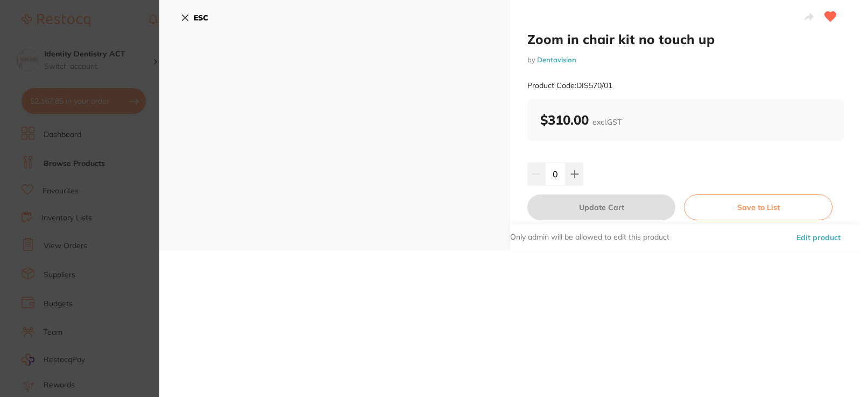
drag, startPoint x: 184, startPoint y: 14, endPoint x: 178, endPoint y: 17, distance: 6.5
click at [184, 13] on icon at bounding box center [185, 17] width 9 height 9
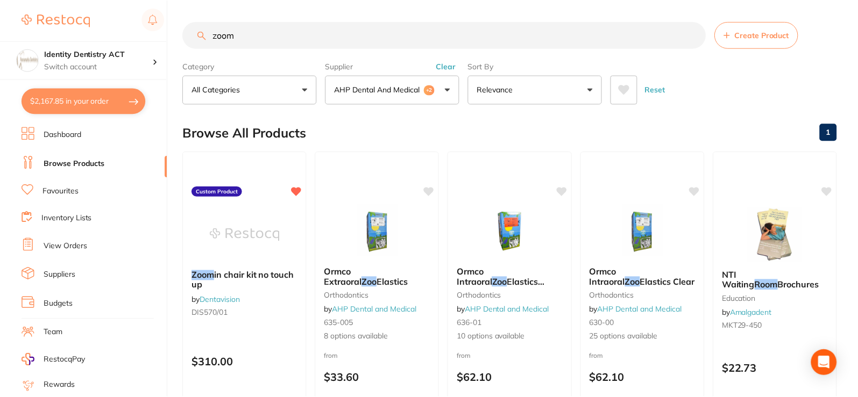
scroll to position [2, 0]
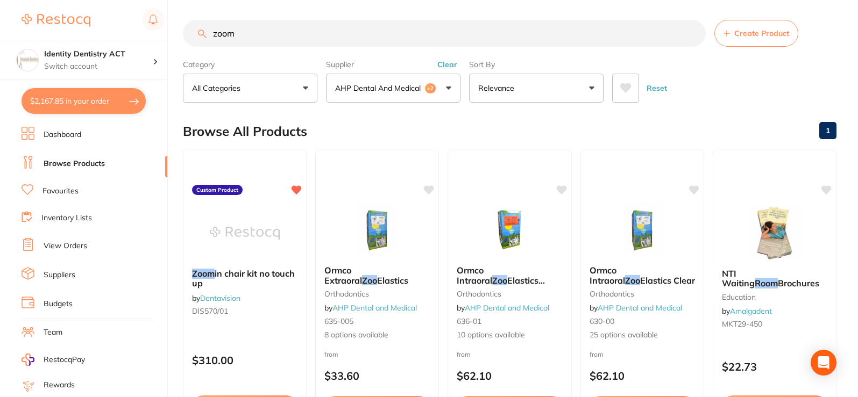
click at [266, 30] on input "zoom" at bounding box center [444, 33] width 523 height 27
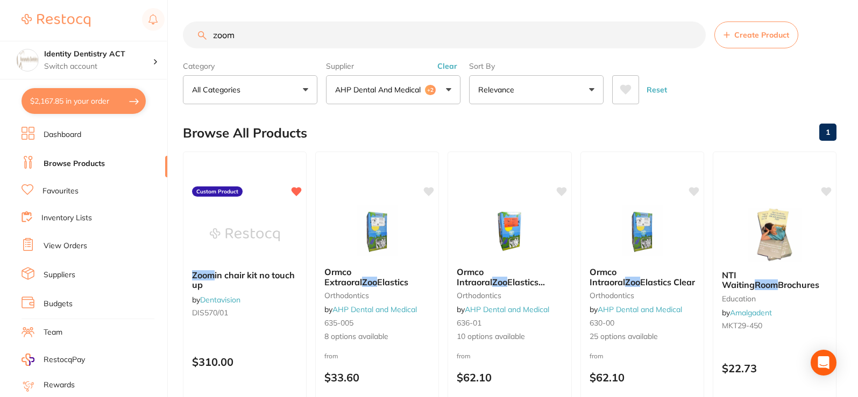
drag, startPoint x: 266, startPoint y: 30, endPoint x: 88, endPoint y: 9, distance: 179.3
click at [88, 9] on div "$2,167.85 Identity Dentistry ACT Switch account Identity Dentistry ACT $2,167.8…" at bounding box center [429, 198] width 858 height 397
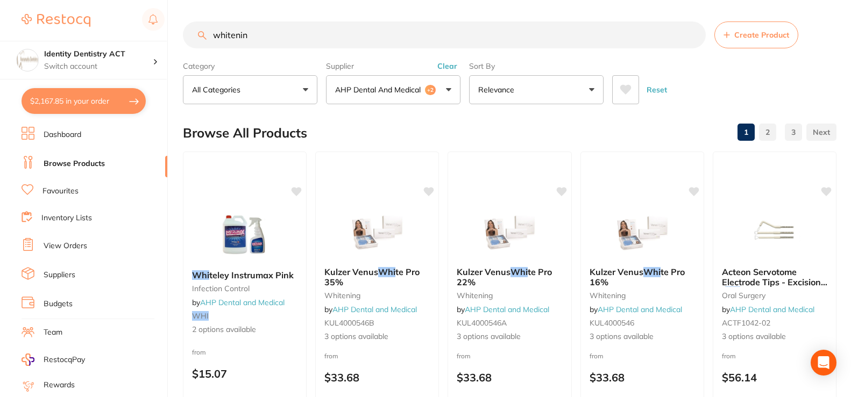
type input "whitening"
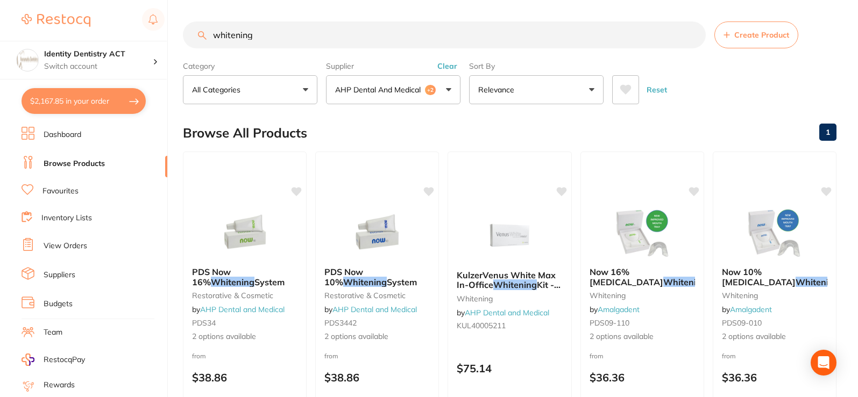
drag, startPoint x: 259, startPoint y: 33, endPoint x: 153, endPoint y: 38, distance: 106.0
click at [153, 38] on div "$2,167.85 Identity Dentistry ACT Switch account Identity Dentistry ACT $2,167.8…" at bounding box center [429, 198] width 858 height 397
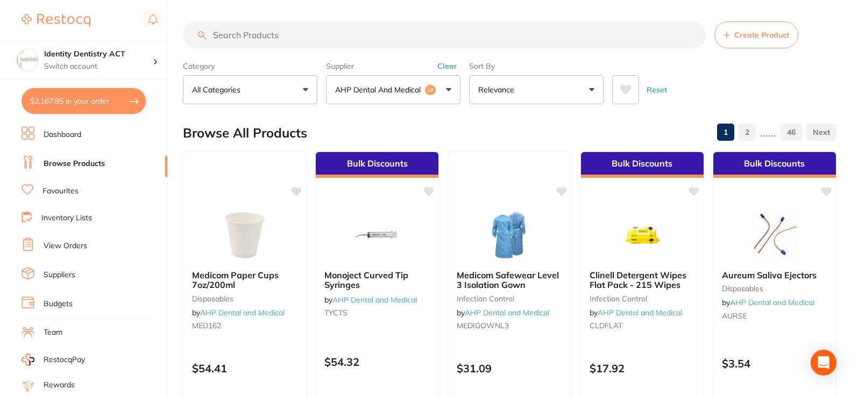
click at [271, 38] on input "search" at bounding box center [444, 35] width 523 height 27
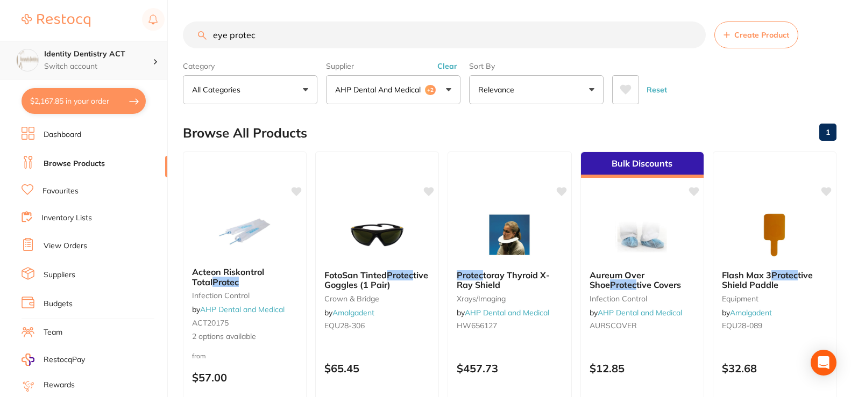
scroll to position [1, 0]
drag, startPoint x: 282, startPoint y: 41, endPoint x: 0, endPoint y: 45, distance: 281.9
click at [0, 45] on div "$2,167.85 Identity Dentistry ACT Switch account Identity Dentistry ACT $2,167.8…" at bounding box center [429, 198] width 858 height 397
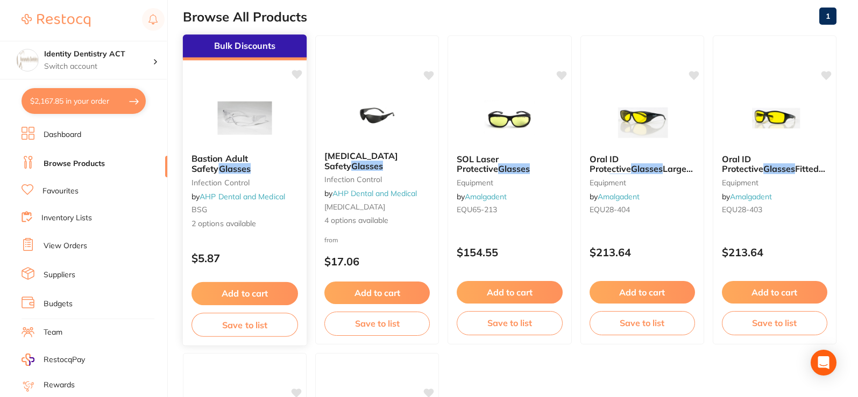
scroll to position [54, 0]
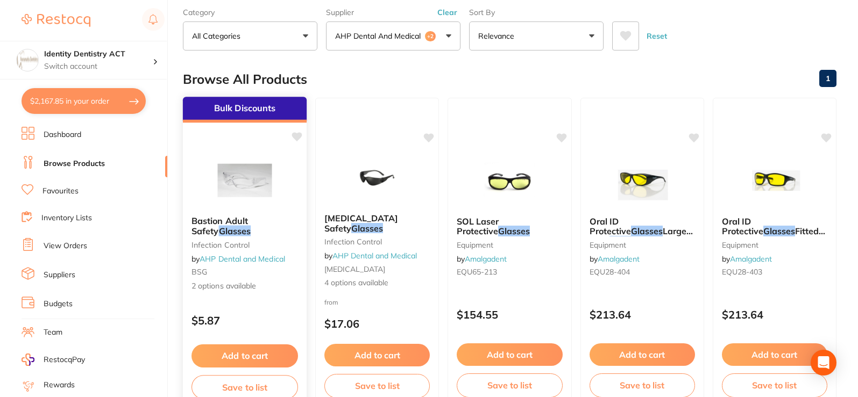
type input "glasses"
click at [224, 199] on img at bounding box center [244, 180] width 70 height 54
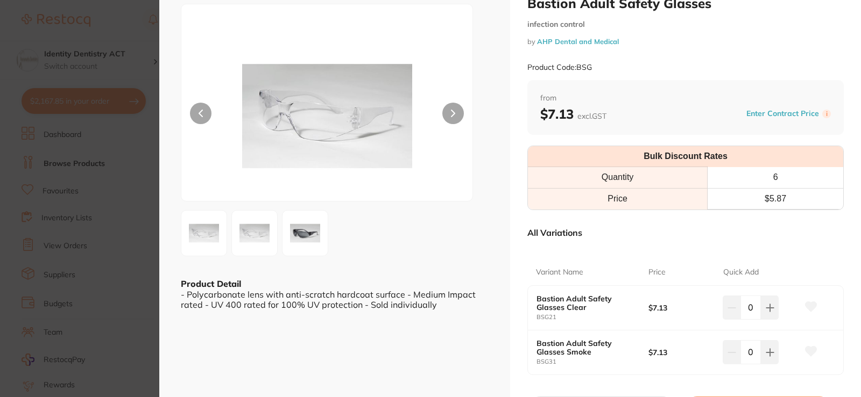
scroll to position [54, 0]
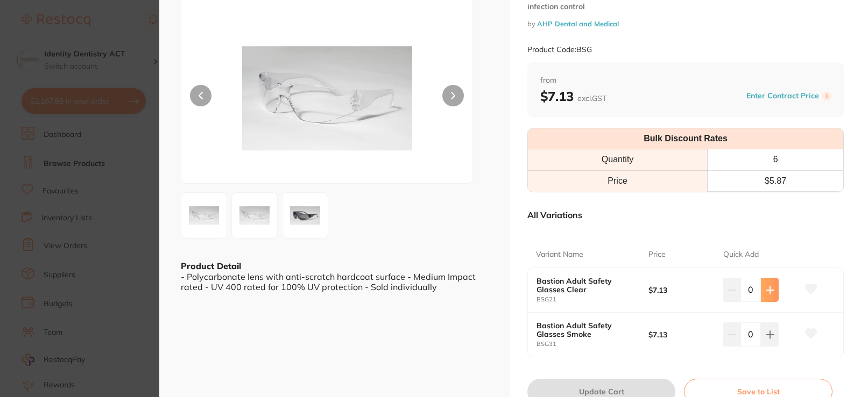
click at [768, 294] on icon at bounding box center [769, 290] width 9 height 9
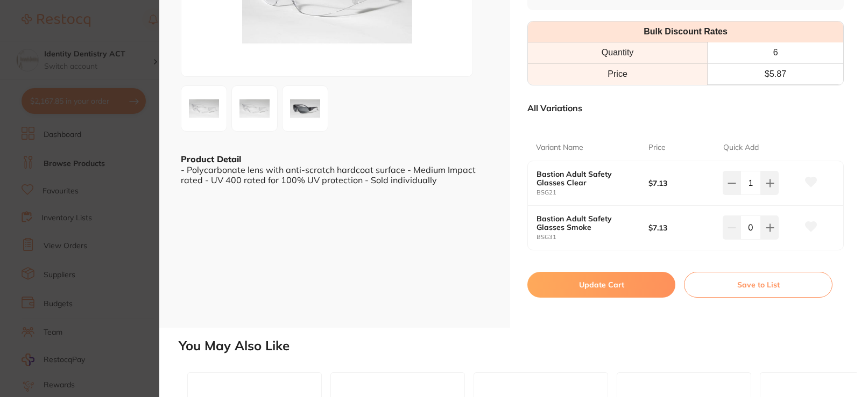
scroll to position [161, 0]
click at [770, 193] on button at bounding box center [770, 182] width 18 height 24
type input "2"
click at [621, 282] on button "Update Cart" at bounding box center [601, 285] width 148 height 26
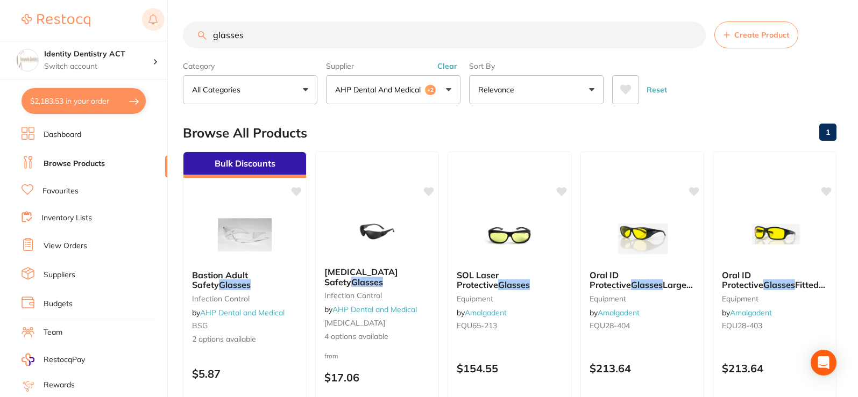
drag, startPoint x: 282, startPoint y: 34, endPoint x: 152, endPoint y: 13, distance: 131.8
click at [152, 13] on div "$2,183.53 Identity Dentistry ACT Switch account Identity Dentistry ACT $2,183.5…" at bounding box center [429, 198] width 858 height 397
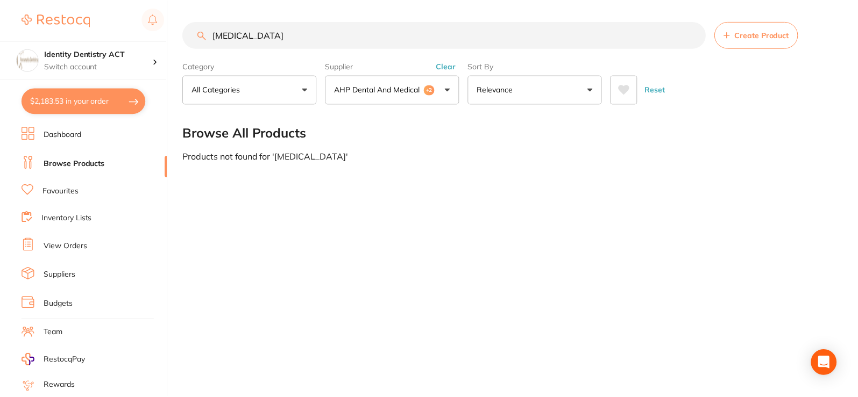
scroll to position [1, 0]
drag, startPoint x: 269, startPoint y: 41, endPoint x: 148, endPoint y: 49, distance: 120.7
click at [149, 49] on div "$2,183.53 Identity Dentistry ACT Switch account Identity Dentistry ACT $2,183.5…" at bounding box center [430, 198] width 861 height 397
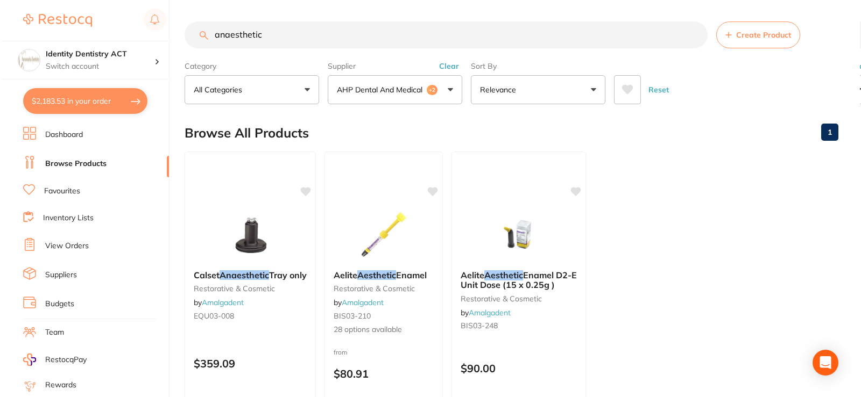
scroll to position [0, 0]
drag, startPoint x: 265, startPoint y: 34, endPoint x: 204, endPoint y: 39, distance: 61.0
click at [204, 39] on div "anaesthetic Create Product" at bounding box center [509, 35] width 653 height 27
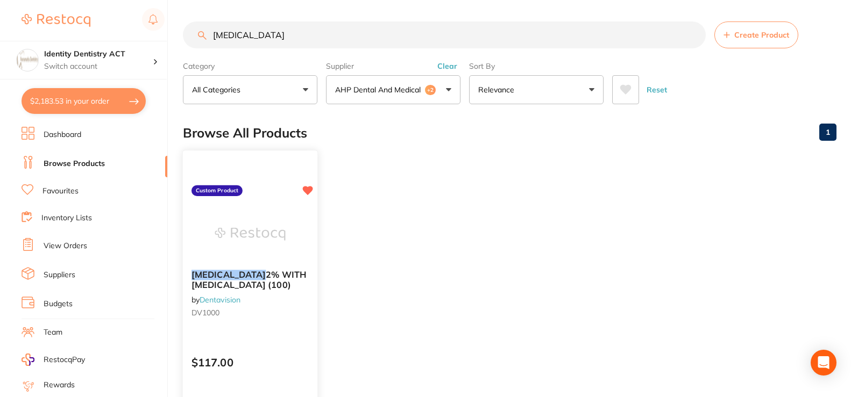
click at [231, 248] on img at bounding box center [250, 234] width 70 height 54
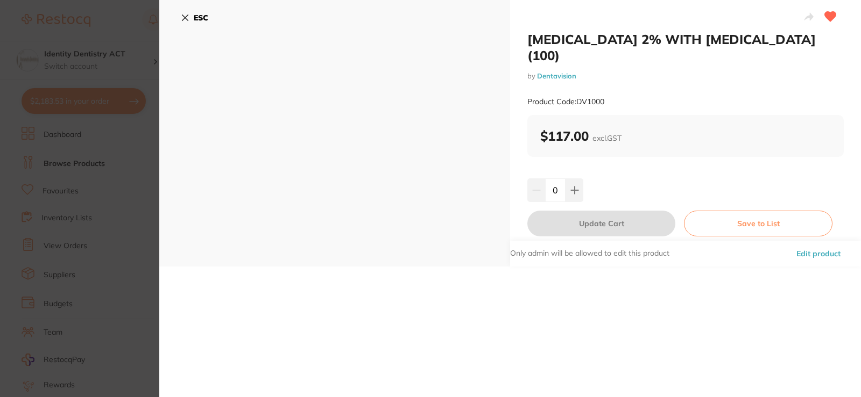
click at [187, 16] on icon at bounding box center [185, 18] width 6 height 6
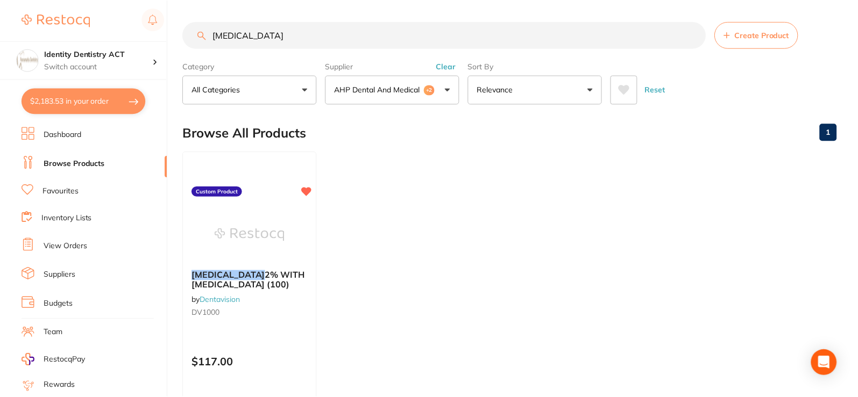
scroll to position [1, 0]
drag, startPoint x: 266, startPoint y: 35, endPoint x: 61, endPoint y: 45, distance: 205.1
click at [61, 45] on div "$2,183.53 Identity Dentistry ACT Switch account Identity Dentistry ACT $2,183.5…" at bounding box center [429, 197] width 858 height 397
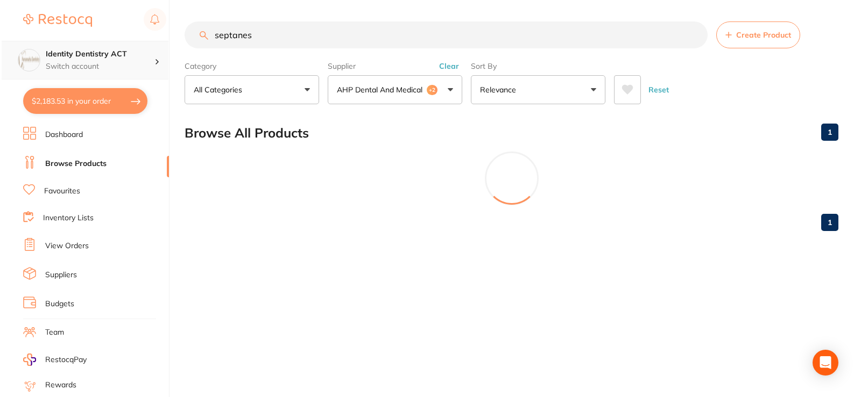
scroll to position [0, 0]
type input "septanest"
click at [392, 95] on p "AHP Dental and Medical" at bounding box center [380, 89] width 90 height 11
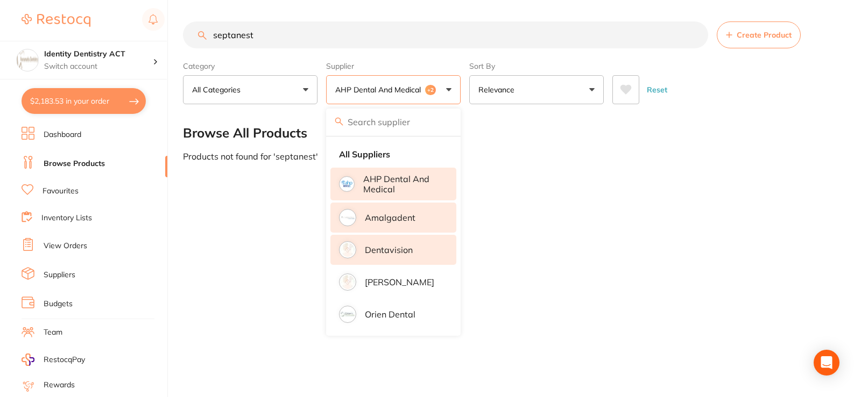
click at [374, 184] on p "AHP Dental and Medical" at bounding box center [402, 184] width 78 height 20
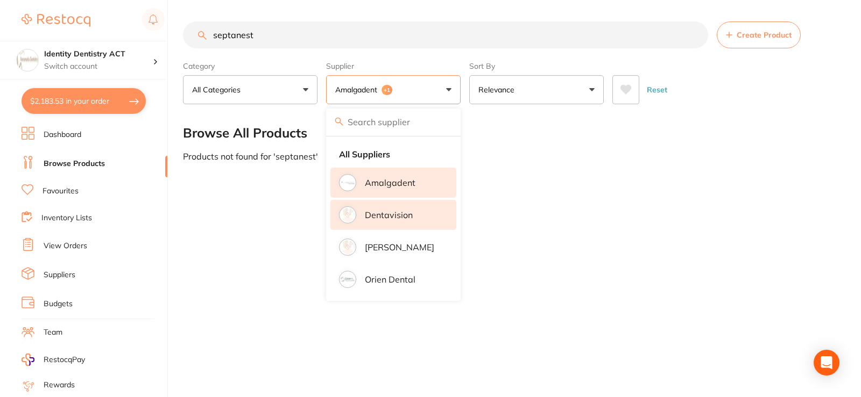
click at [369, 223] on li "Dentavision" at bounding box center [393, 215] width 126 height 30
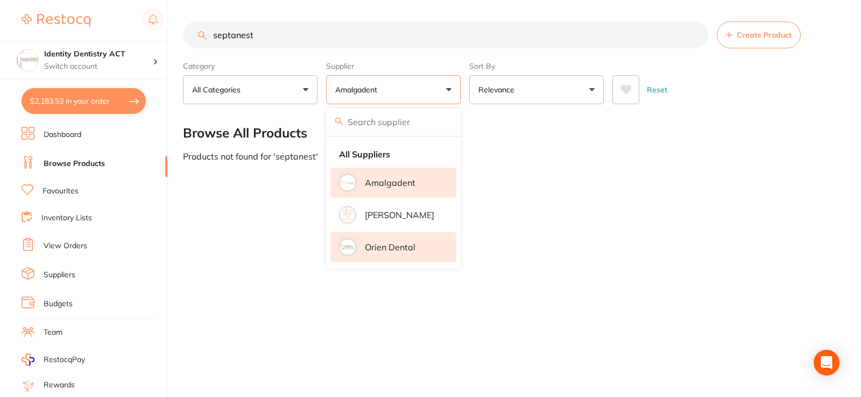
click at [388, 251] on p "Orien dental" at bounding box center [390, 248] width 51 height 10
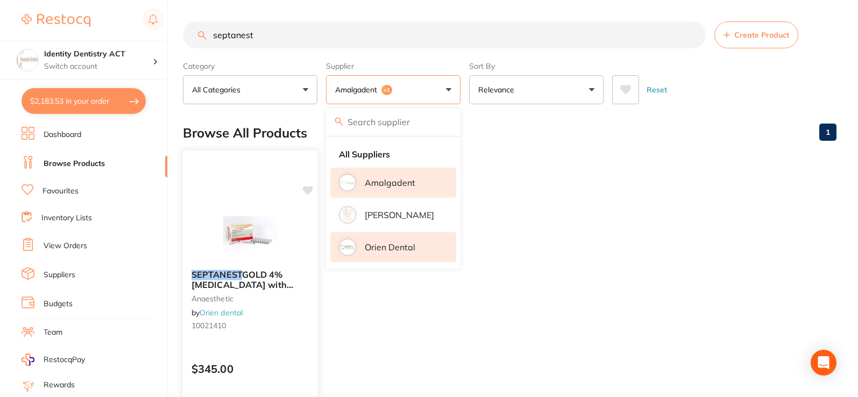
click at [246, 253] on img at bounding box center [250, 234] width 70 height 54
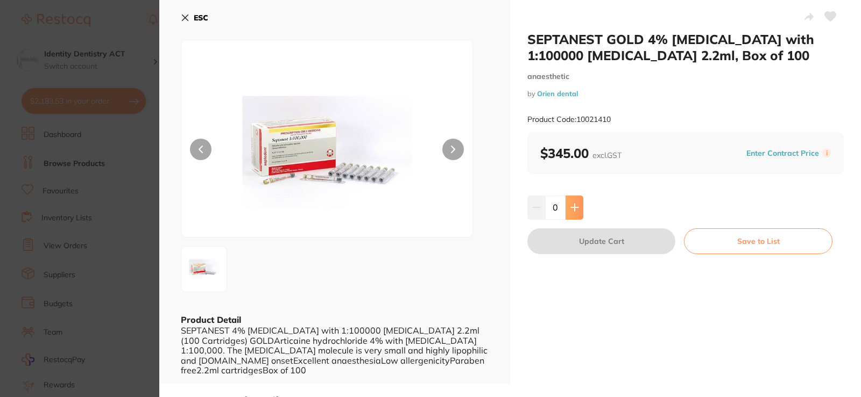
click at [572, 208] on icon at bounding box center [574, 207] width 7 height 7
type input "1"
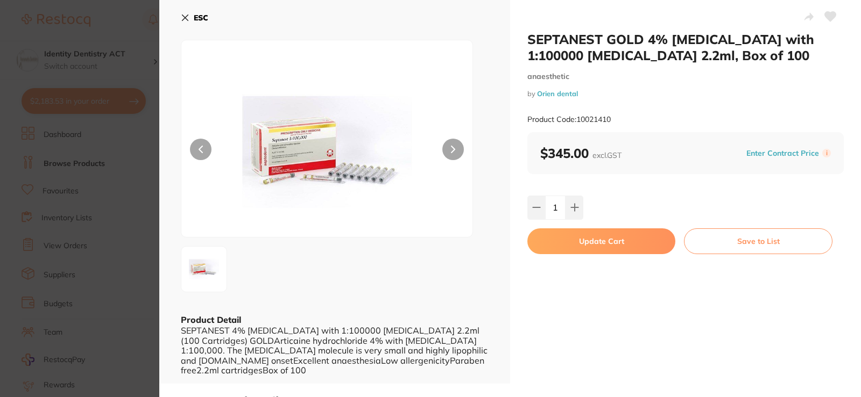
click at [635, 243] on button "Update Cart" at bounding box center [601, 242] width 148 height 26
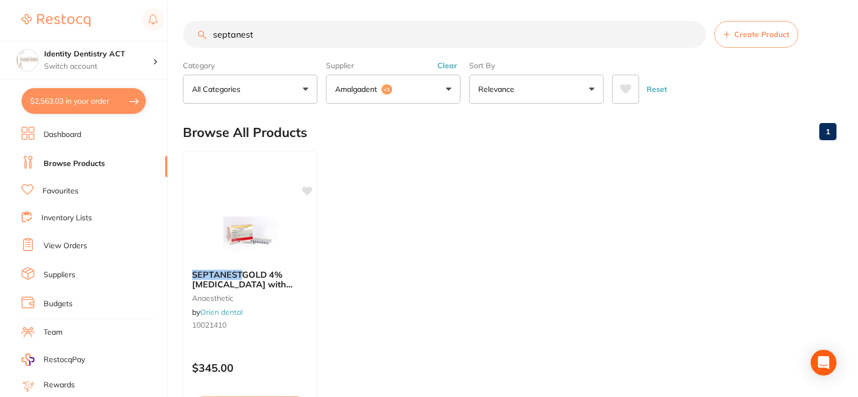
scroll to position [1, 0]
drag, startPoint x: 261, startPoint y: 34, endPoint x: 157, endPoint y: 73, distance: 110.8
click at [177, 54] on div "$2,563.03 Identity Dentistry ACT Switch account Identity Dentistry ACT $2,563.0…" at bounding box center [429, 197] width 858 height 397
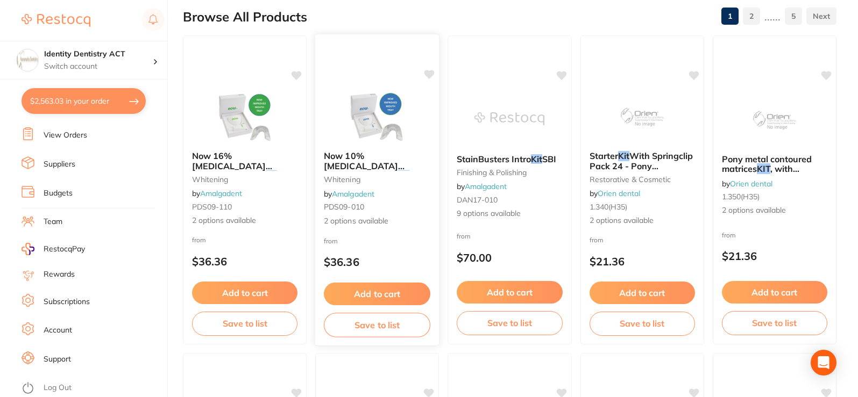
scroll to position [0, 0]
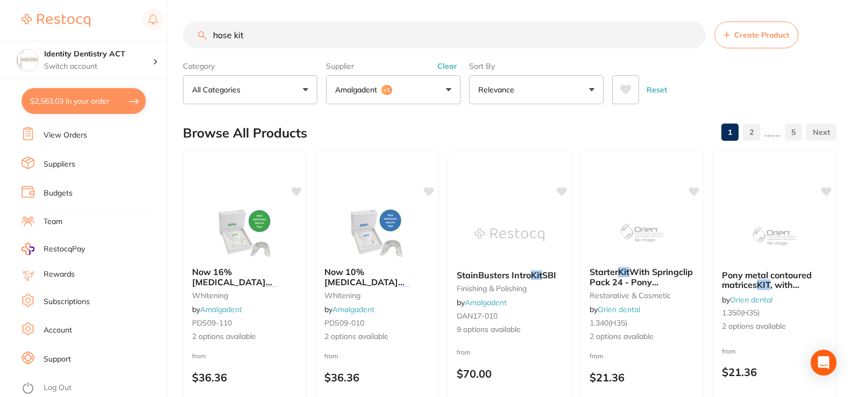
drag, startPoint x: 222, startPoint y: 39, endPoint x: 152, endPoint y: 40, distance: 69.9
click at [152, 40] on div "$2,563.03 Identity Dentistry ACT Switch account Identity Dentistry ACT $2,563.0…" at bounding box center [429, 198] width 858 height 397
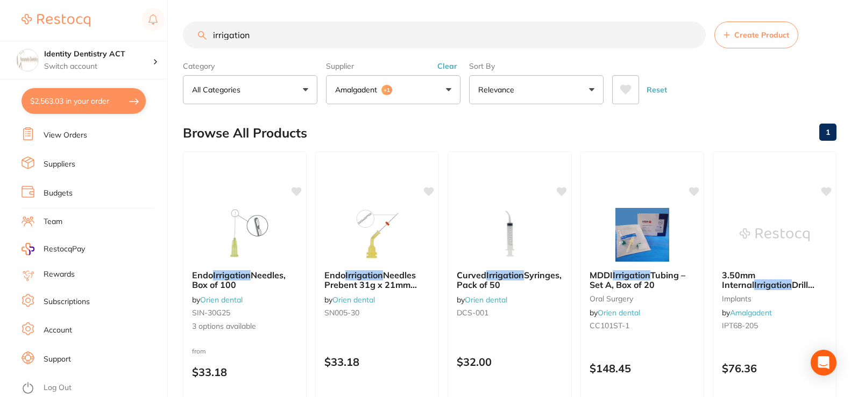
type input "irrigation"
click at [76, 103] on button "$2,563.03 in your order" at bounding box center [84, 101] width 124 height 26
checkbox input "true"
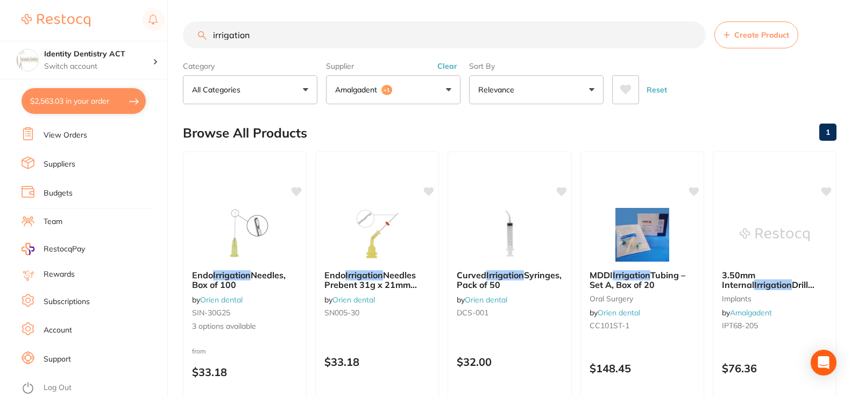
checkbox input "true"
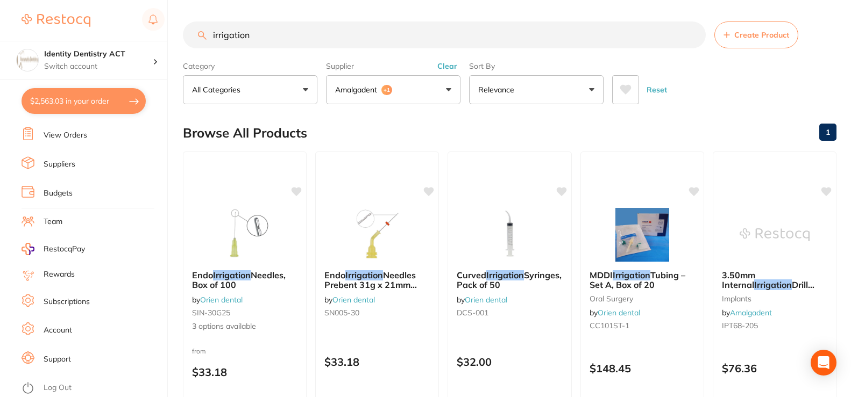
checkbox input "true"
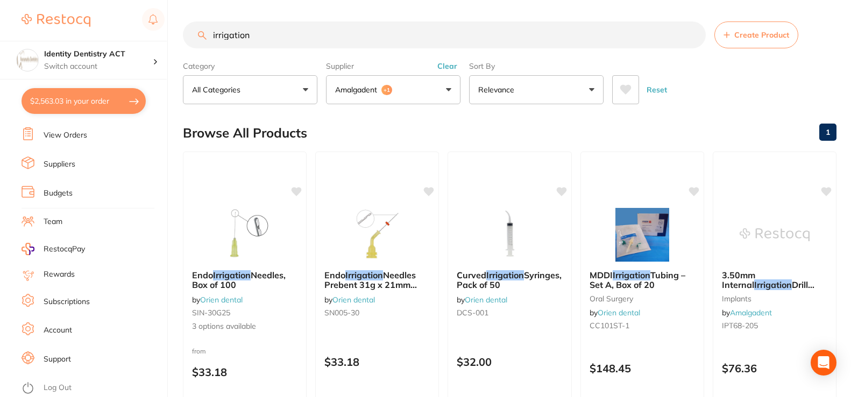
checkbox input "true"
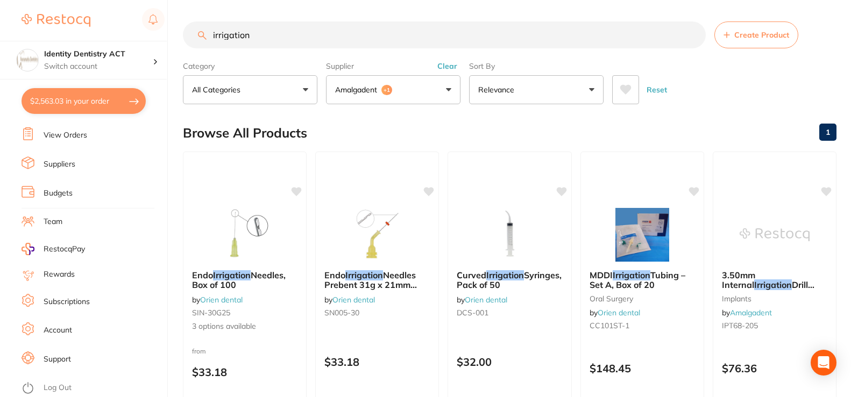
checkbox input "true"
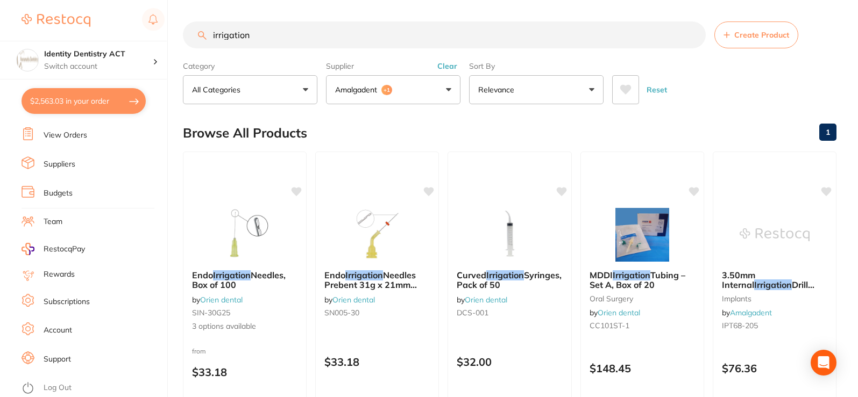
checkbox input "true"
